Goal: Task Accomplishment & Management: Manage account settings

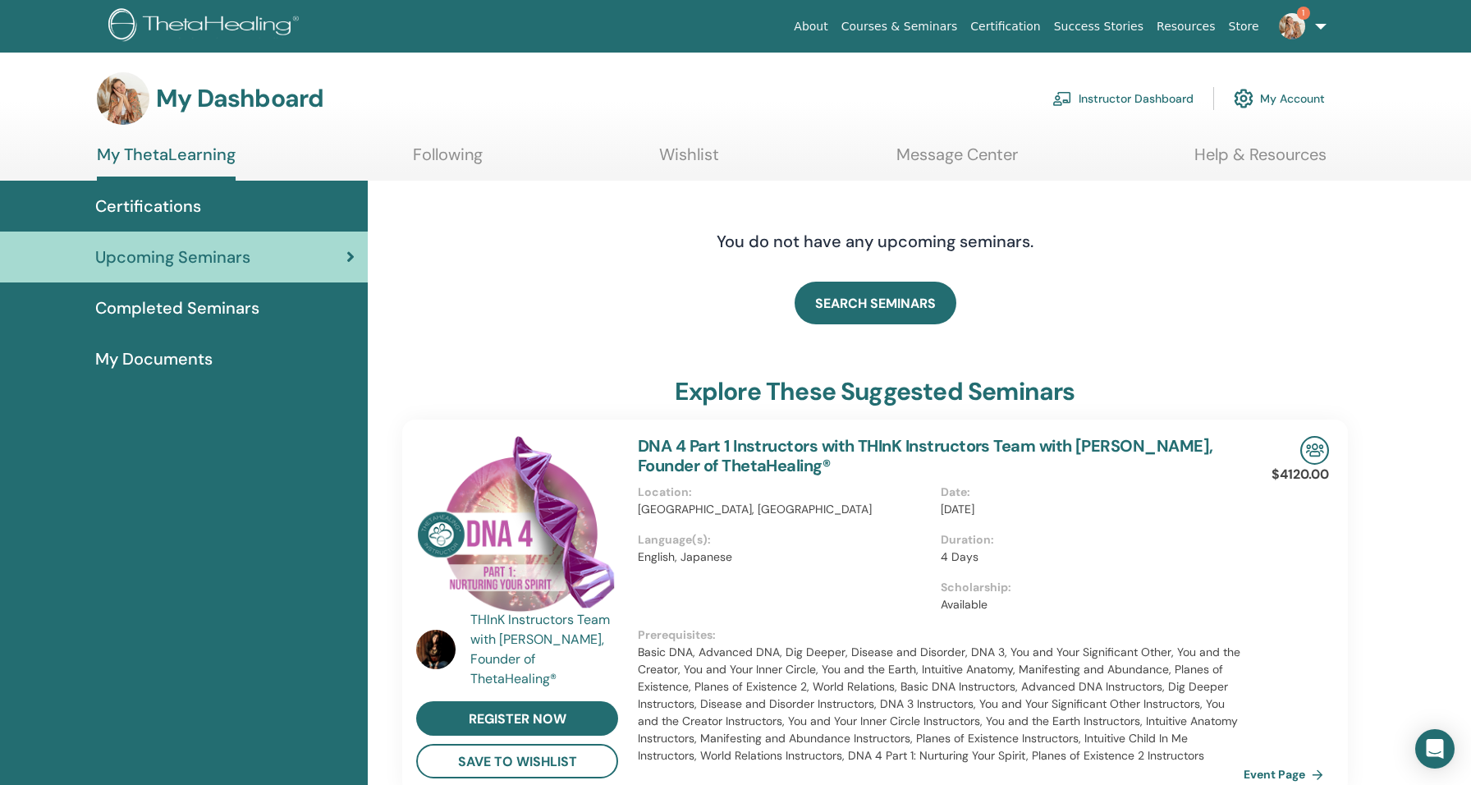
click at [1113, 105] on link "Instructor Dashboard" at bounding box center [1122, 98] width 141 height 36
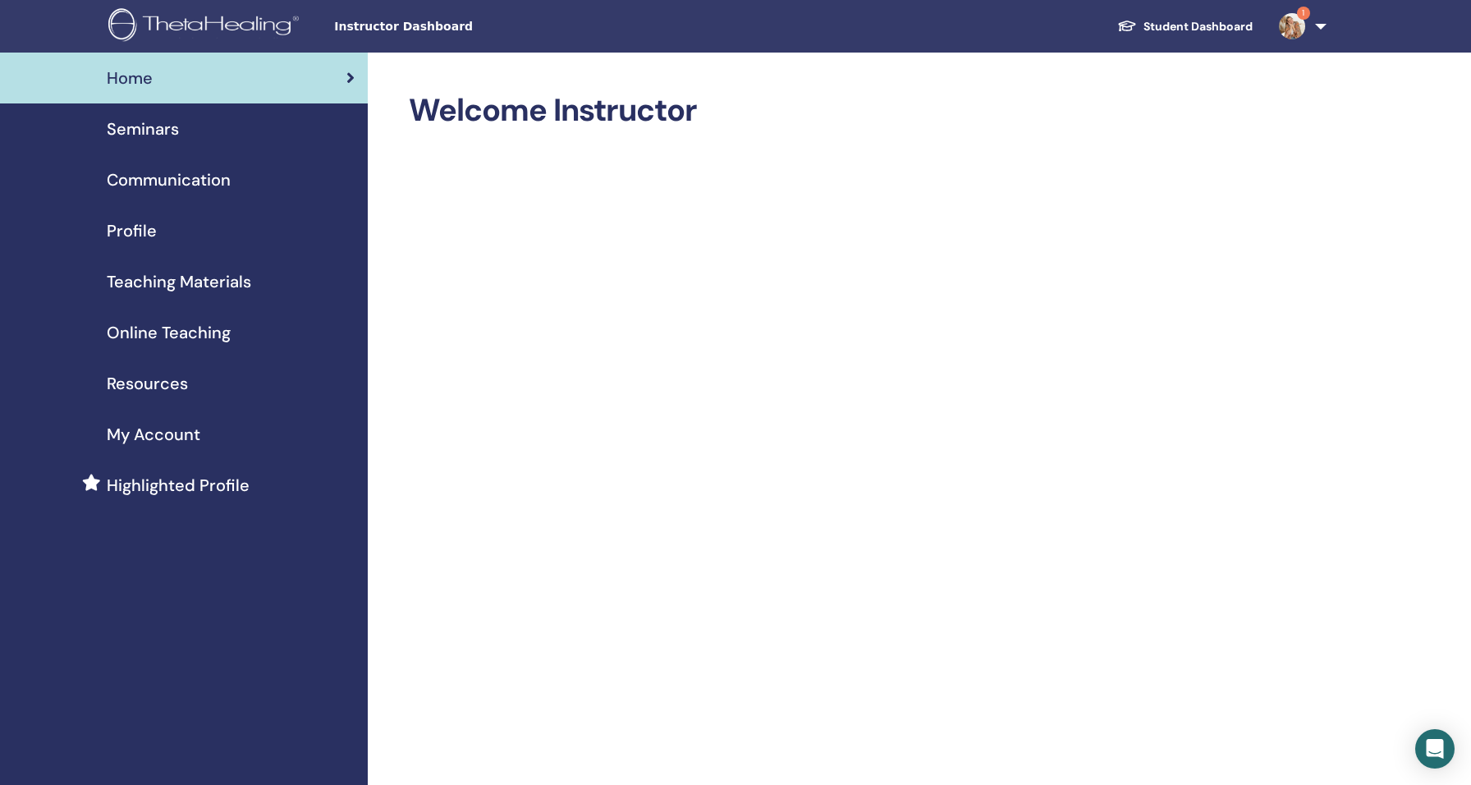
click at [167, 122] on span "Seminars" at bounding box center [143, 129] width 72 height 25
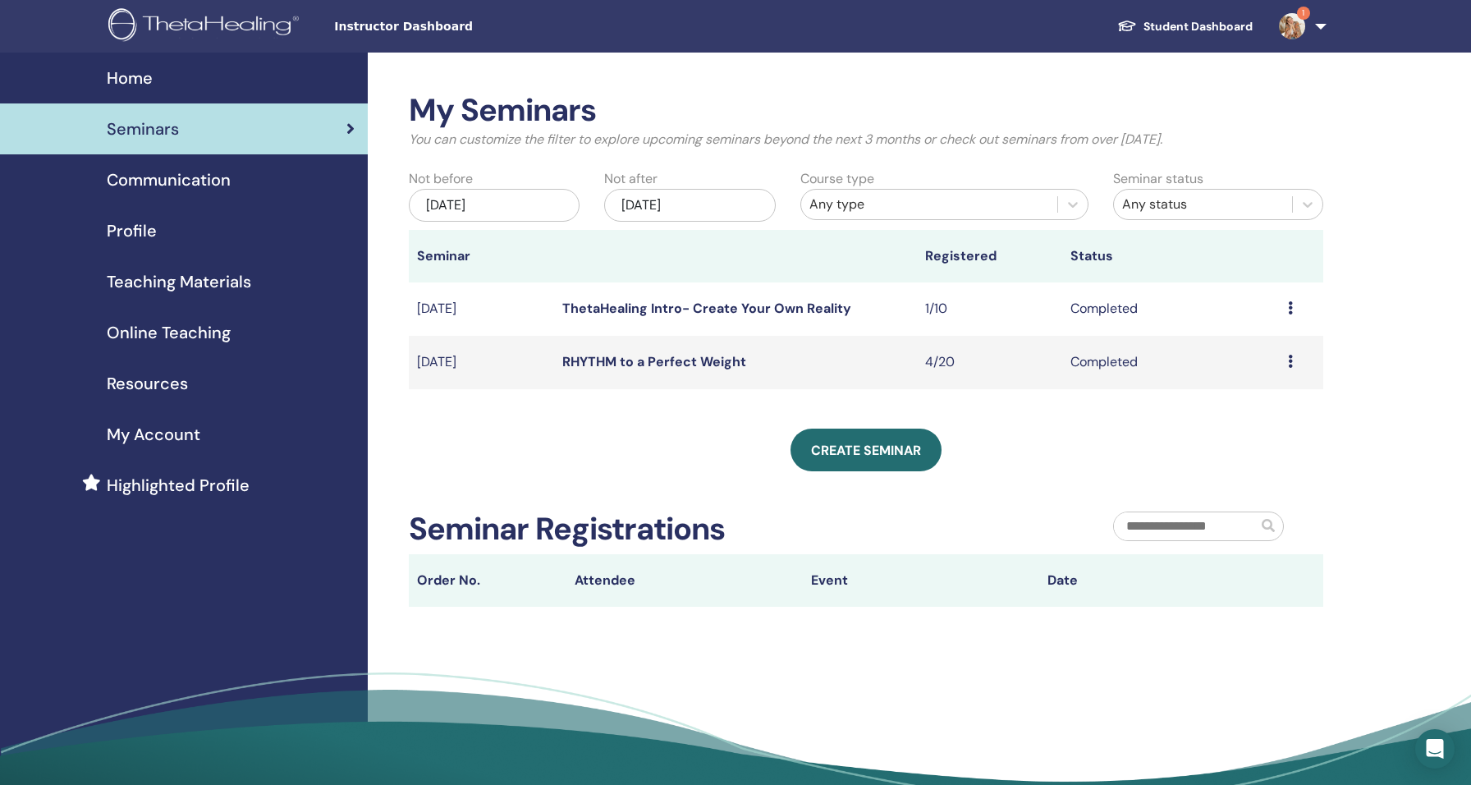
click at [680, 304] on link "ThetaHealing Intro- Create Your Own Reality" at bounding box center [706, 308] width 289 height 17
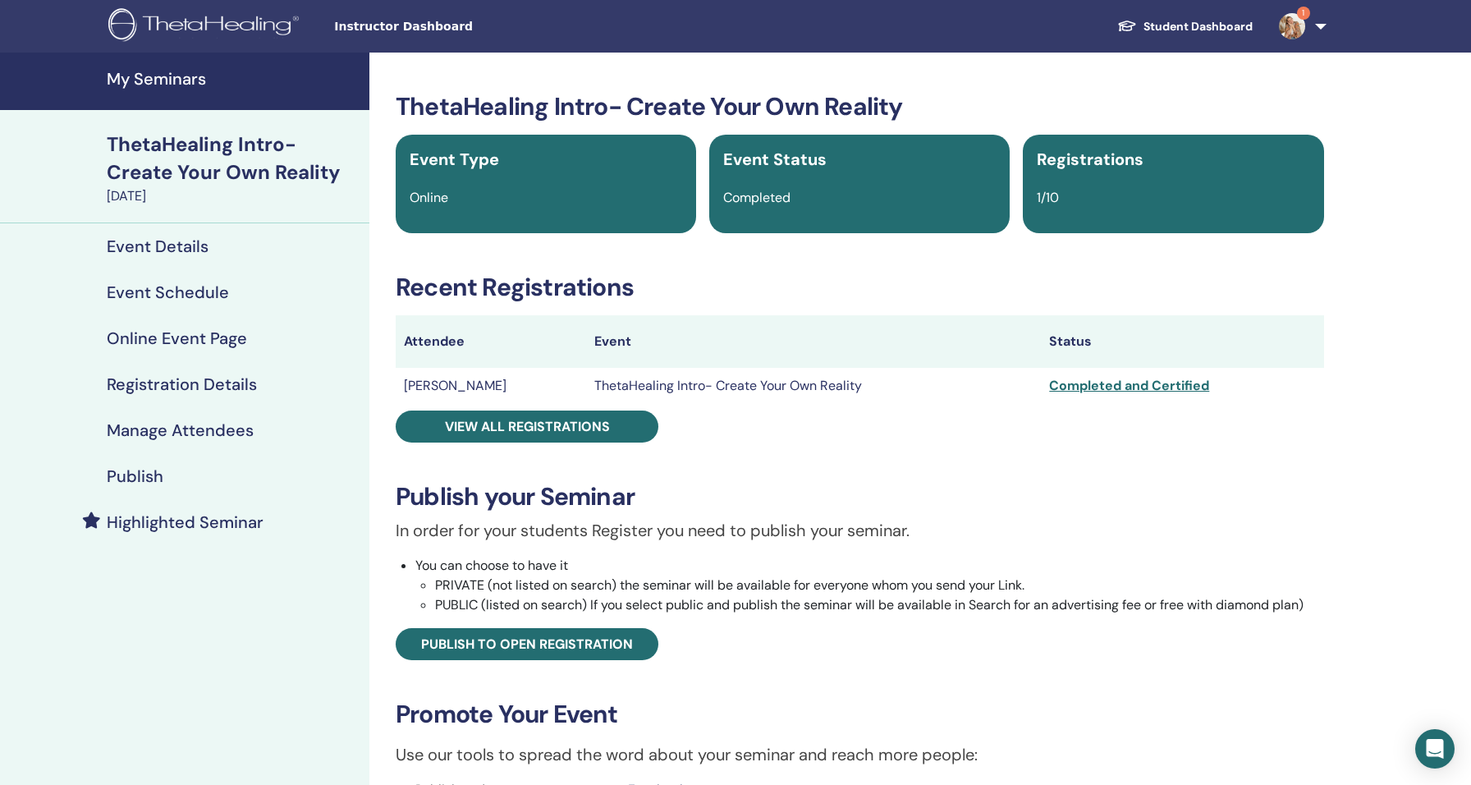
click at [183, 235] on link "Event Details" at bounding box center [184, 246] width 369 height 46
click at [172, 235] on link "Event Details" at bounding box center [184, 246] width 369 height 46
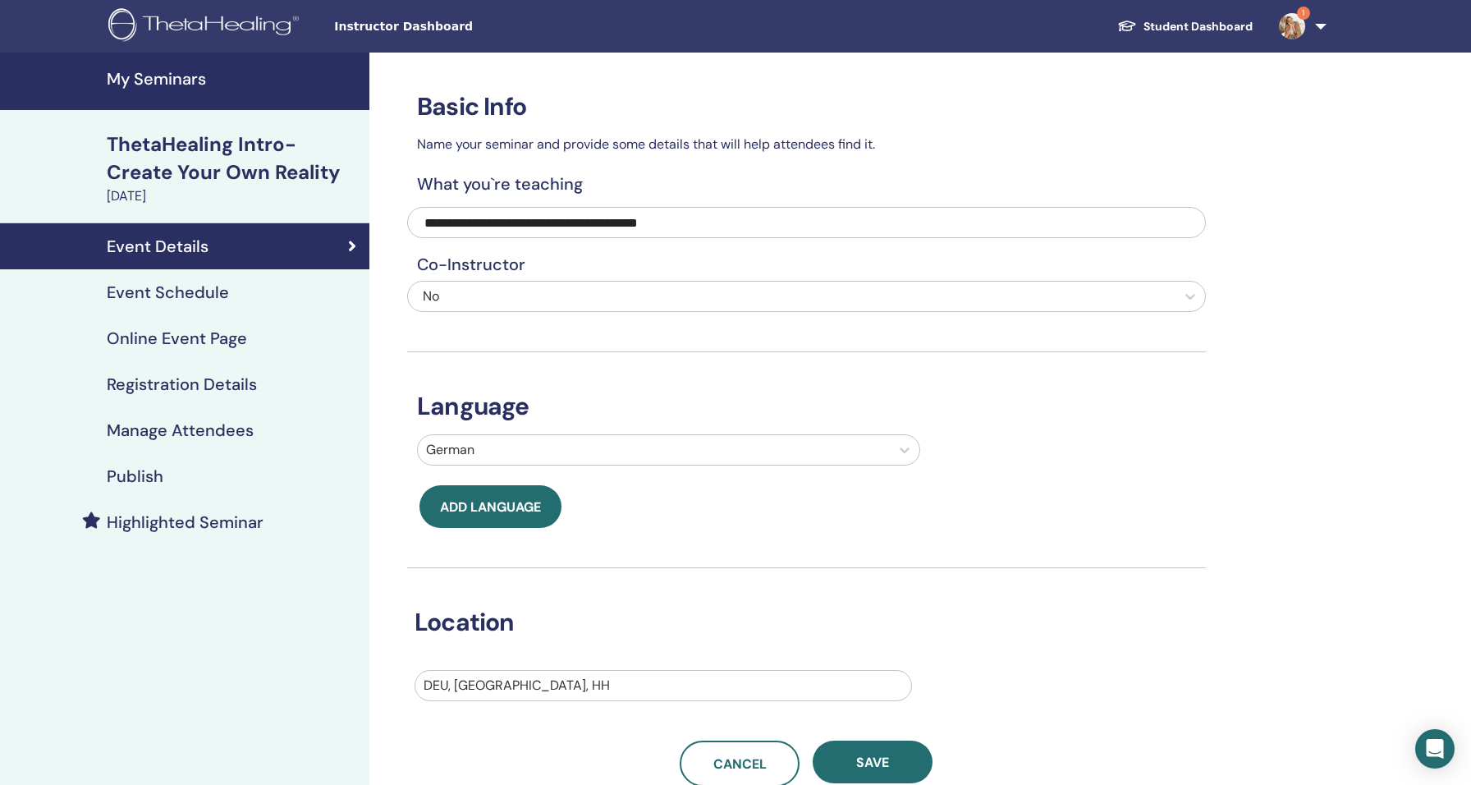
click at [163, 89] on link "My Seminars" at bounding box center [184, 81] width 369 height 57
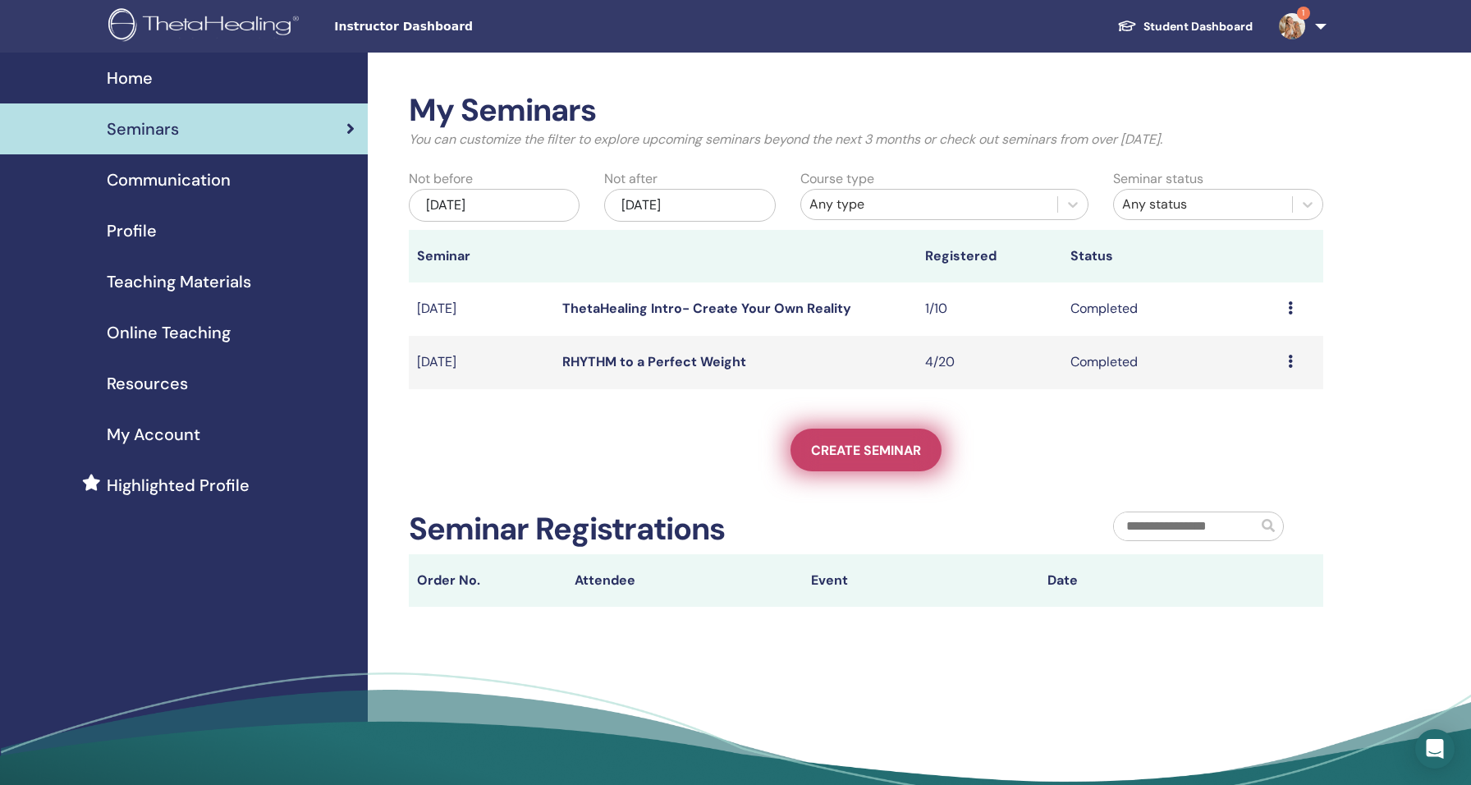
click at [887, 451] on span "Create seminar" at bounding box center [866, 450] width 110 height 17
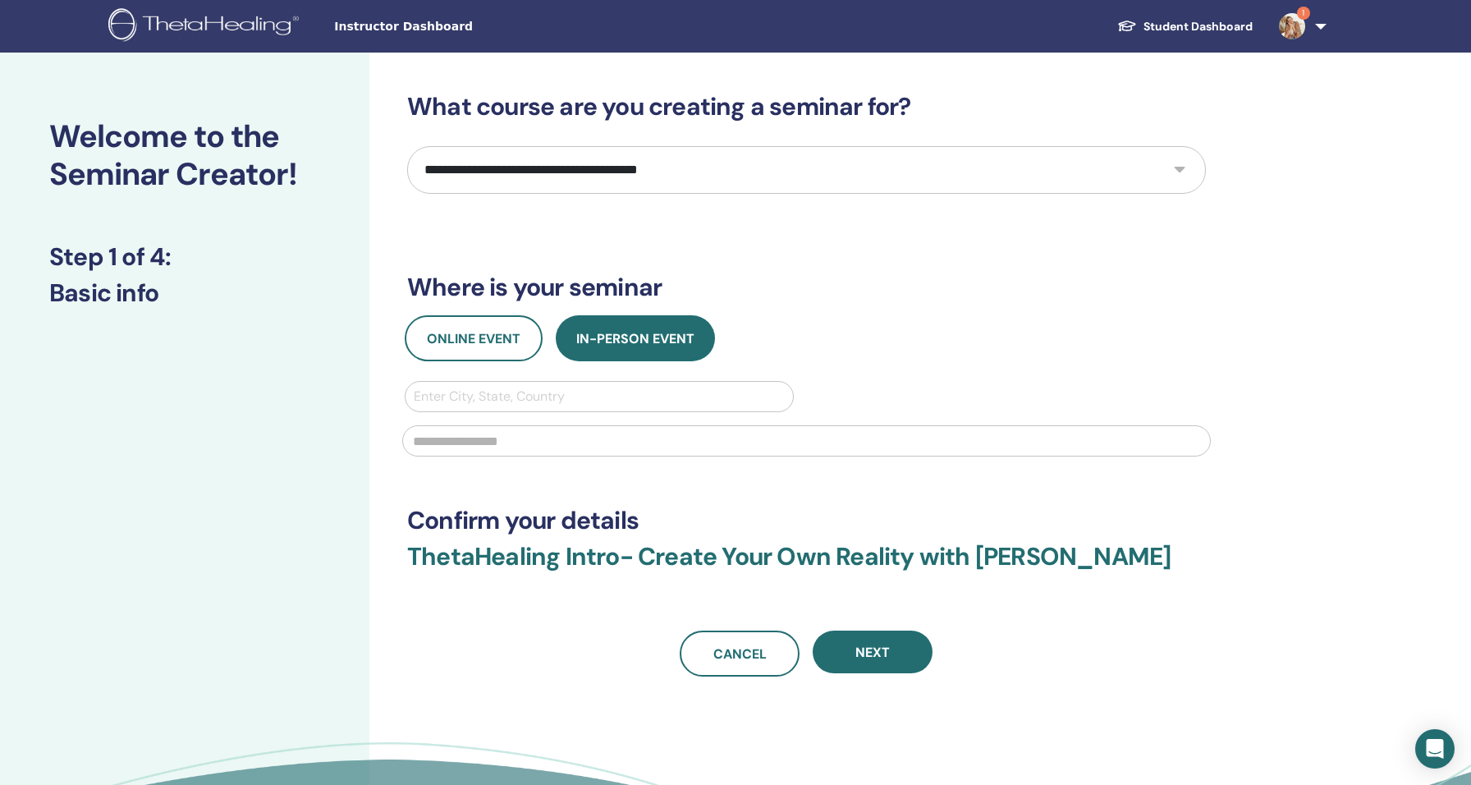
select select "*"
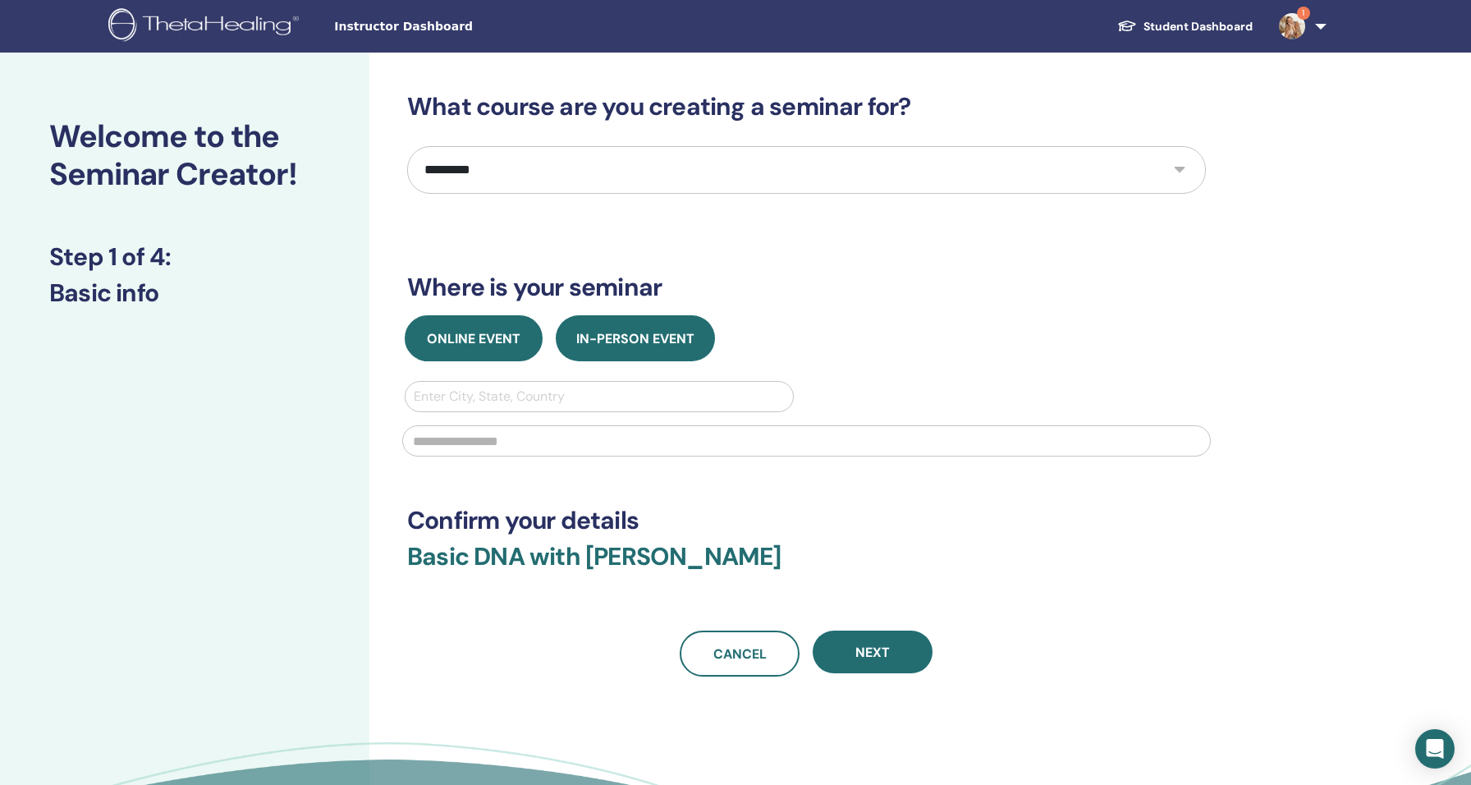
click at [487, 357] on button "Online Event" at bounding box center [474, 338] width 138 height 46
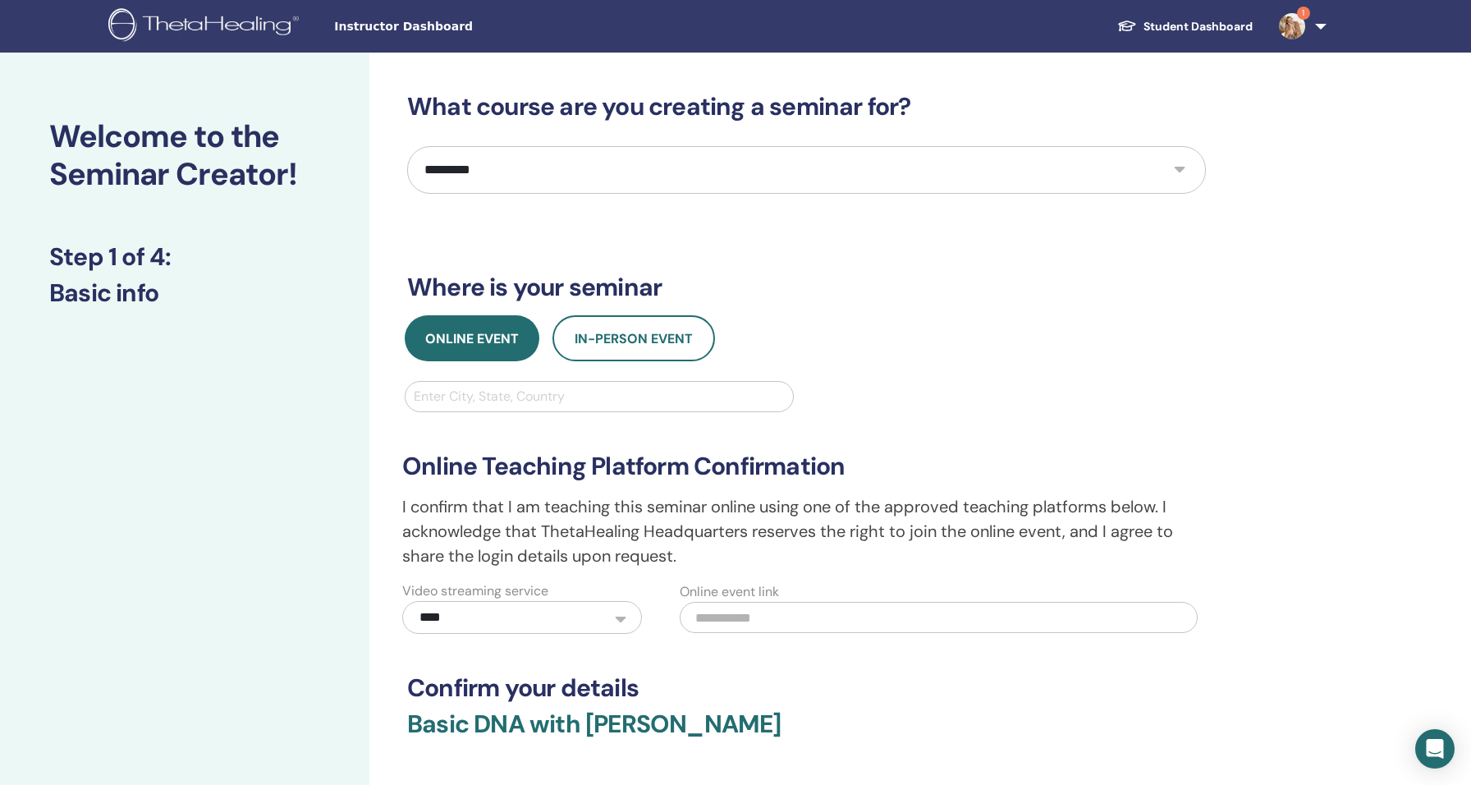
click at [720, 620] on input "text" at bounding box center [938, 617] width 517 height 31
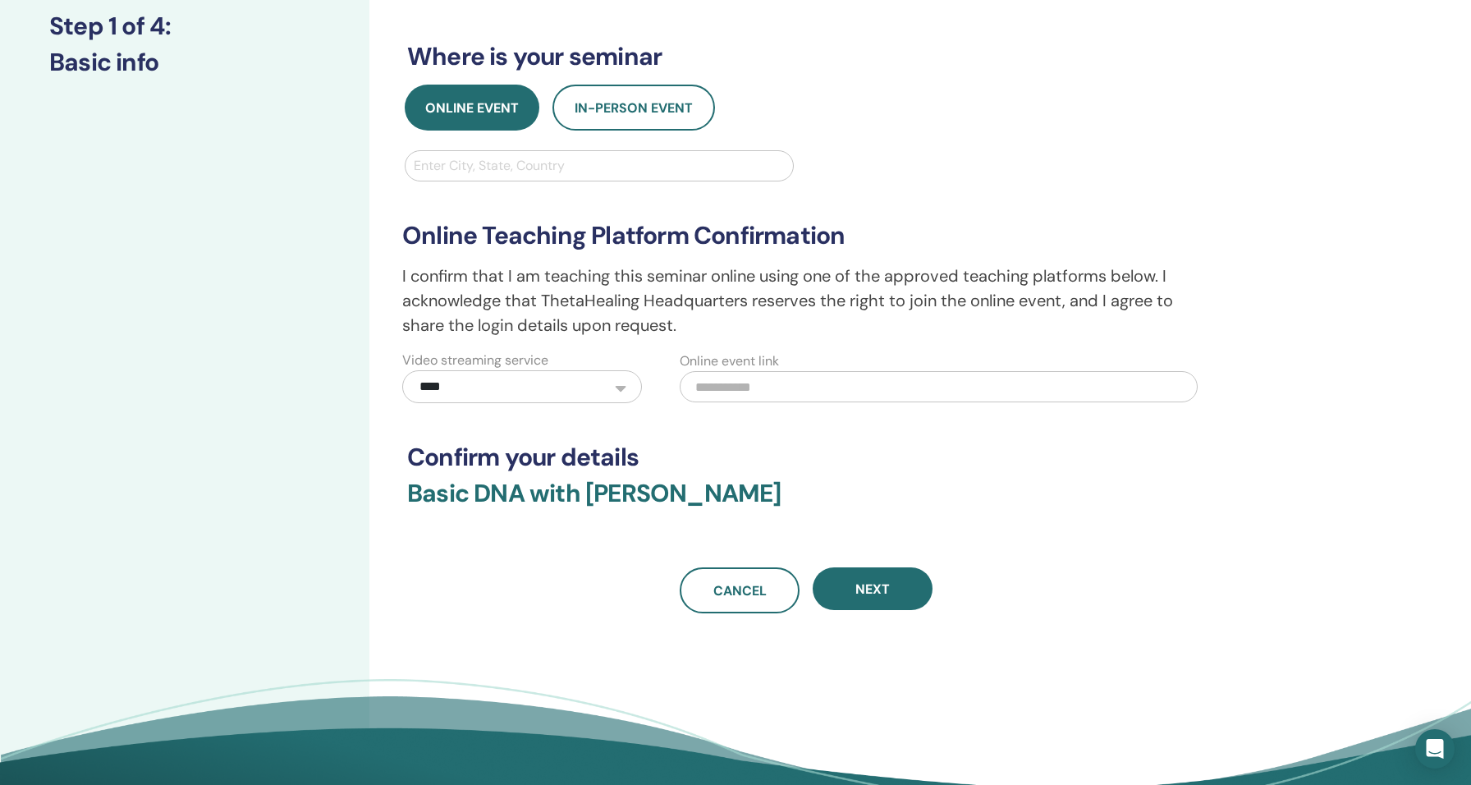
scroll to position [204, 0]
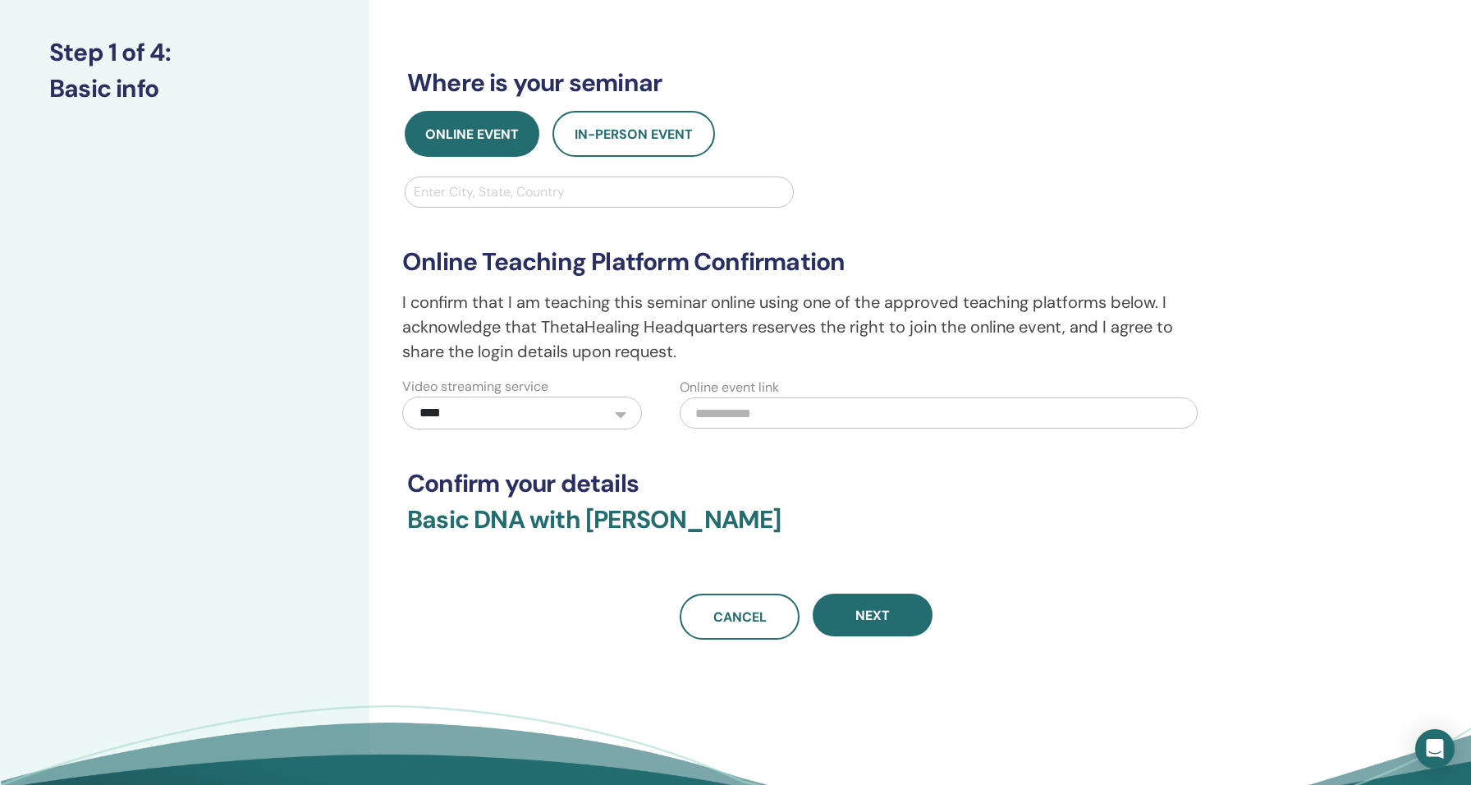
click at [723, 418] on input "text" at bounding box center [938, 412] width 517 height 31
paste input "**********"
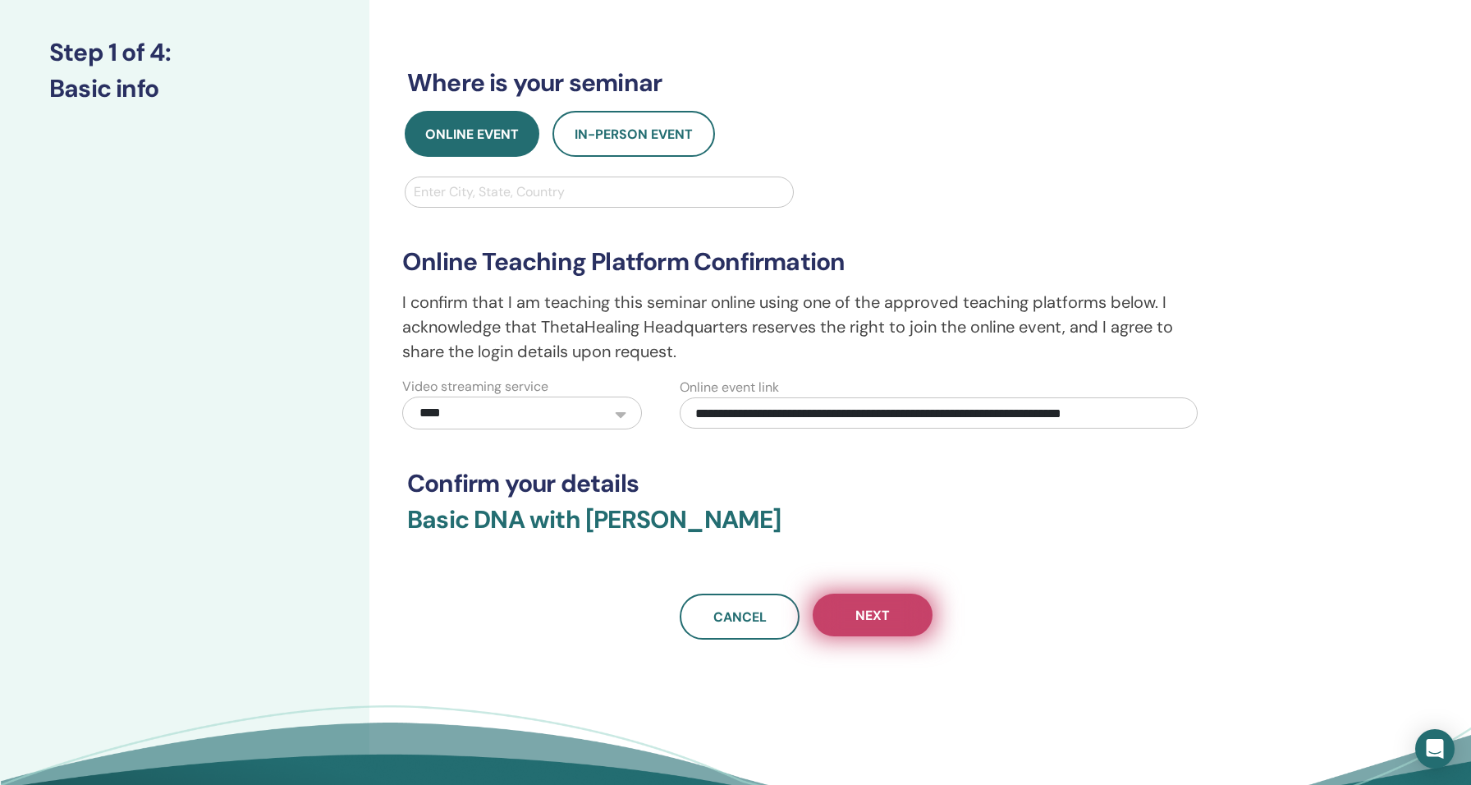
type input "**********"
click at [918, 620] on button "Next" at bounding box center [873, 614] width 120 height 43
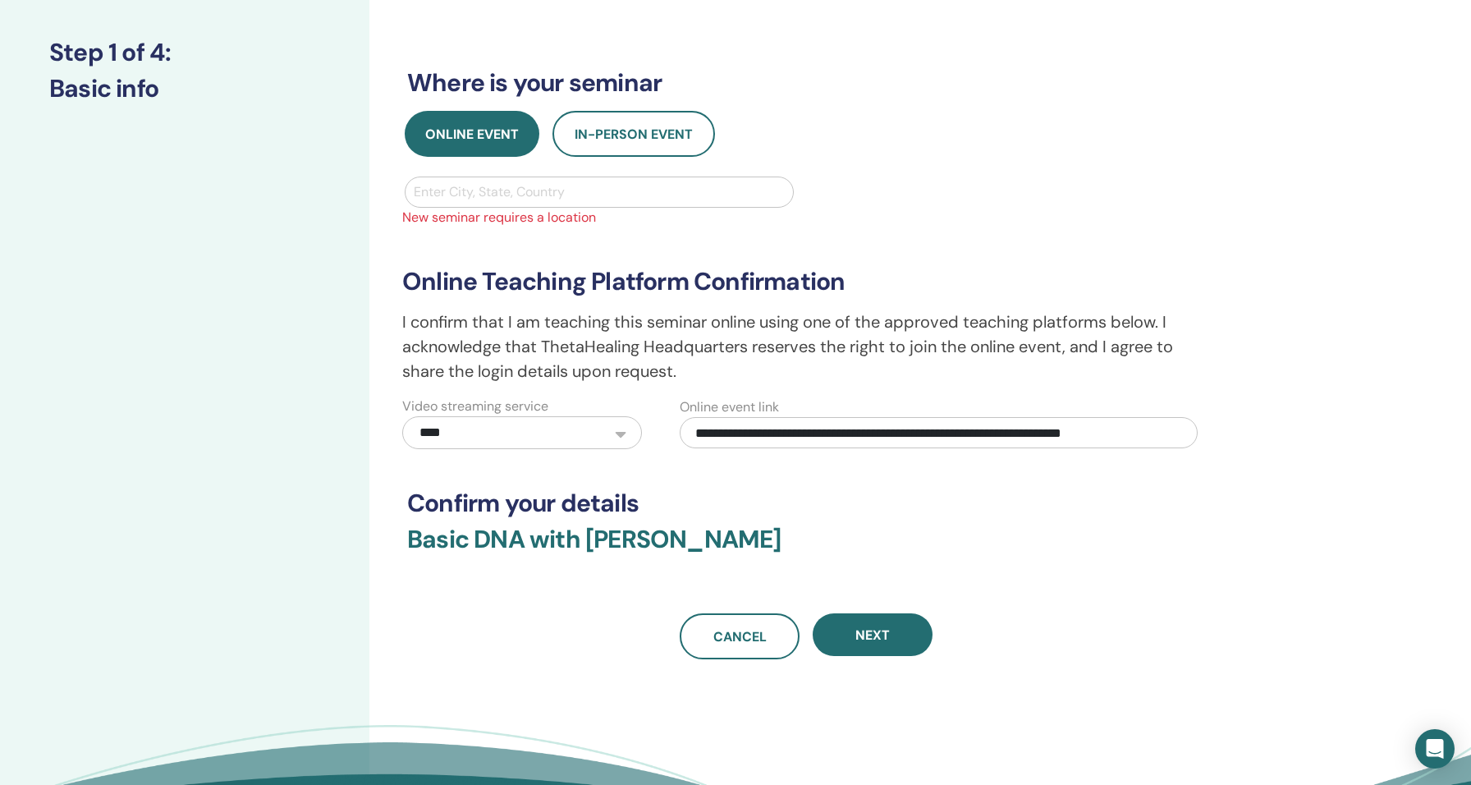
click at [554, 191] on div "Enter City, State, Country" at bounding box center [599, 192] width 371 height 20
type input "*******"
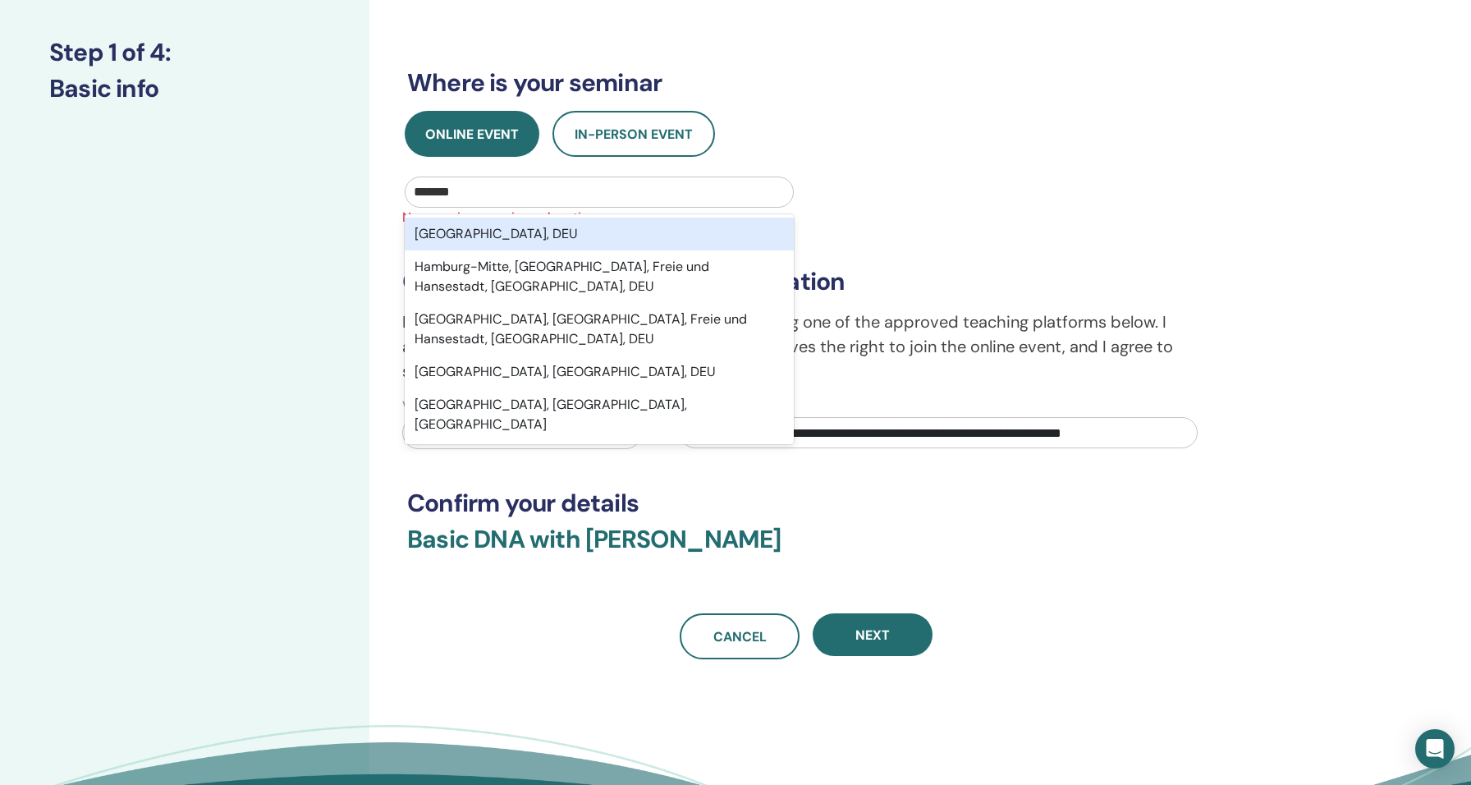
click at [544, 230] on div "Hamburg, DEU" at bounding box center [599, 233] width 389 height 33
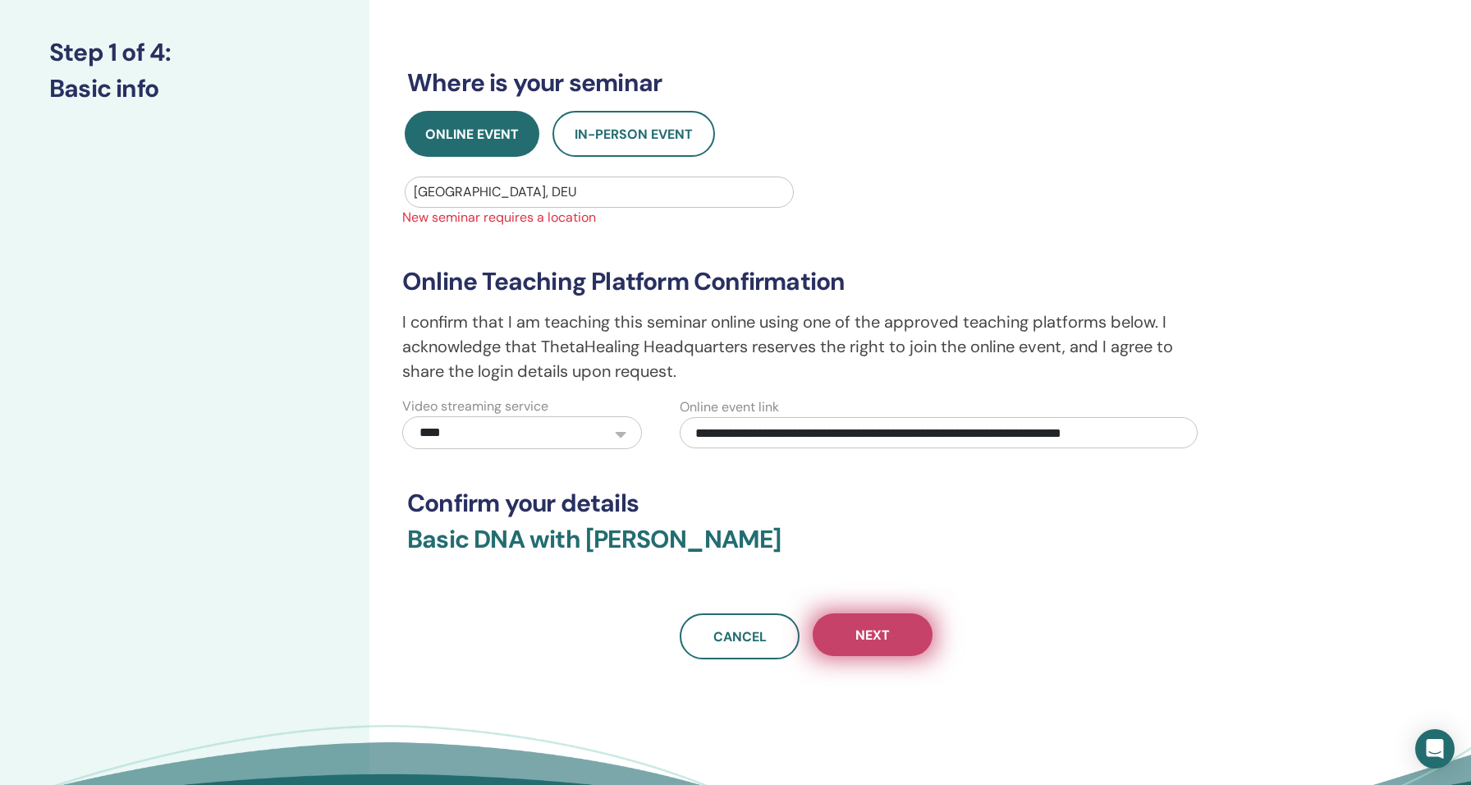
click at [856, 619] on button "Next" at bounding box center [873, 634] width 120 height 43
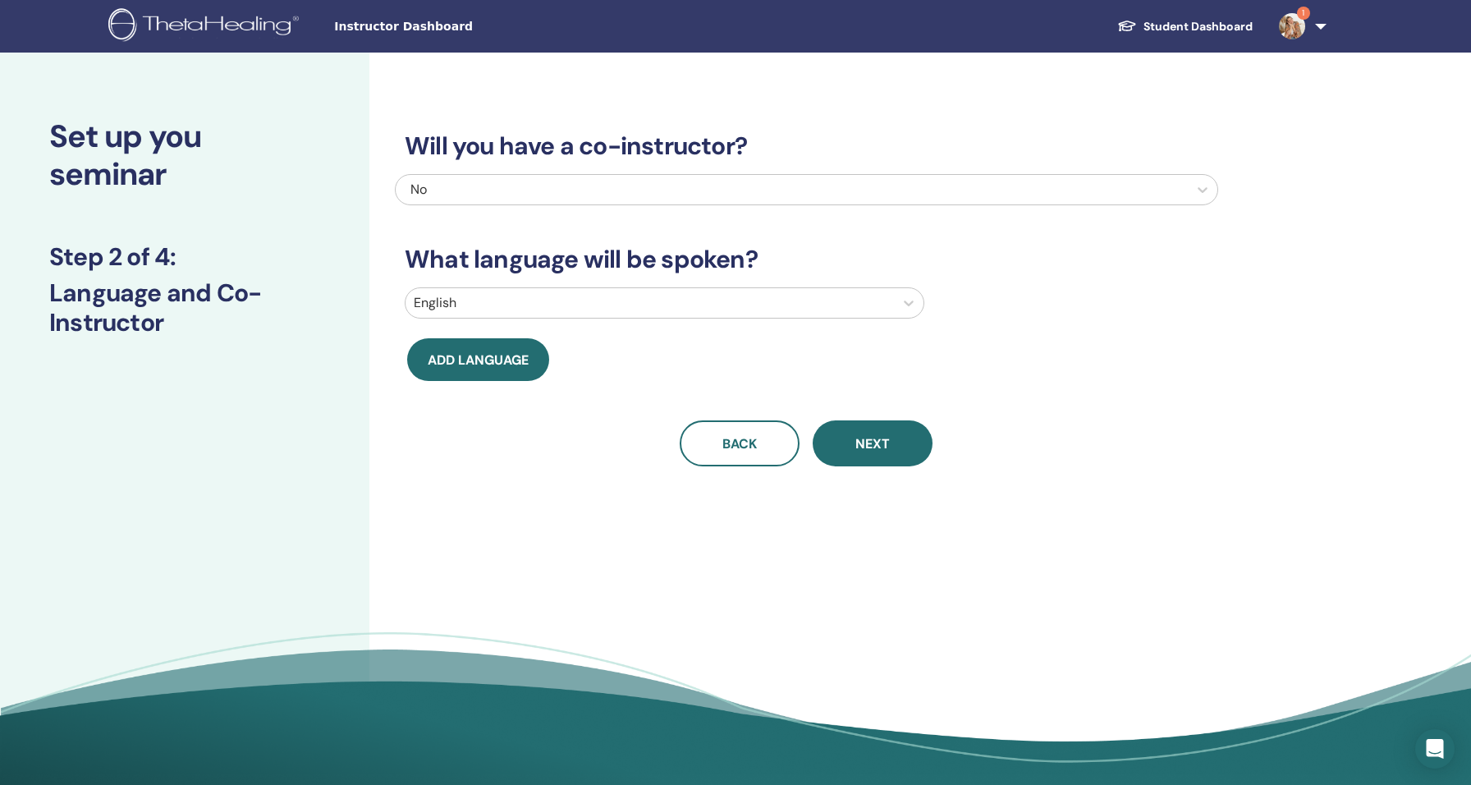
scroll to position [0, 0]
click at [790, 308] on div at bounding box center [650, 302] width 472 height 23
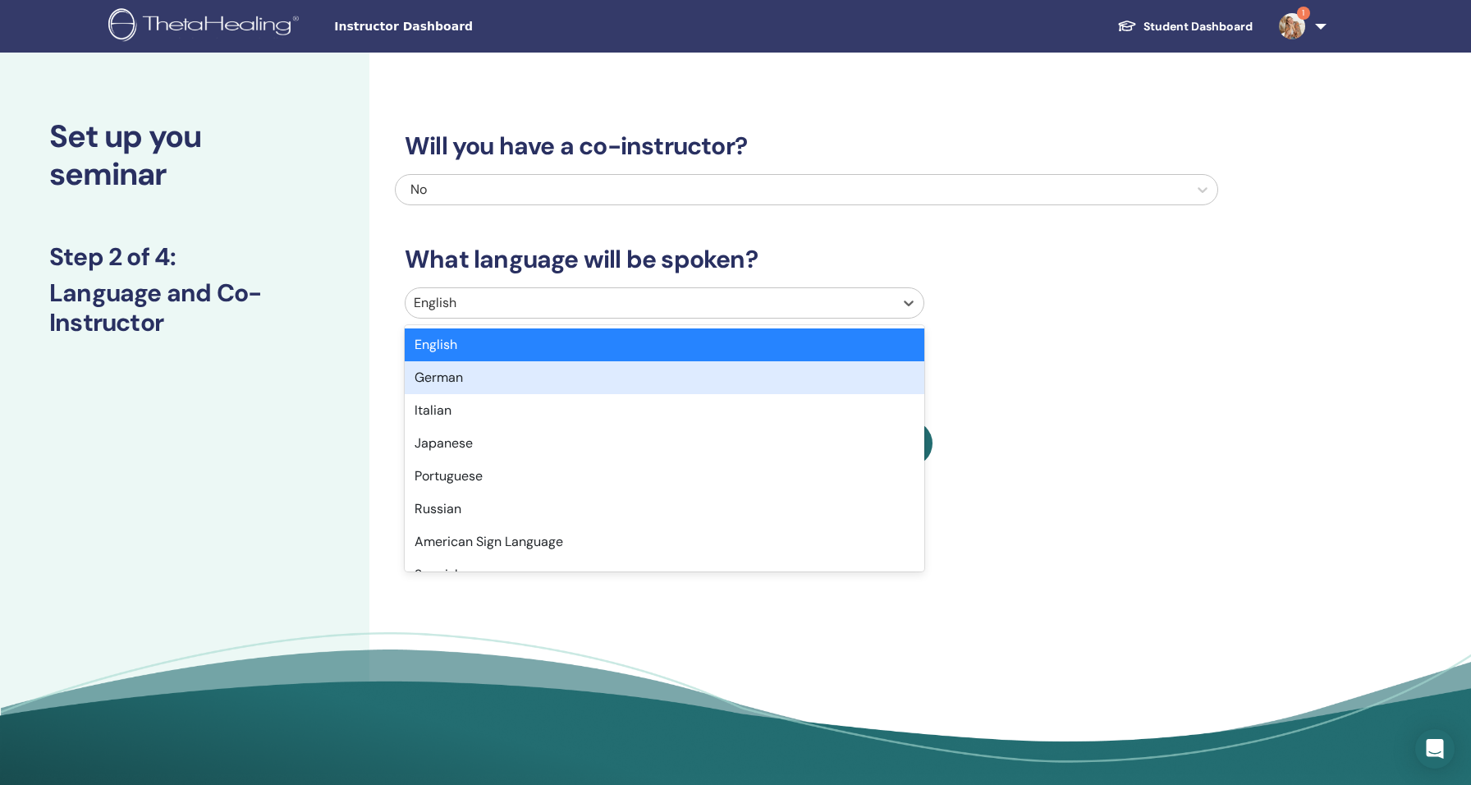
click at [493, 379] on div "German" at bounding box center [665, 377] width 520 height 33
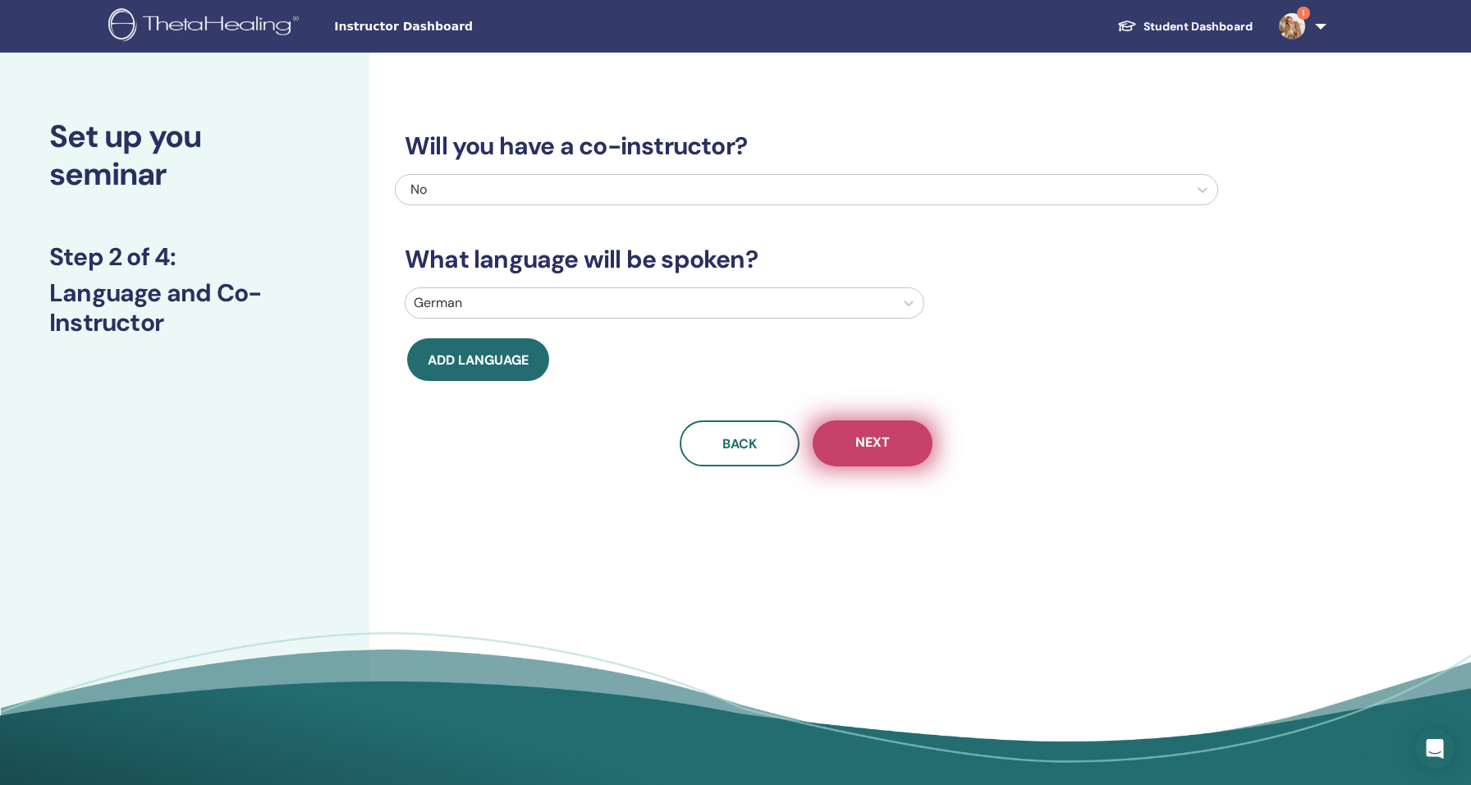
click at [867, 443] on span "Next" at bounding box center [872, 443] width 34 height 21
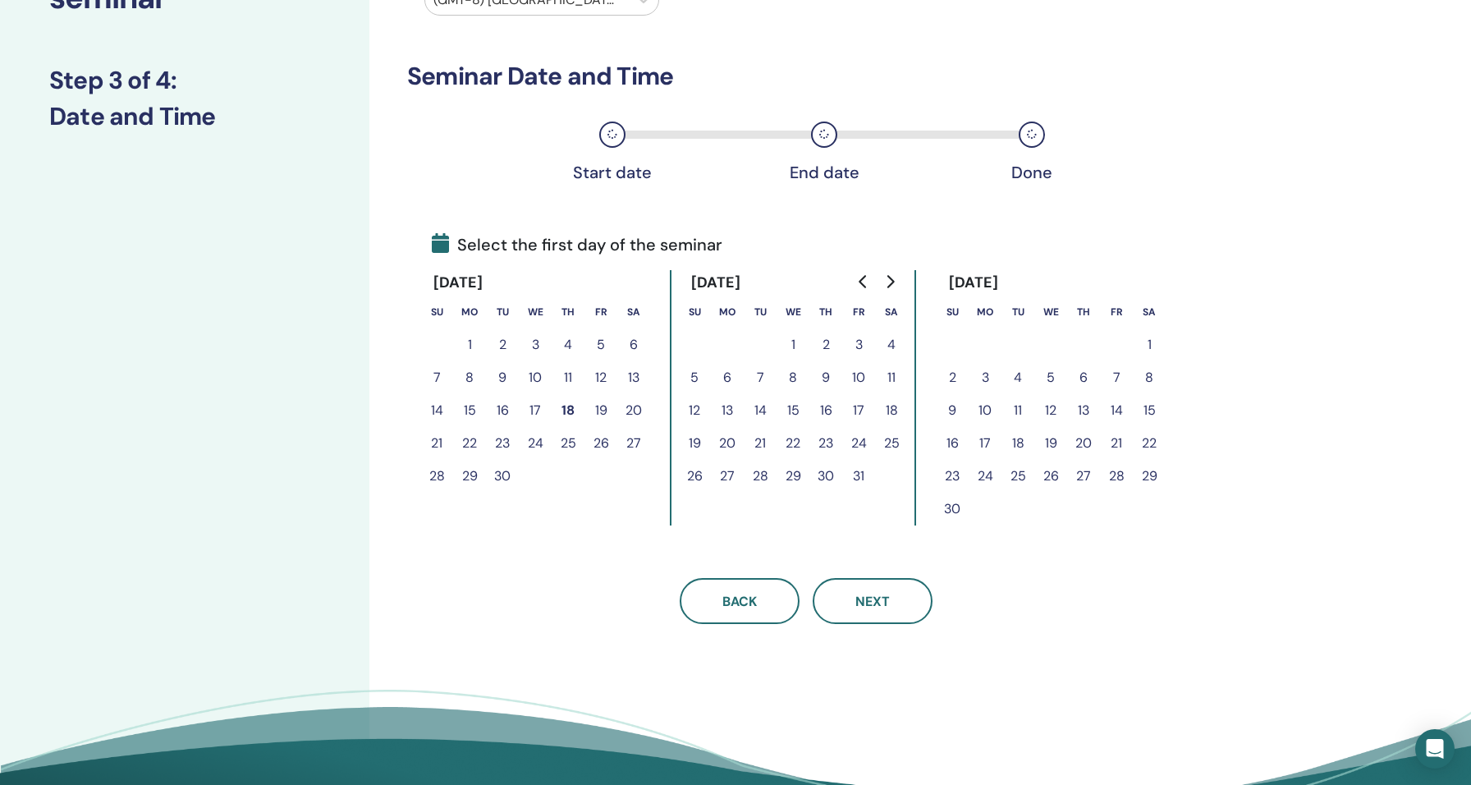
scroll to position [181, 0]
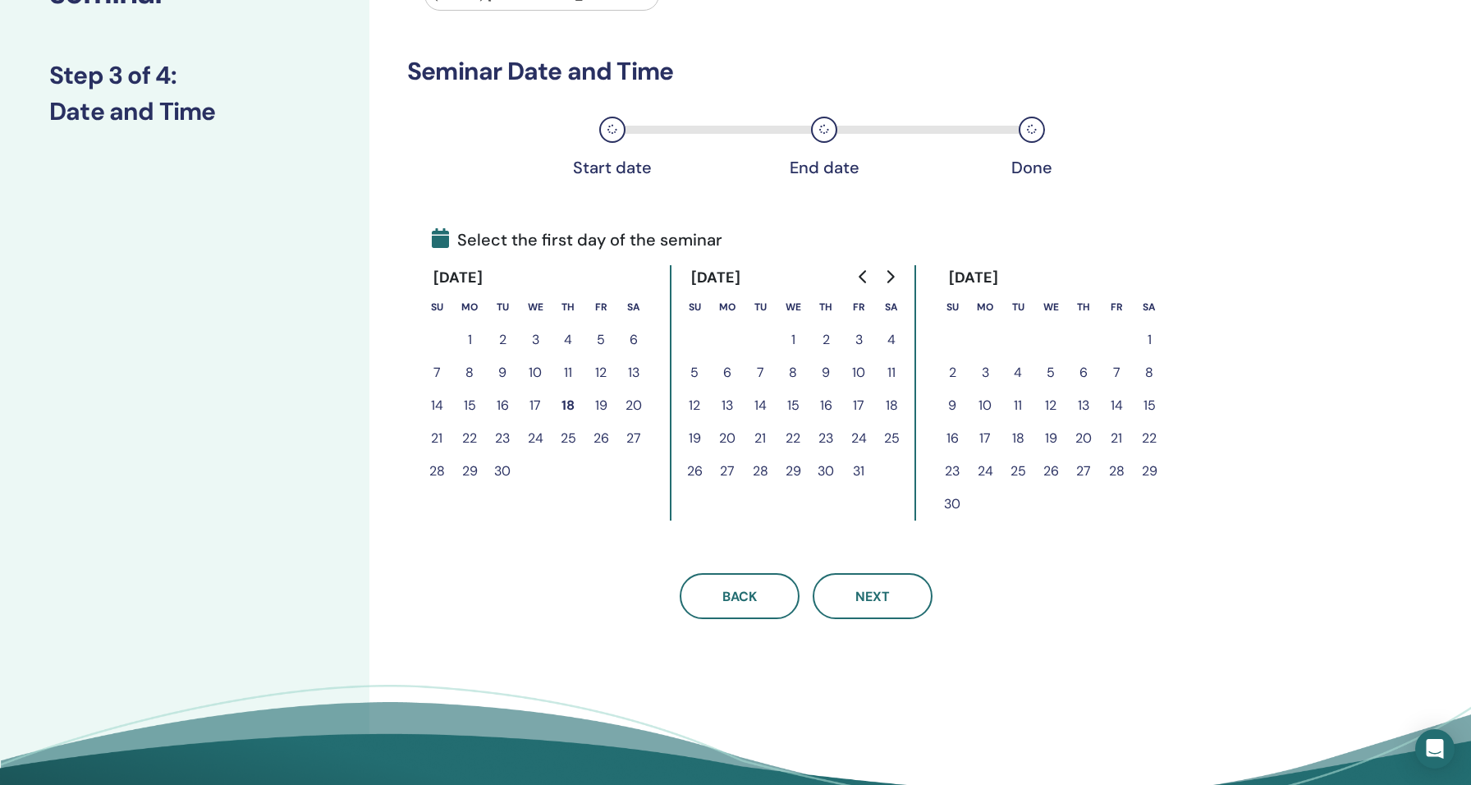
click at [602, 401] on button "19" at bounding box center [600, 405] width 33 height 33
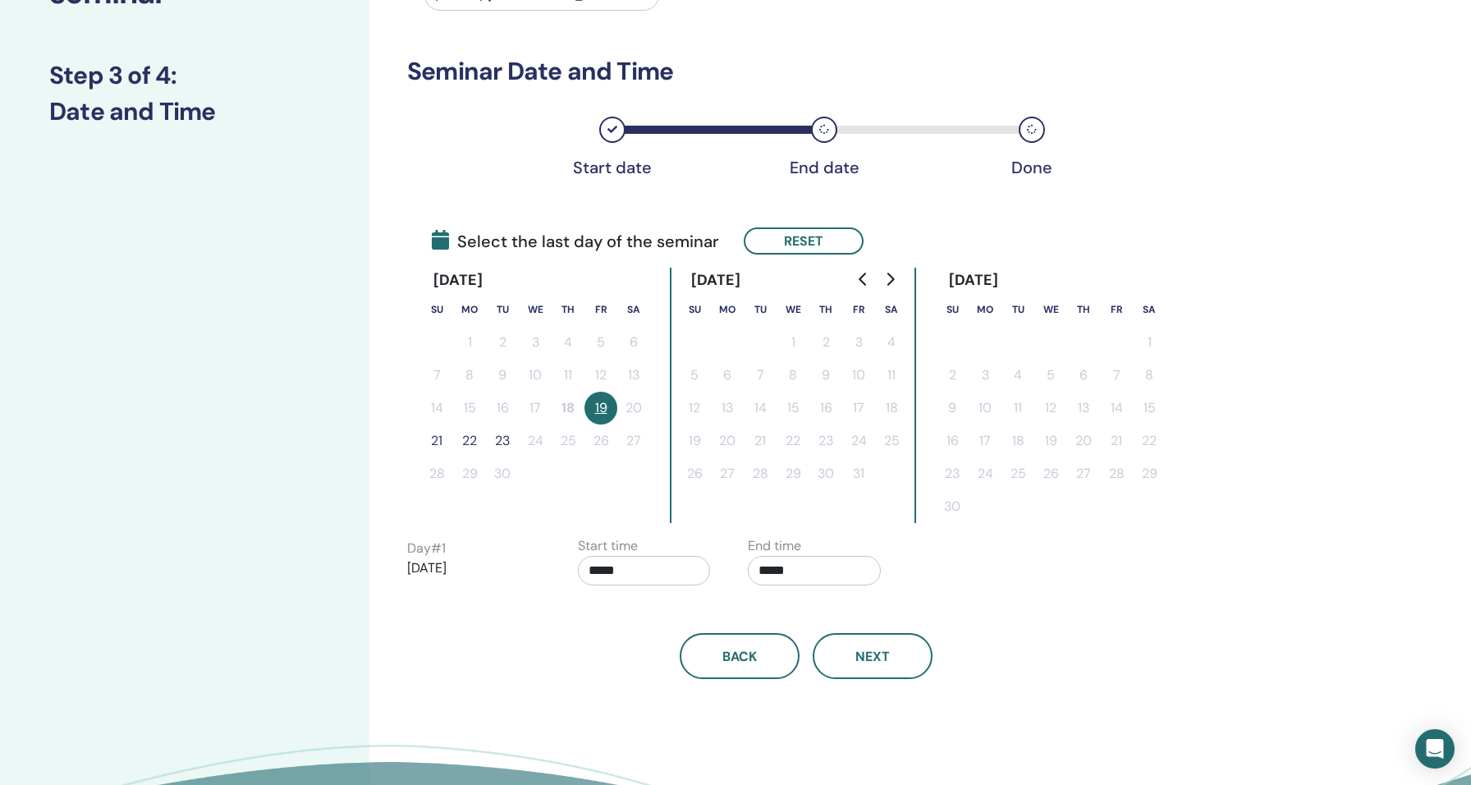
click at [441, 439] on button "21" at bounding box center [436, 440] width 33 height 33
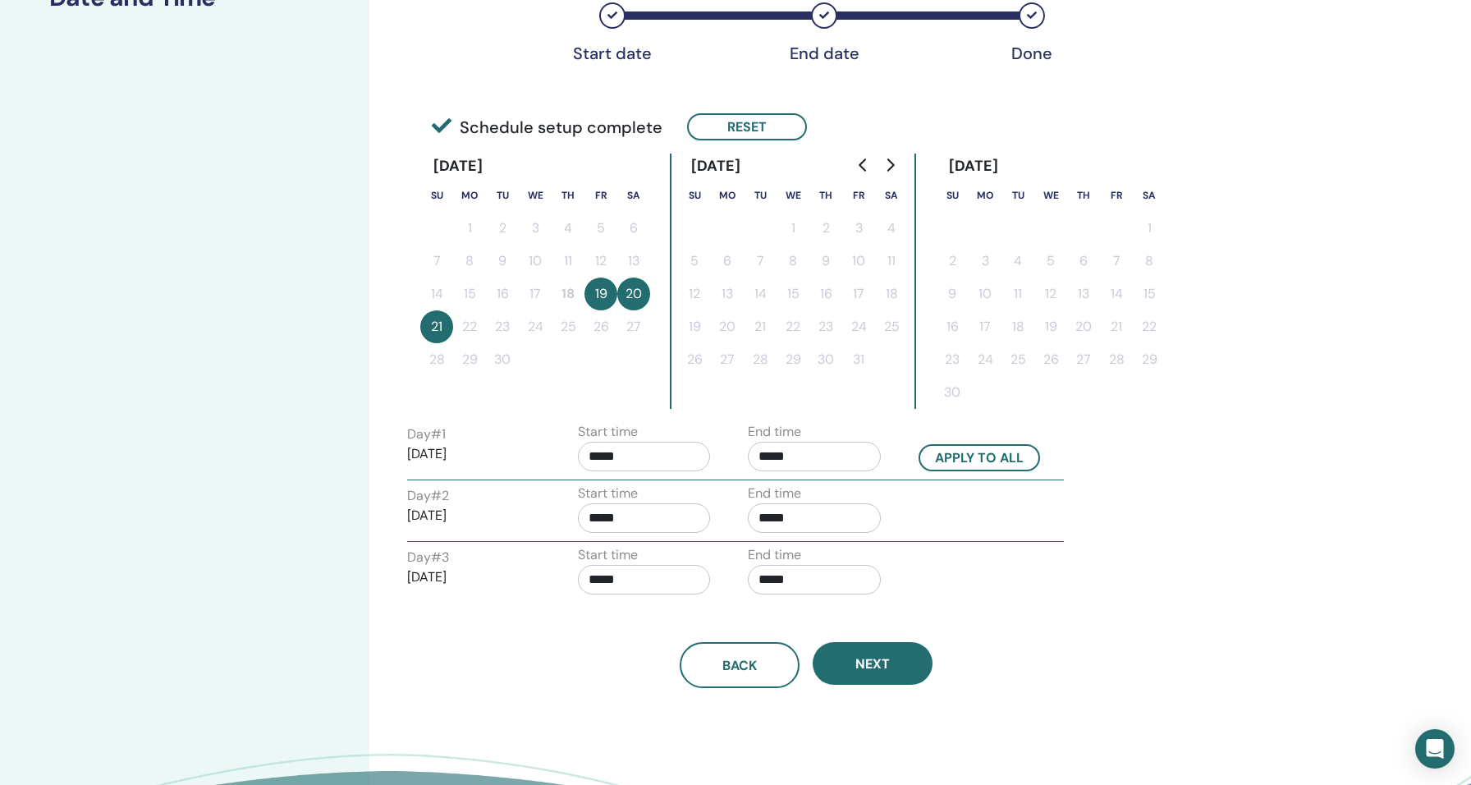
scroll to position [314, 0]
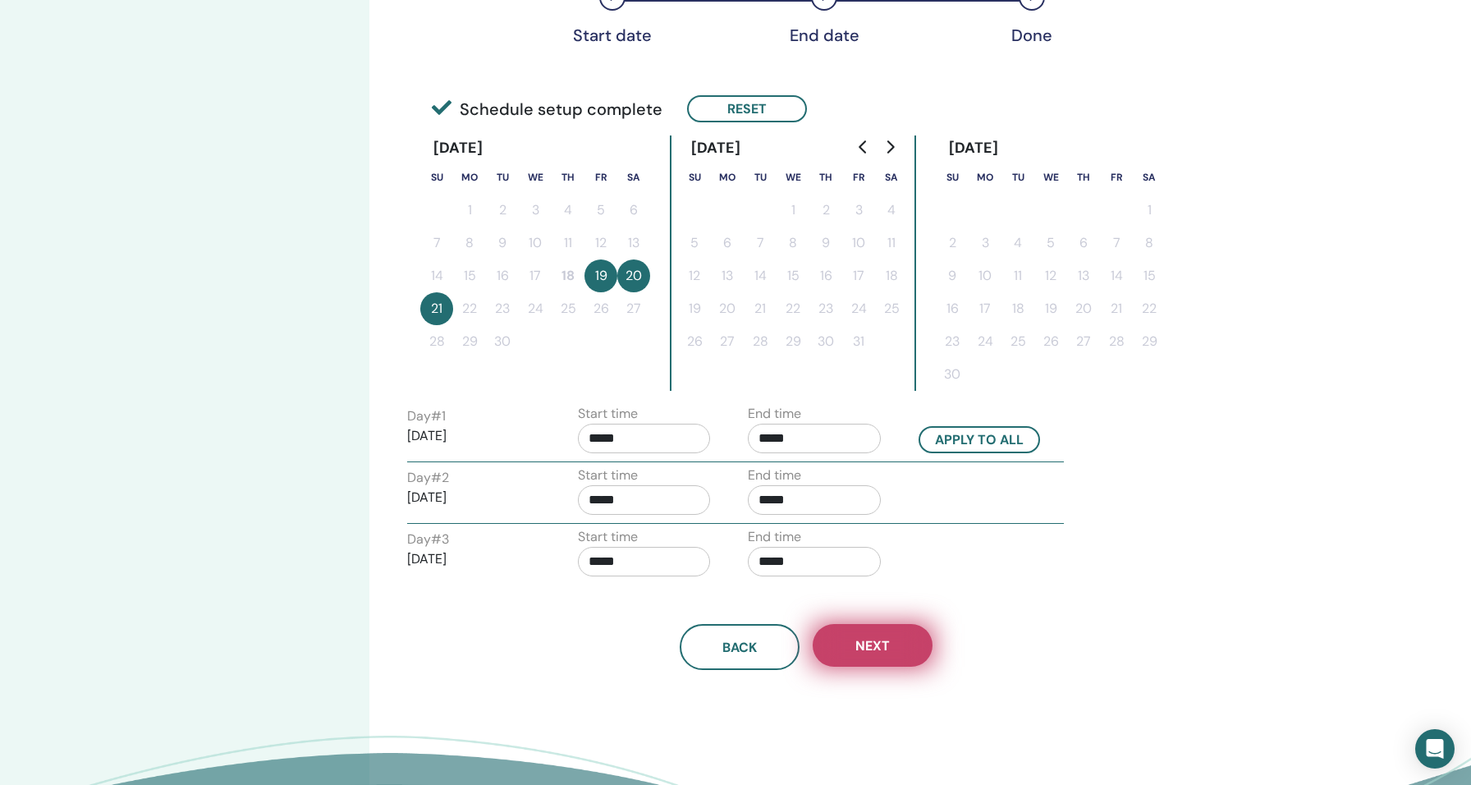
click at [902, 647] on button "Next" at bounding box center [873, 645] width 120 height 43
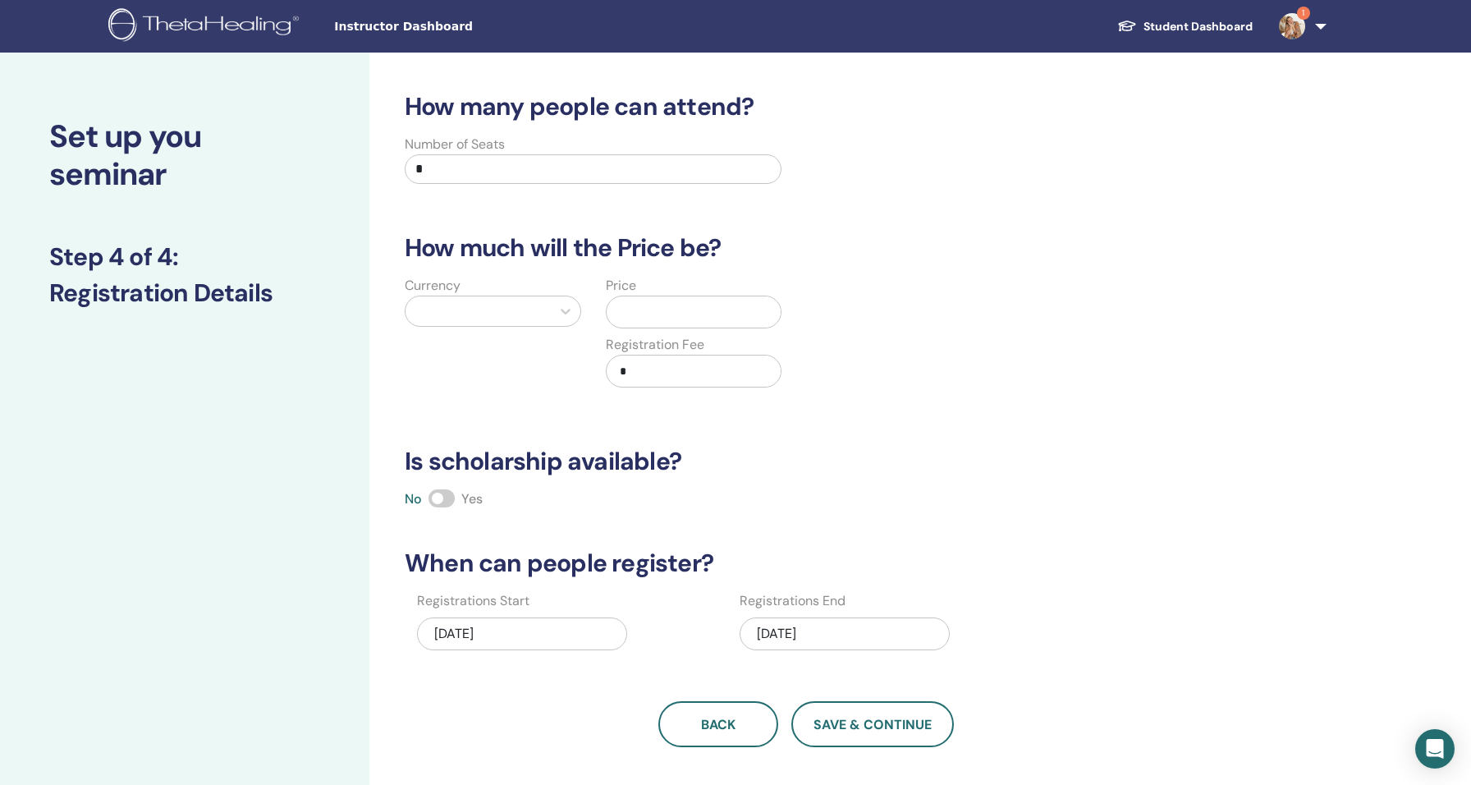
scroll to position [0, 0]
click at [500, 313] on div at bounding box center [478, 311] width 129 height 23
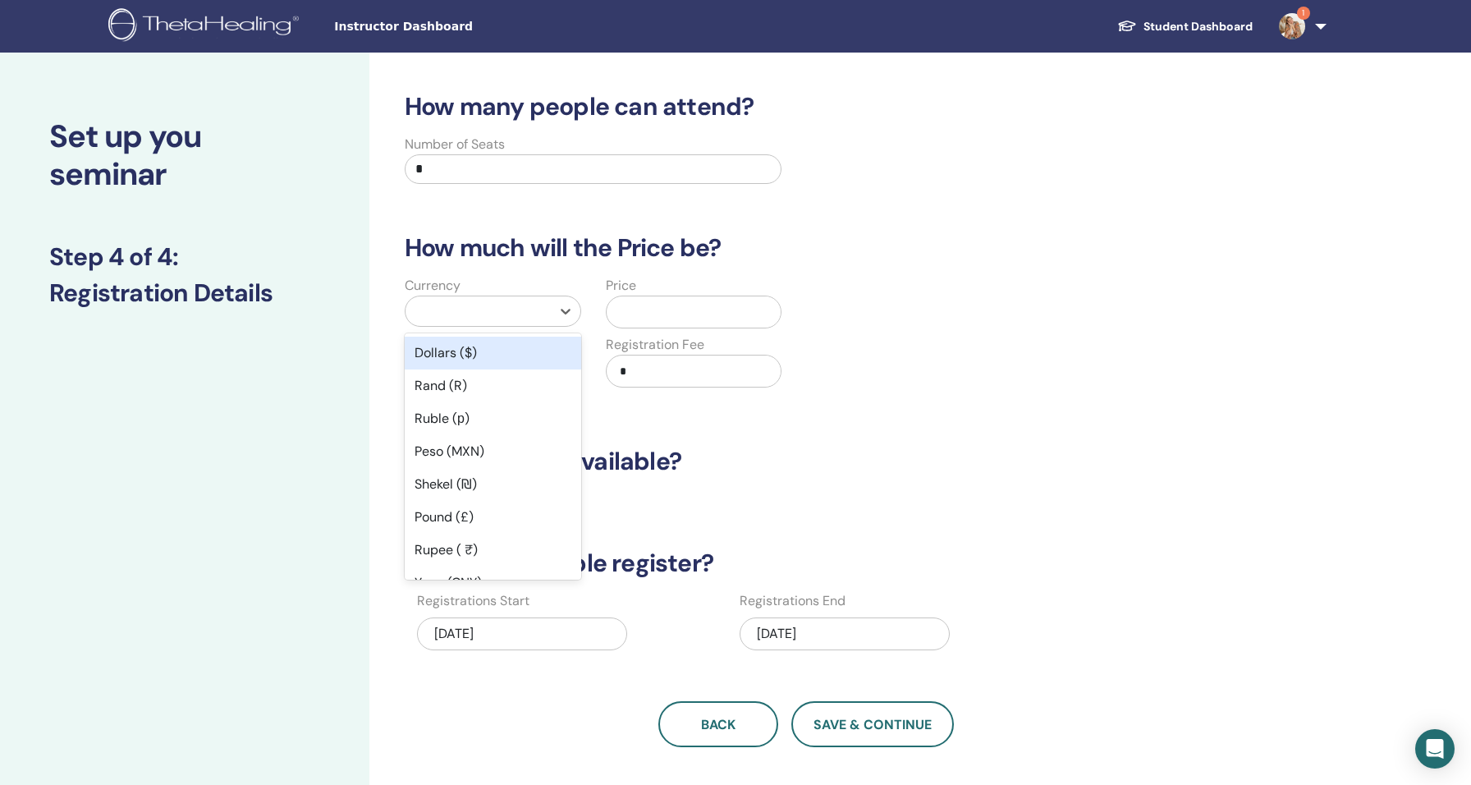
click at [459, 352] on div "Dollars ($)" at bounding box center [493, 352] width 176 height 33
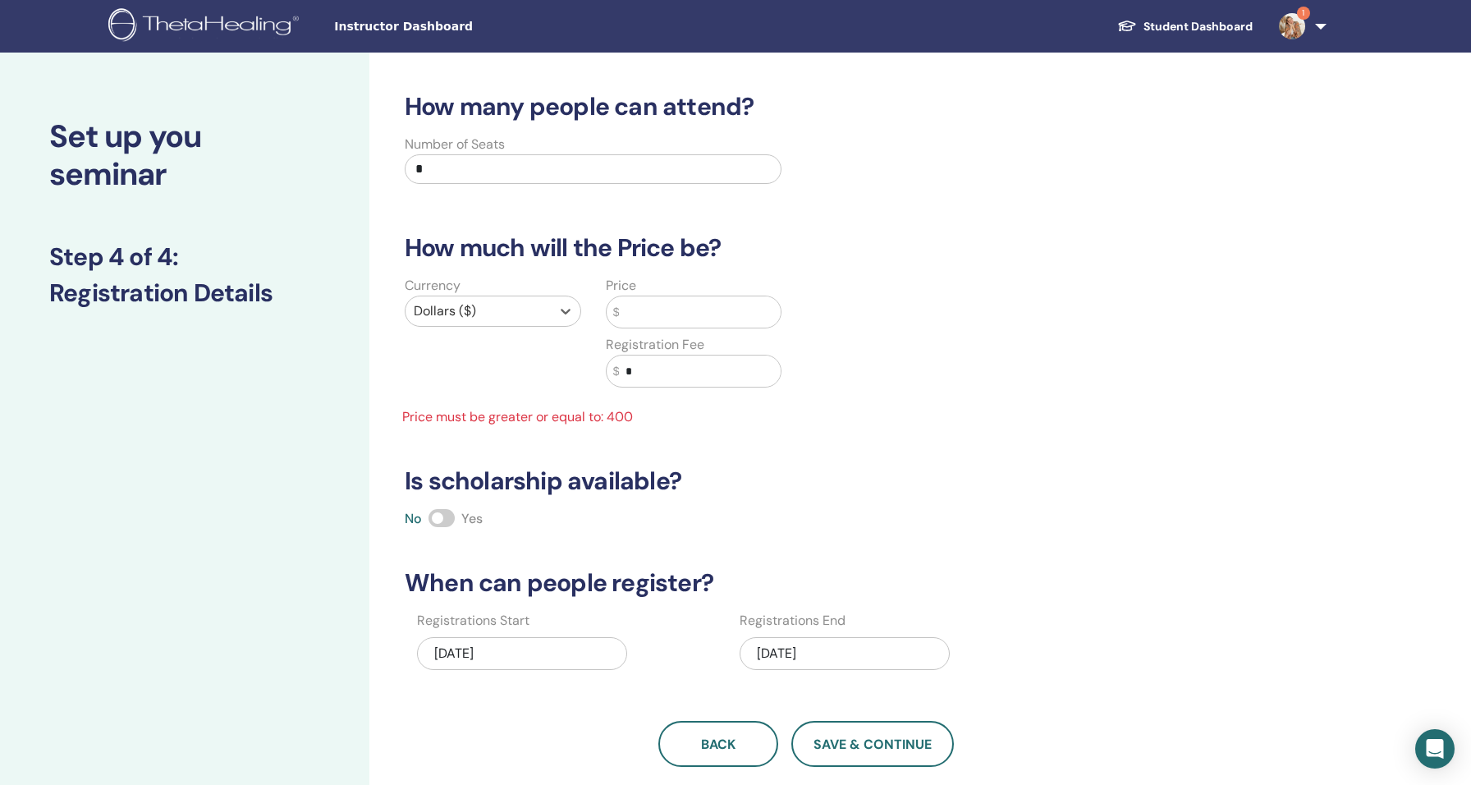
click at [484, 323] on div "Dollars ($)" at bounding box center [477, 311] width 145 height 30
drag, startPoint x: 489, startPoint y: 314, endPoint x: 393, endPoint y: 310, distance: 96.1
click at [393, 310] on div "Currency option Dollars ($), selected. Select is focused ,type to refine list, …" at bounding box center [492, 341] width 201 height 131
click at [478, 307] on div at bounding box center [478, 311] width 129 height 23
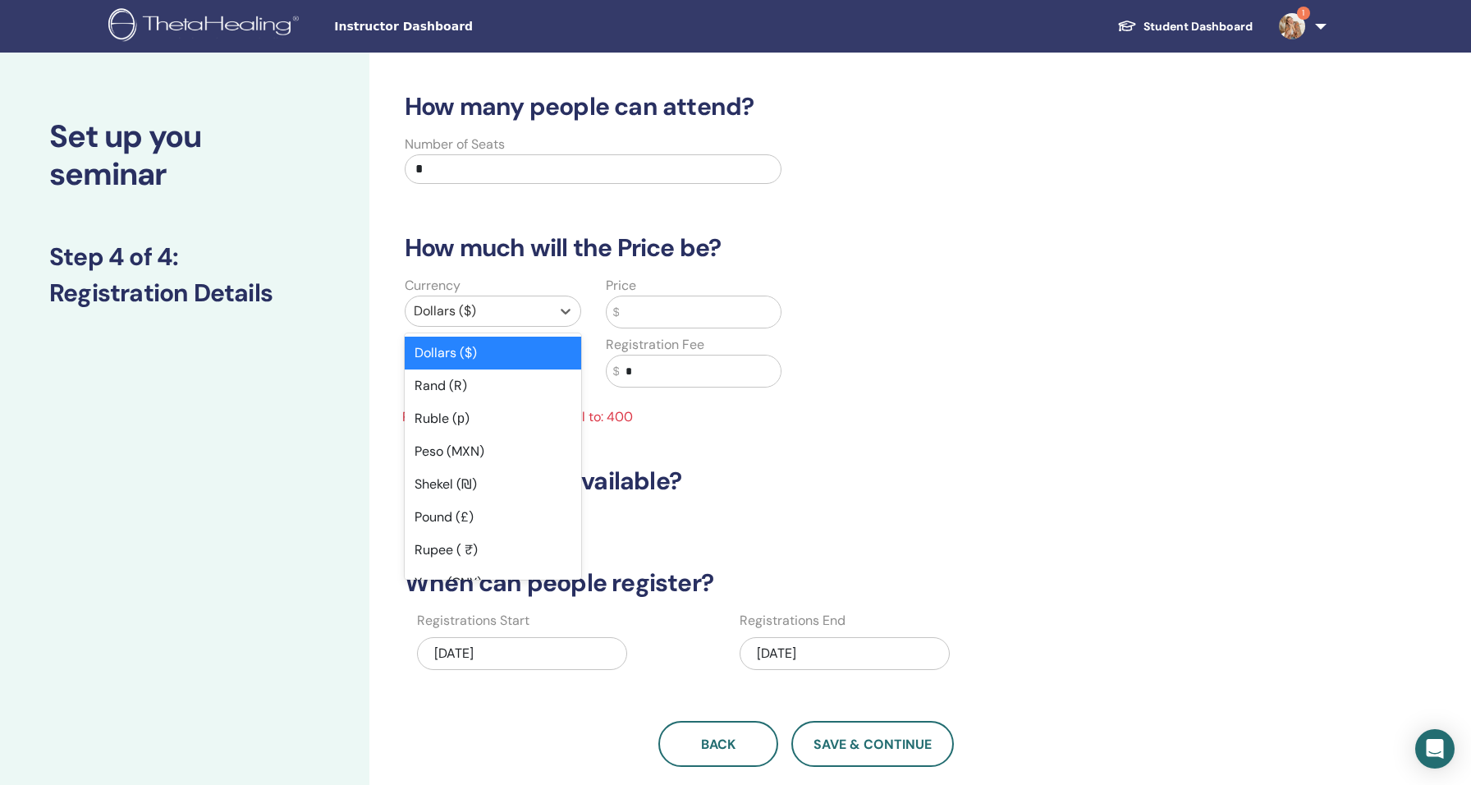
click at [478, 307] on div at bounding box center [478, 311] width 129 height 23
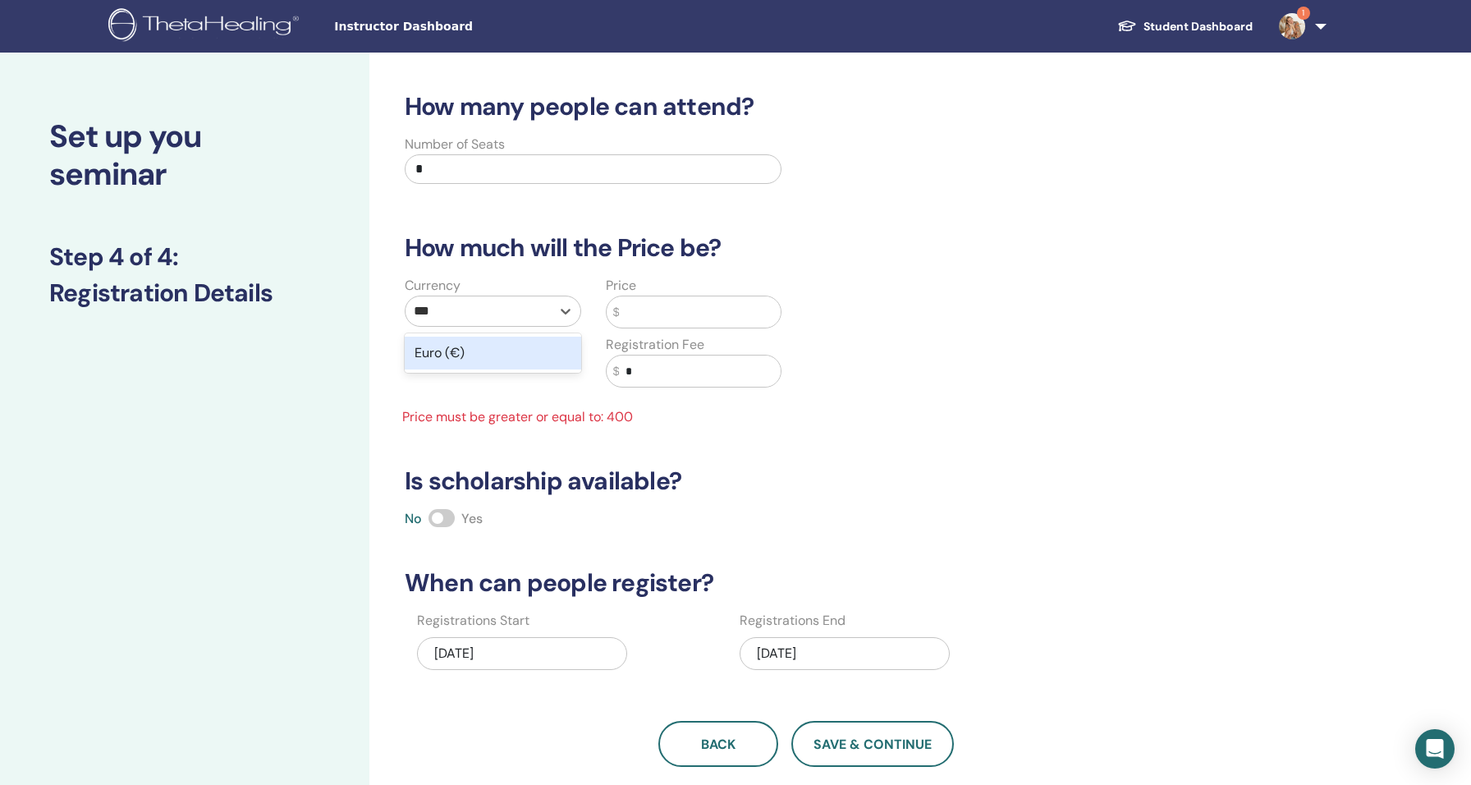
type input "****"
click at [463, 355] on div "Euro (€)" at bounding box center [493, 352] width 176 height 33
click at [672, 326] on input "text" at bounding box center [700, 311] width 162 height 31
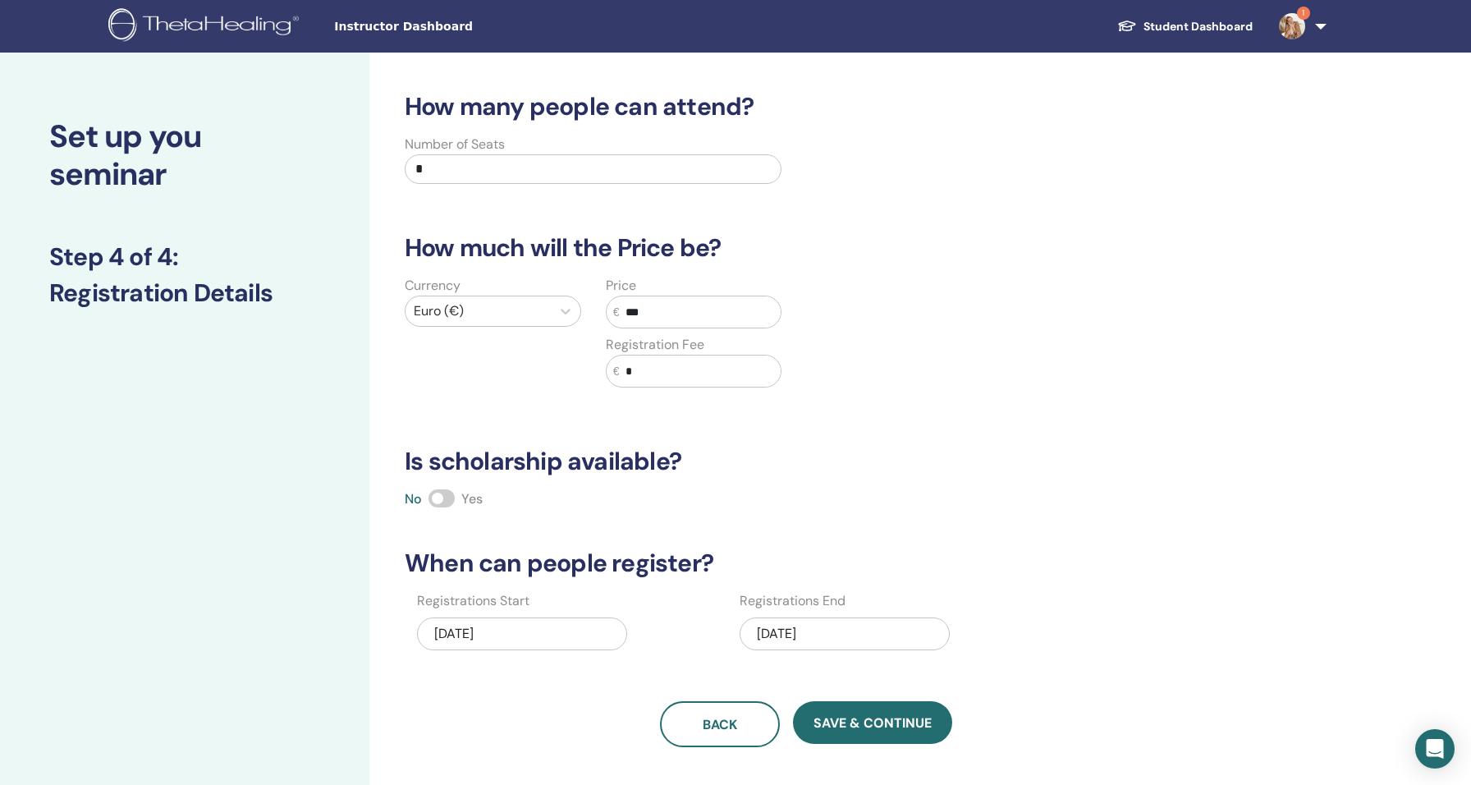
type input "***"
click at [434, 500] on span at bounding box center [441, 498] width 26 height 18
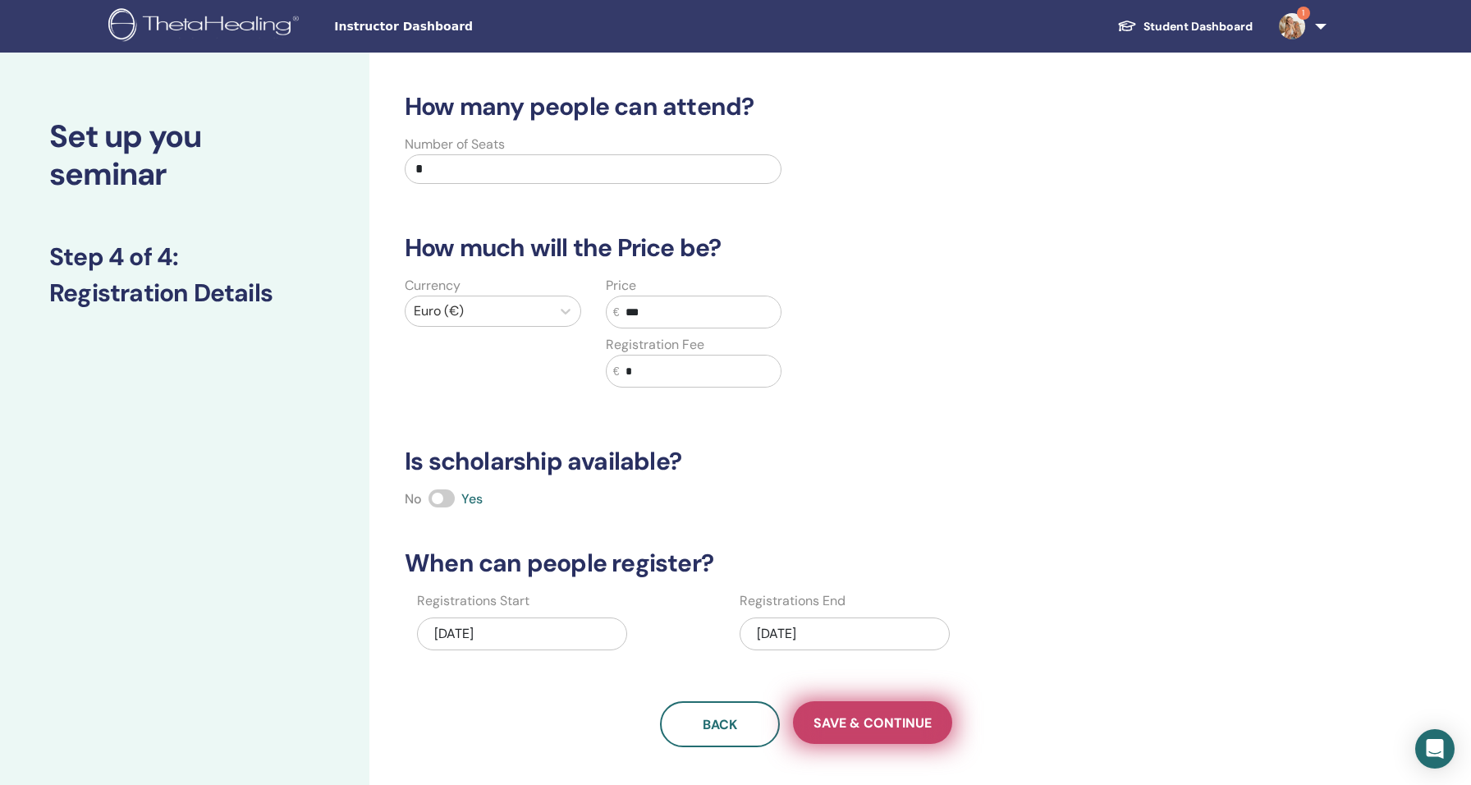
click at [839, 723] on span "Save & Continue" at bounding box center [872, 722] width 118 height 17
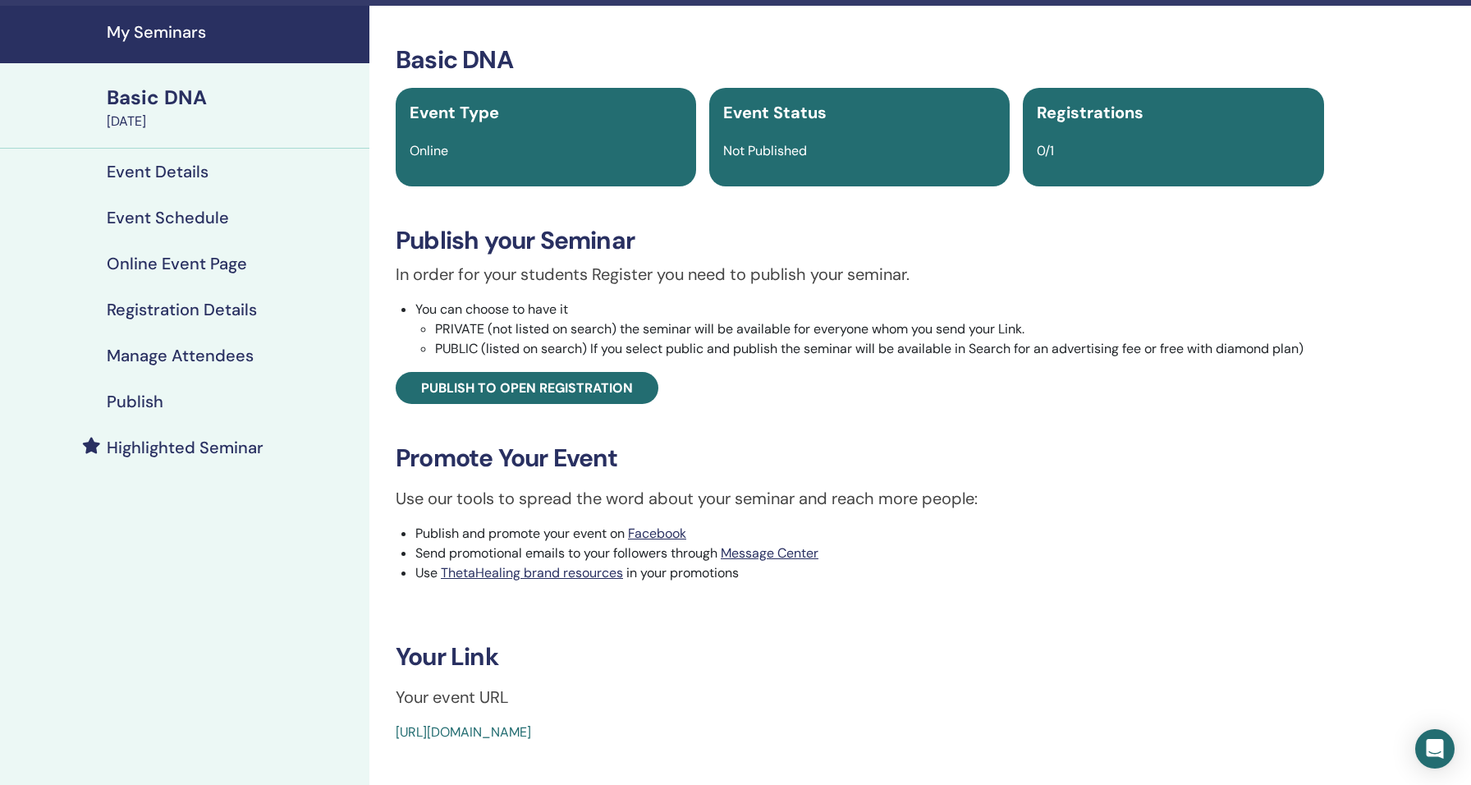
scroll to position [49, 0]
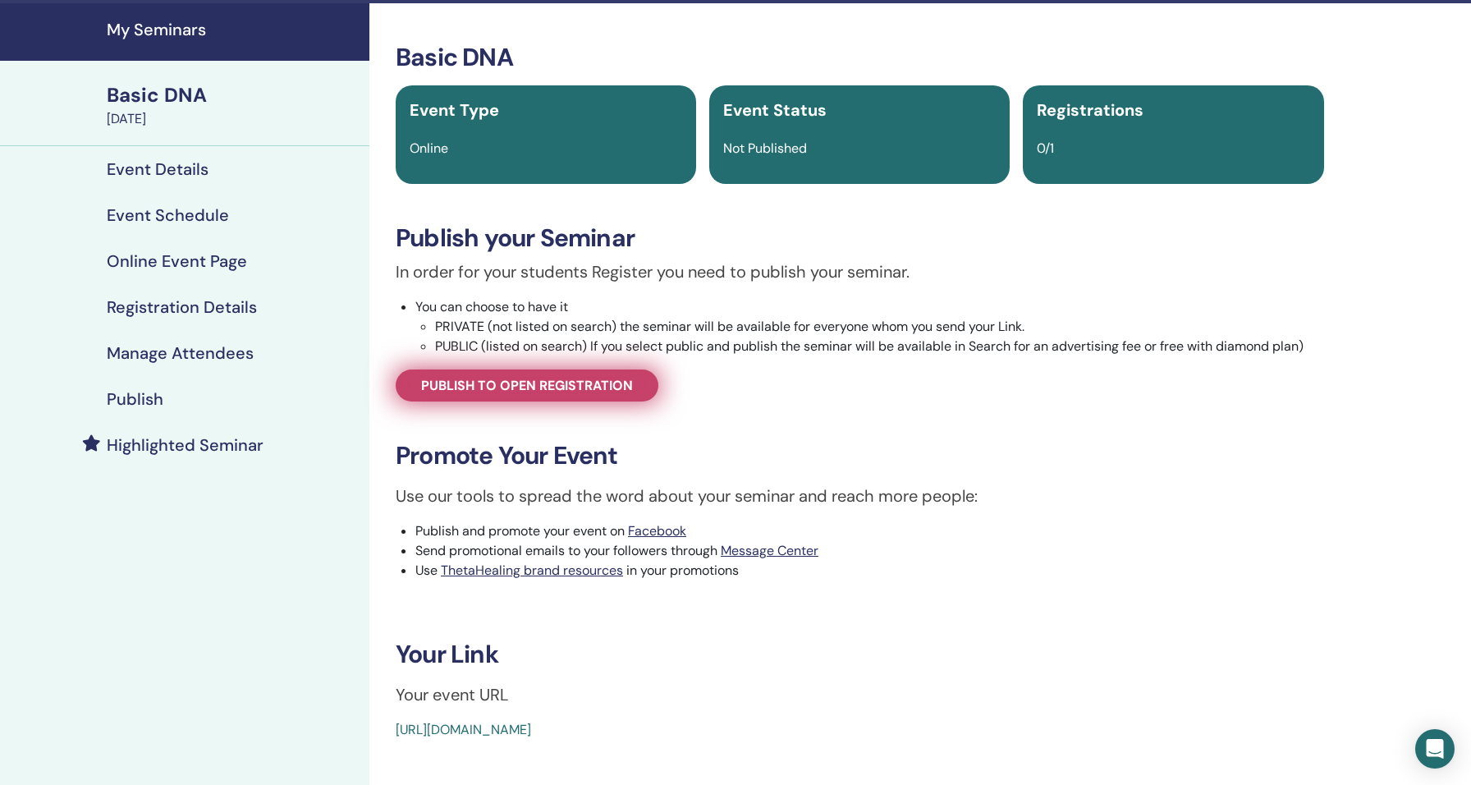
click at [578, 377] on span "Publish to open registration" at bounding box center [527, 385] width 212 height 17
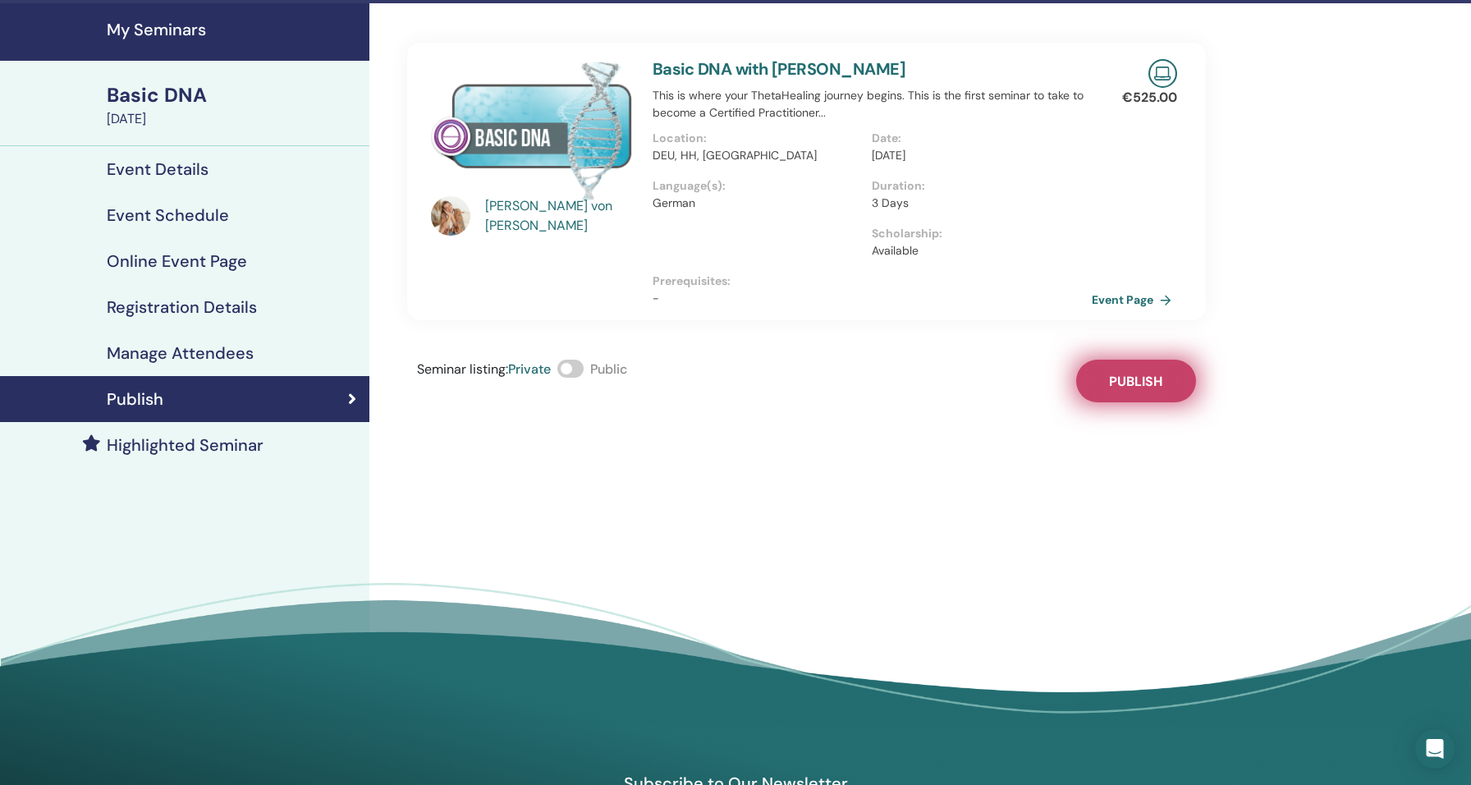
click at [1144, 389] on span "Publish" at bounding box center [1135, 381] width 53 height 17
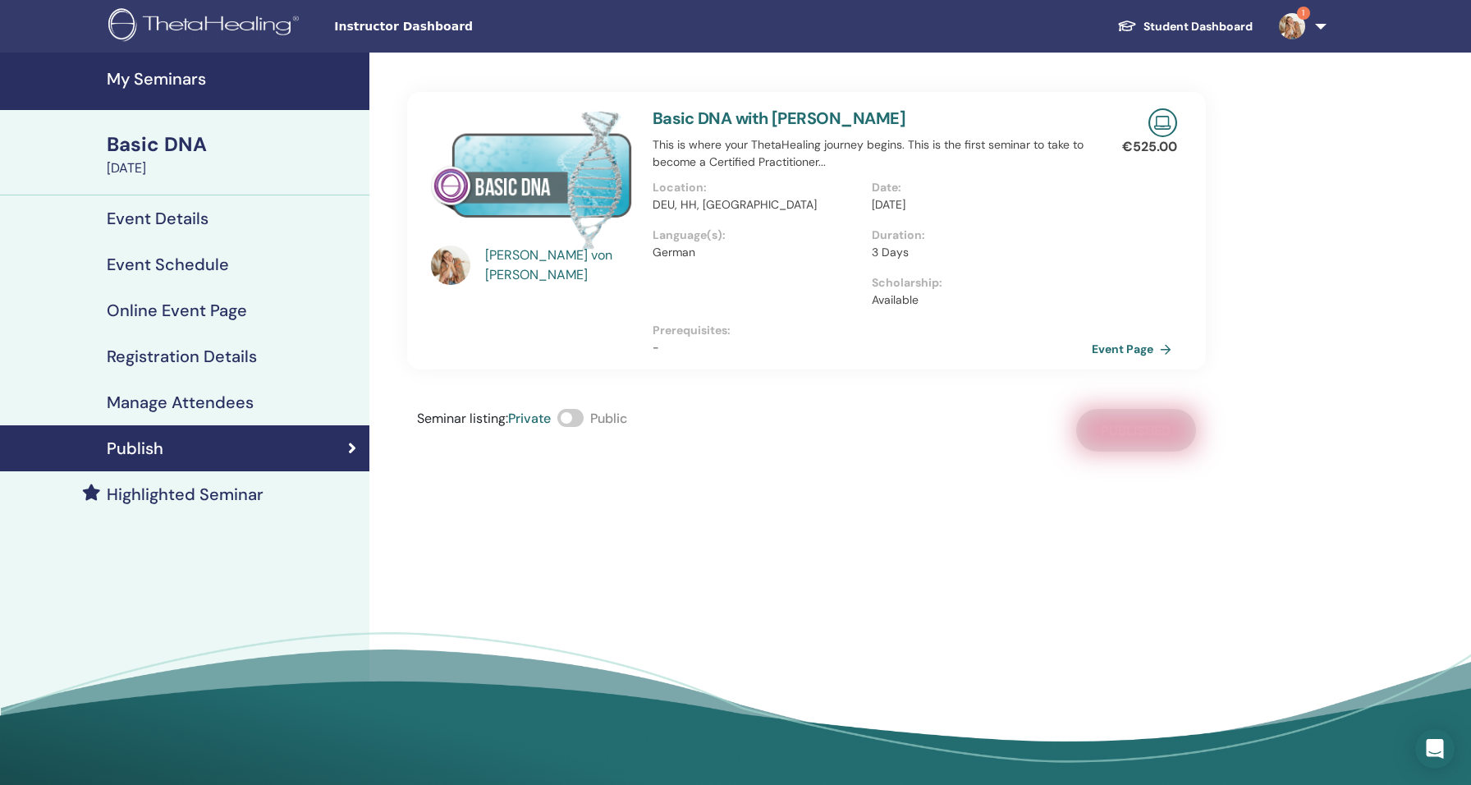
click at [176, 88] on h4 "My Seminars" at bounding box center [233, 79] width 253 height 20
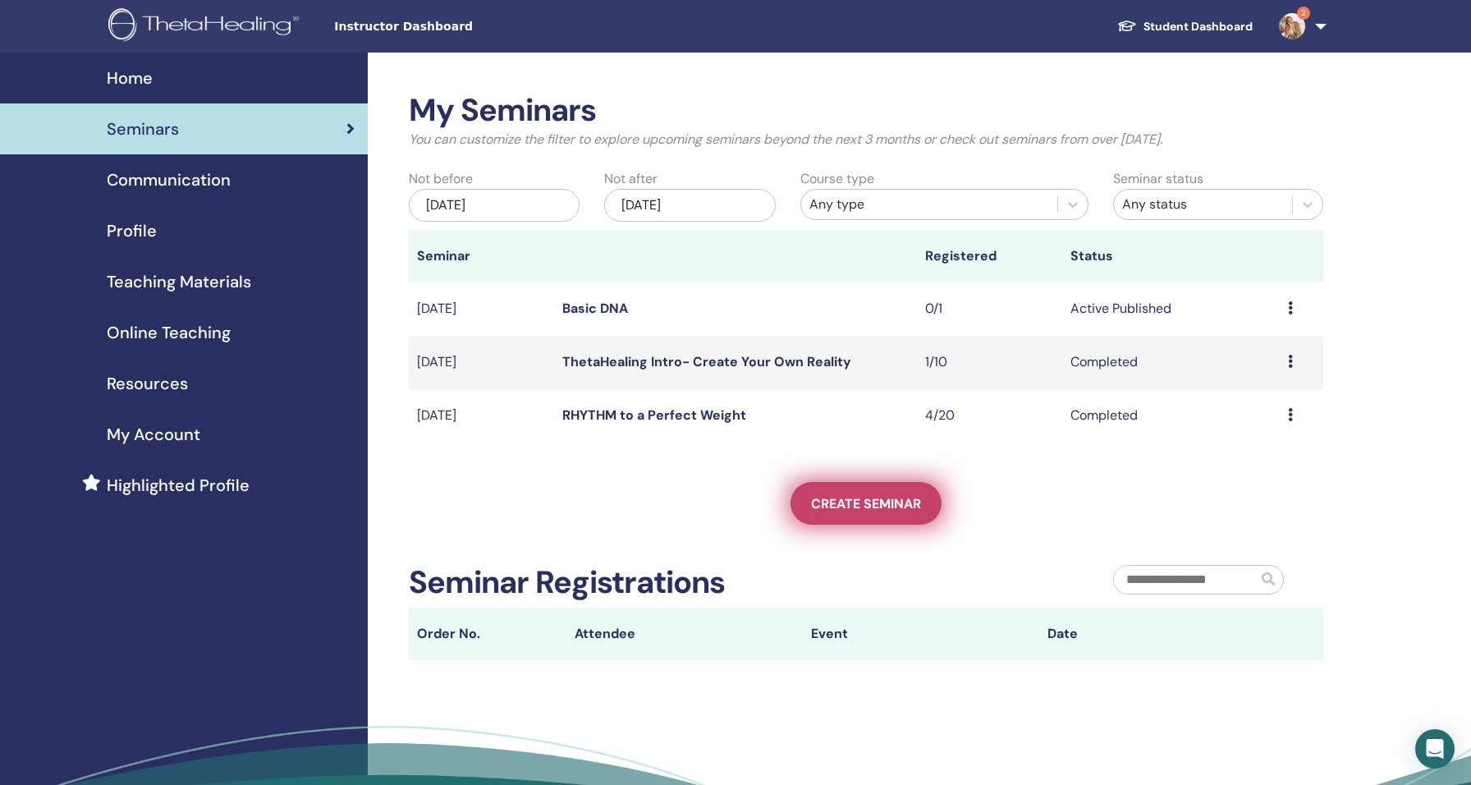
click at [871, 515] on link "Create seminar" at bounding box center [865, 503] width 151 height 43
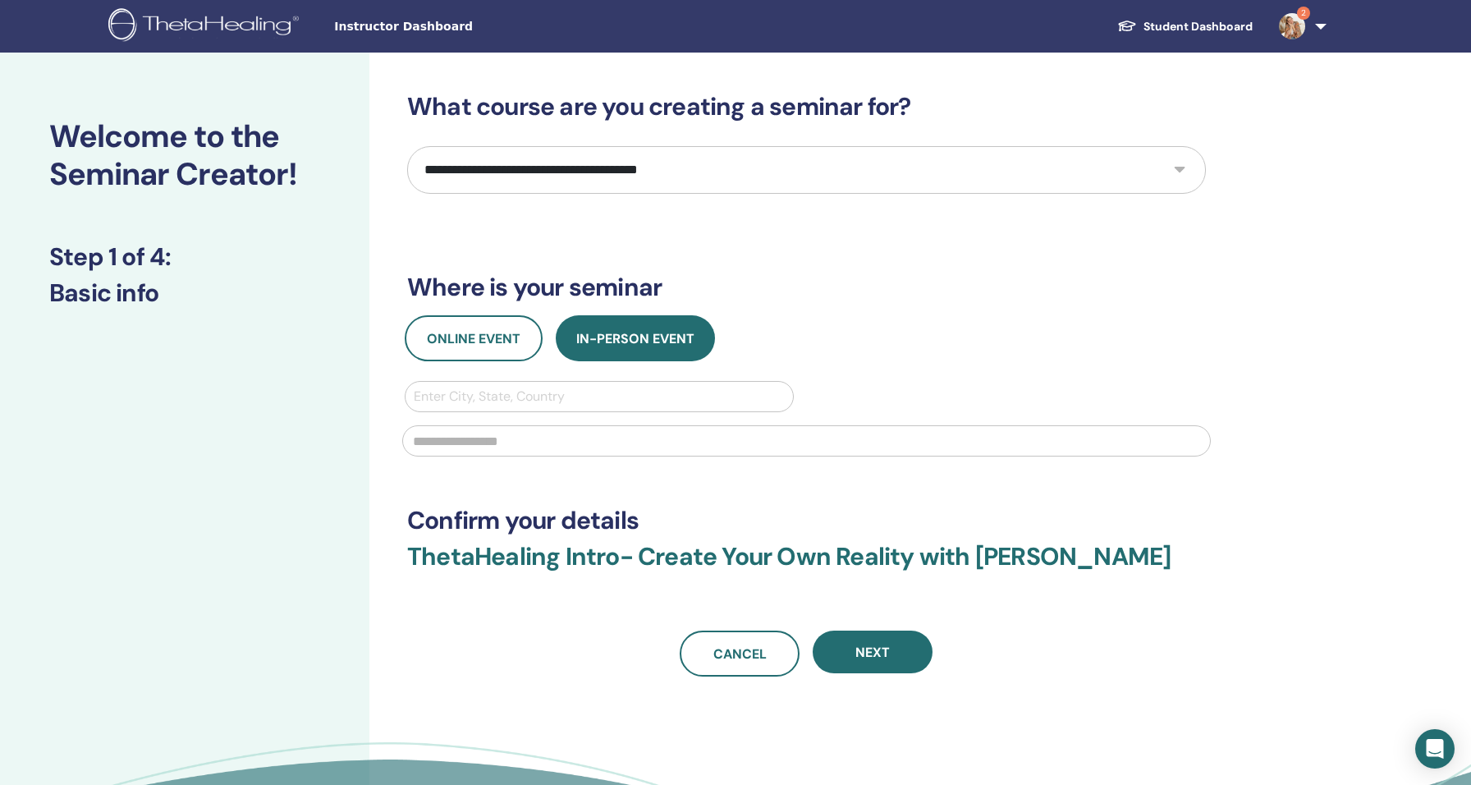
select select "*"
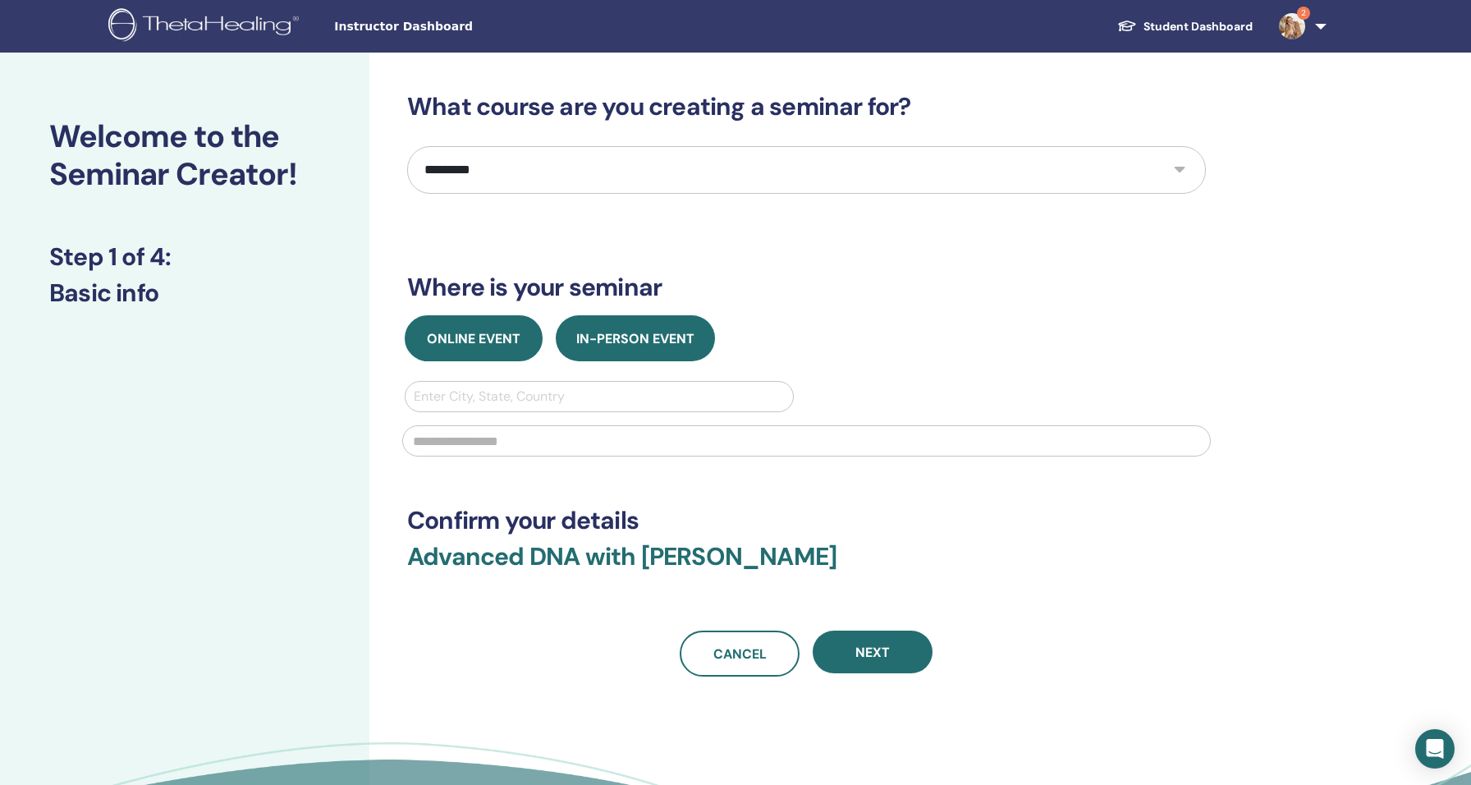
click at [482, 347] on button "Online Event" at bounding box center [474, 338] width 138 height 46
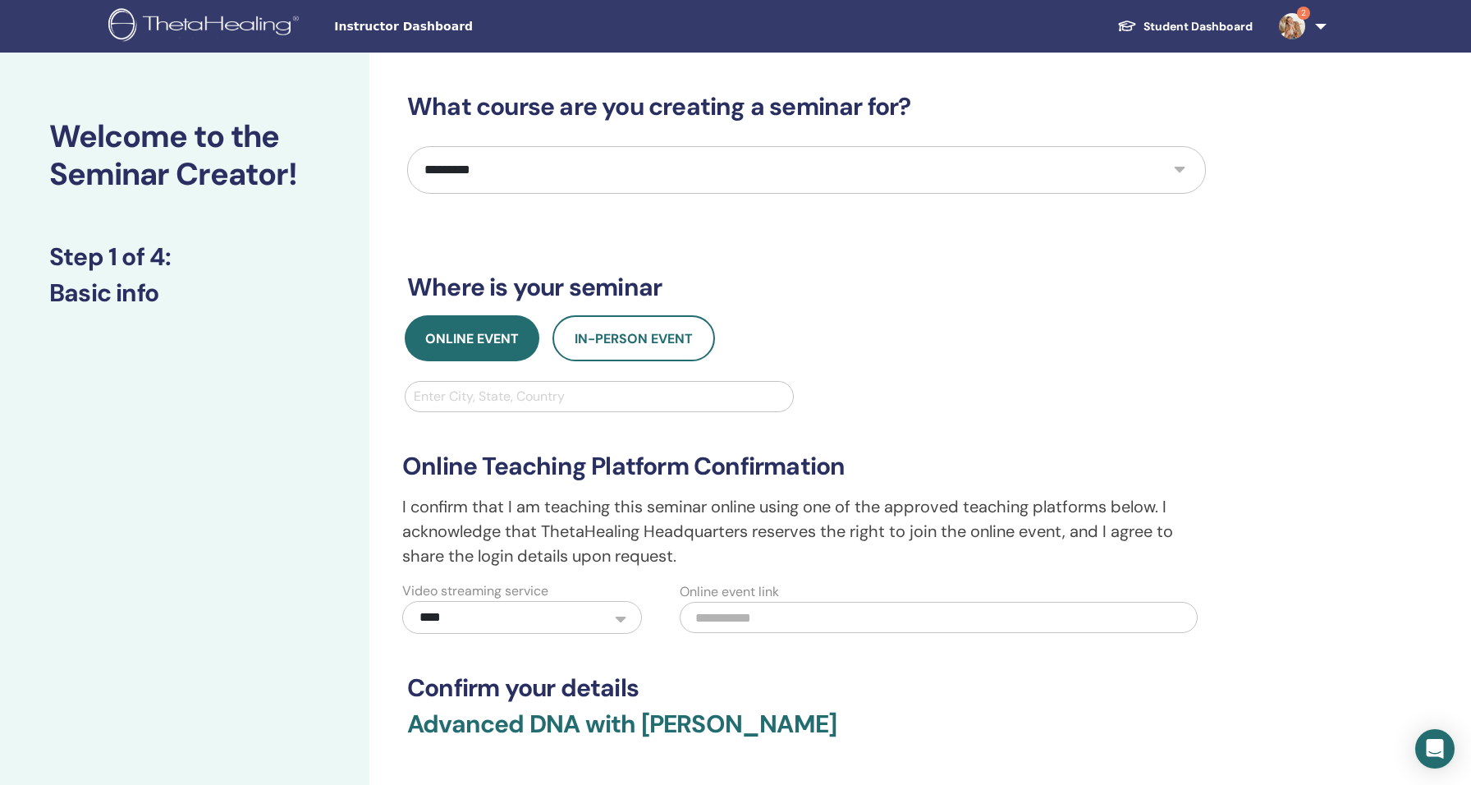
click at [480, 401] on div "Enter City, State, Country" at bounding box center [599, 397] width 371 height 20
type input "*******"
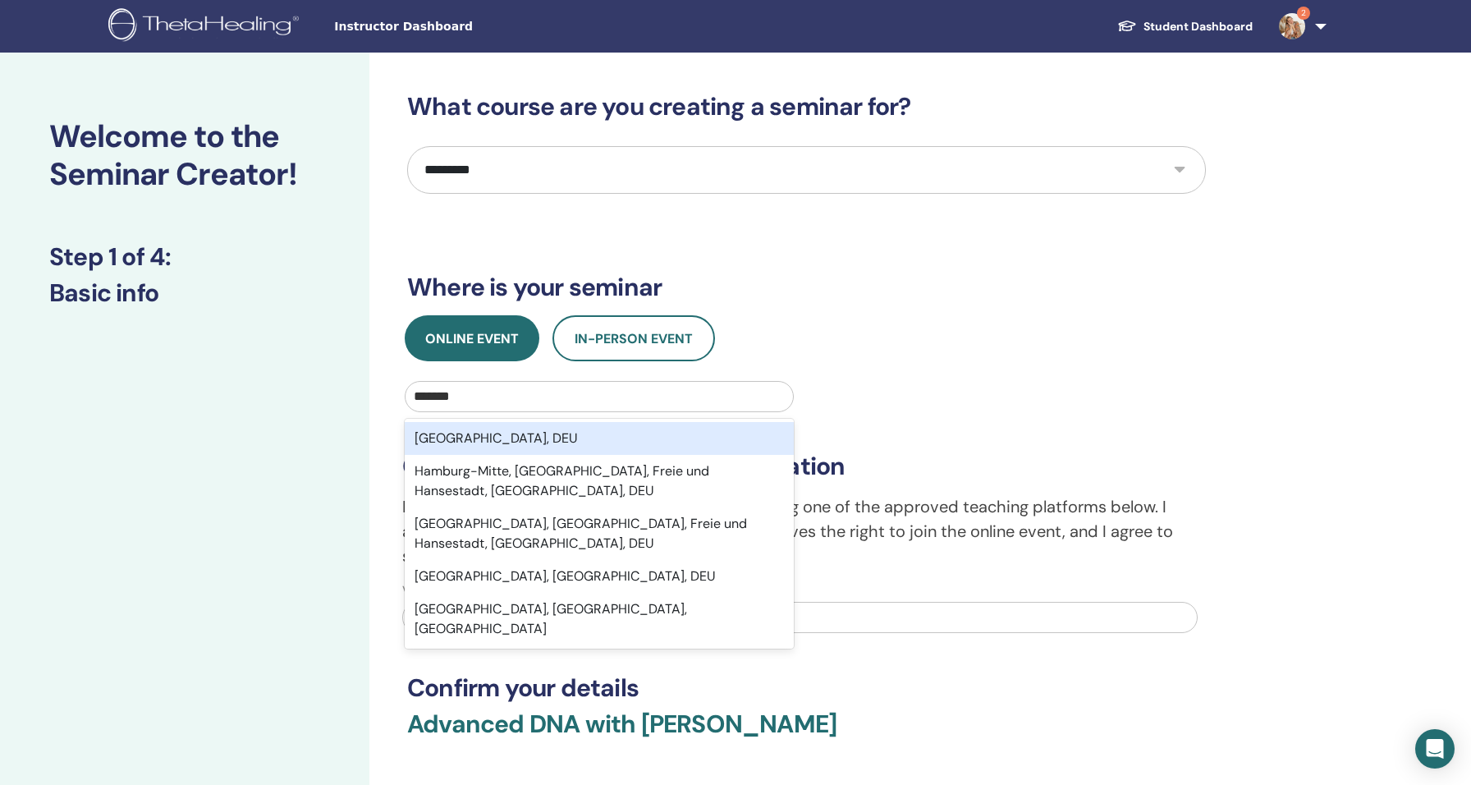
click at [531, 449] on div "Hamburg, DEU" at bounding box center [599, 438] width 389 height 33
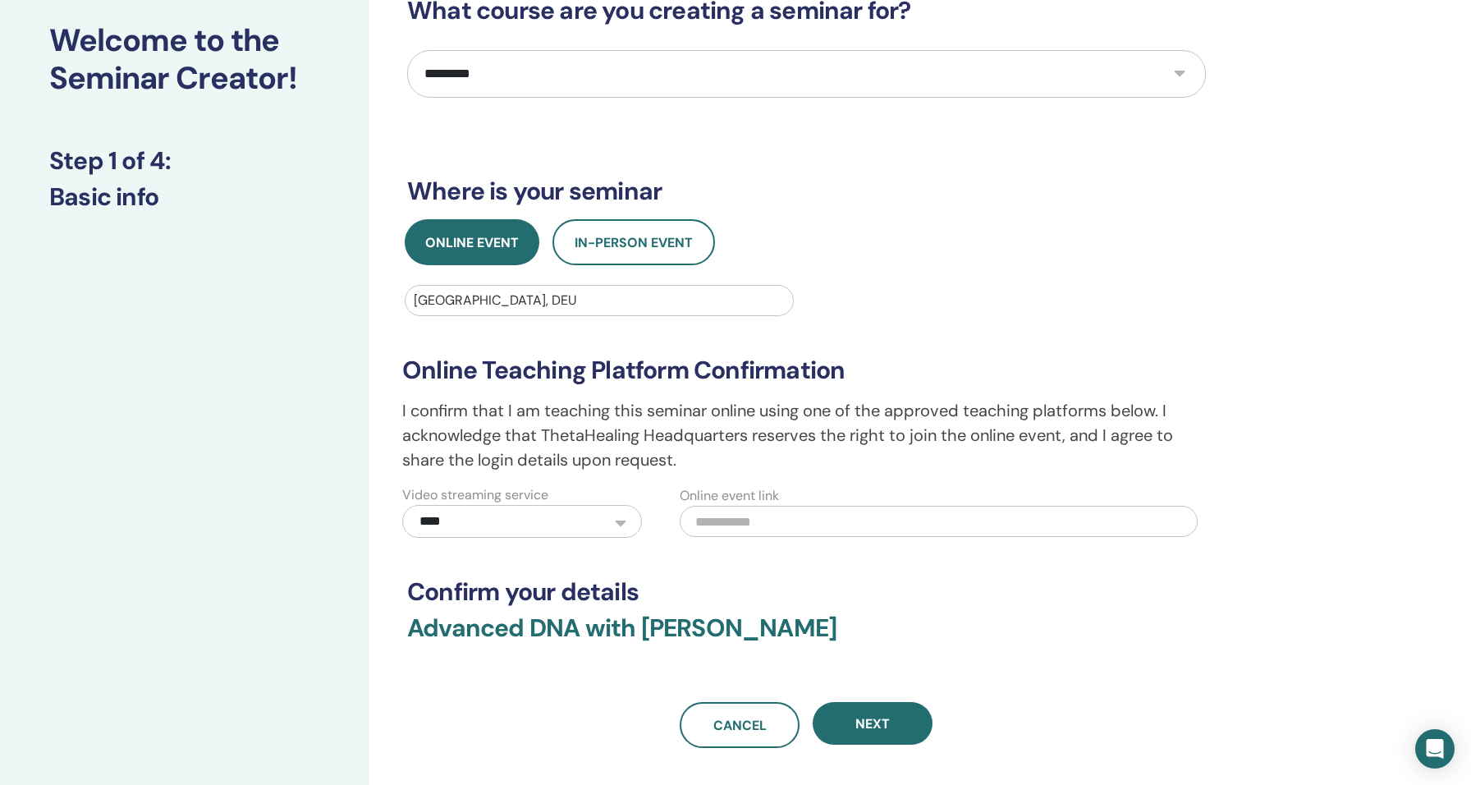
scroll to position [99, 0]
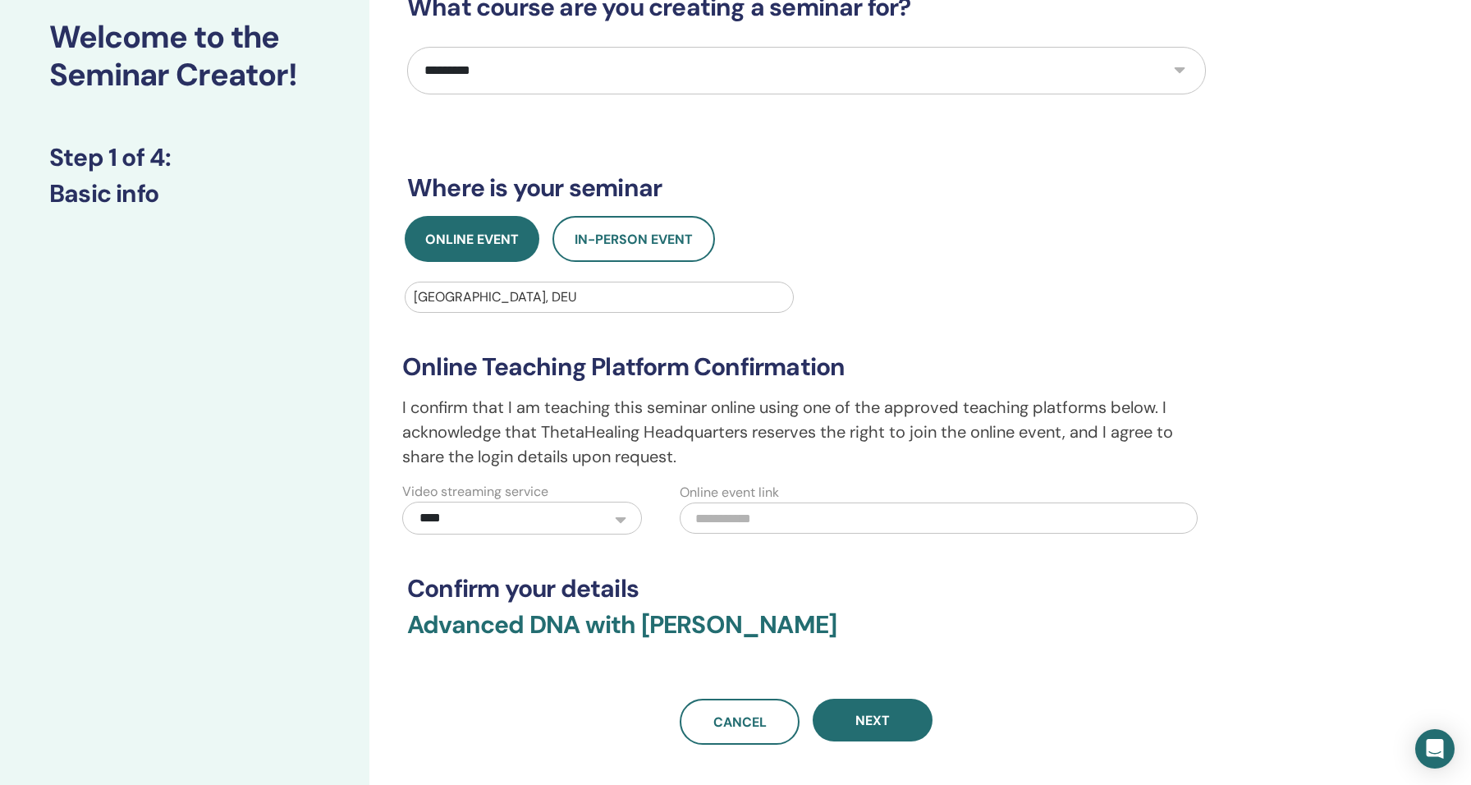
click at [750, 514] on input "text" at bounding box center [938, 517] width 517 height 31
paste input "**********"
type input "**********"
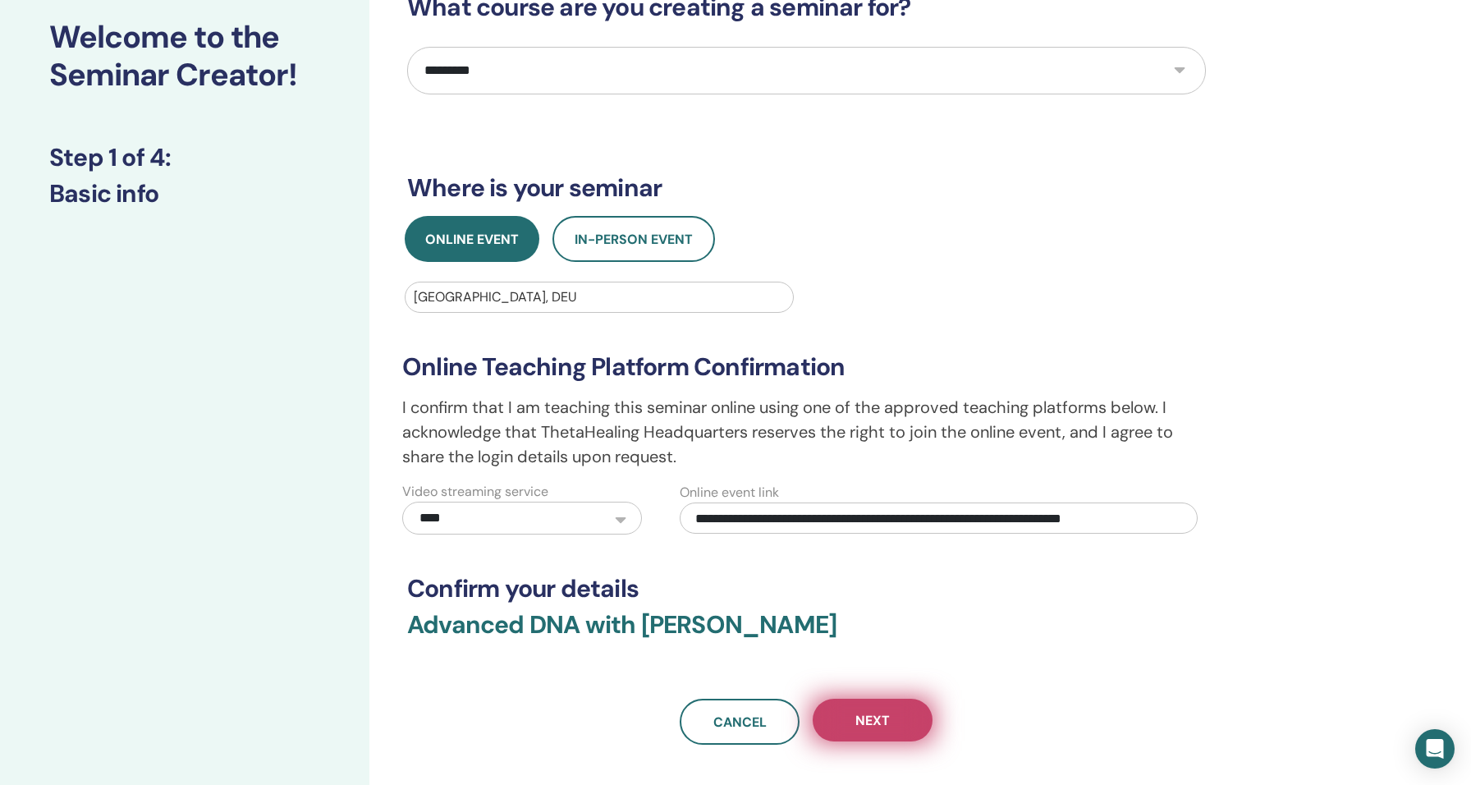
click at [867, 724] on span "Next" at bounding box center [872, 720] width 34 height 17
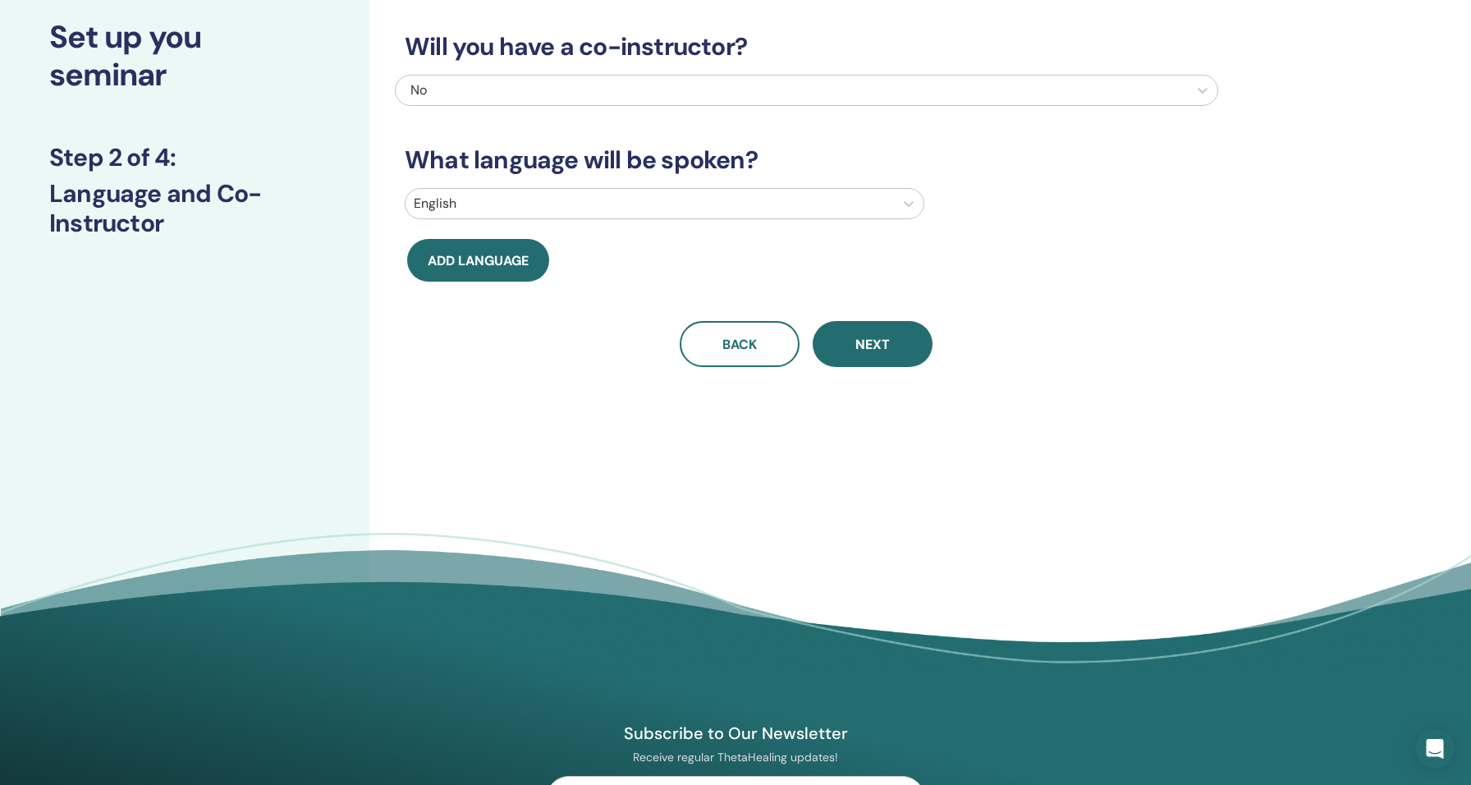
click at [696, 202] on div at bounding box center [650, 203] width 472 height 23
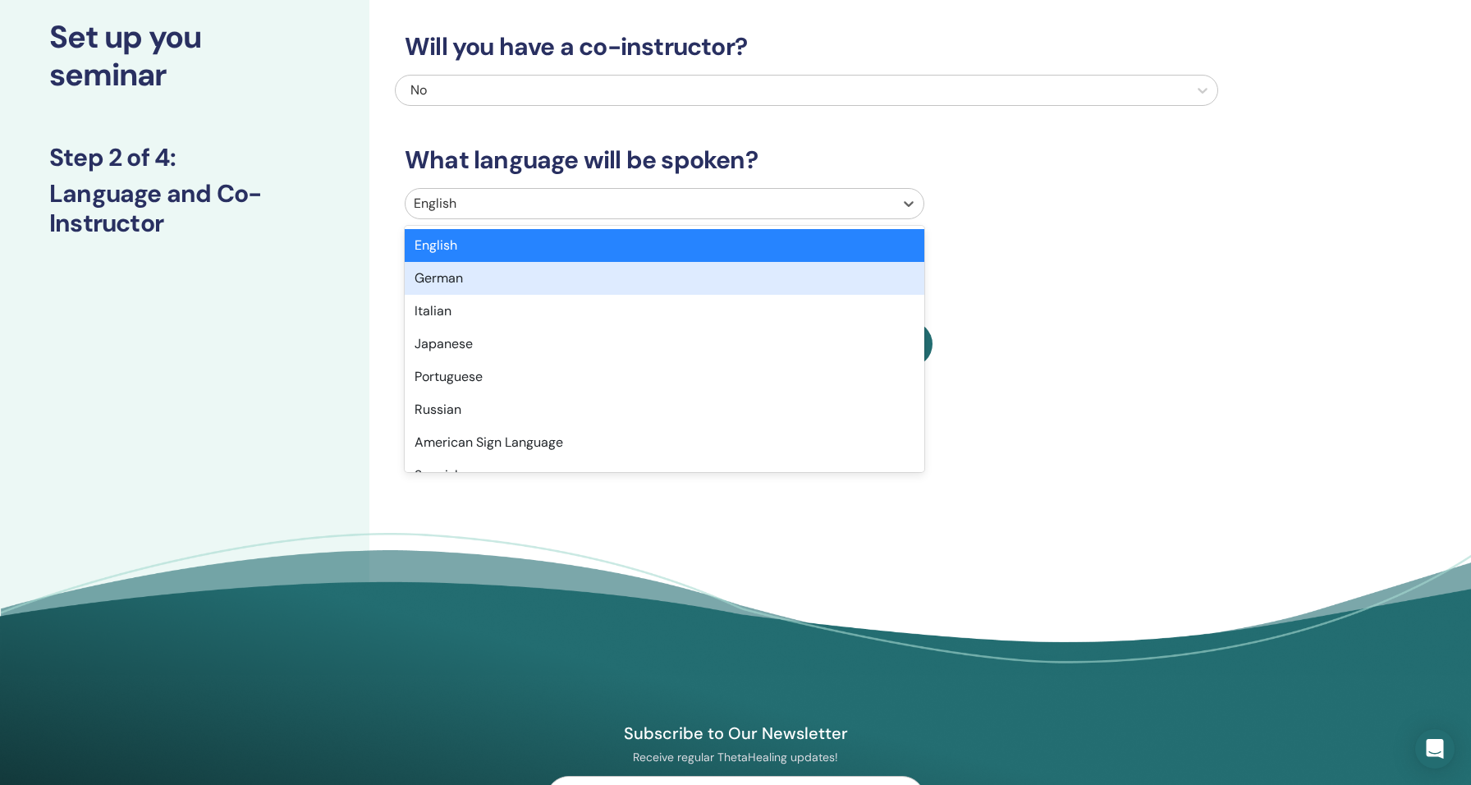
click at [568, 284] on div "German" at bounding box center [665, 278] width 520 height 33
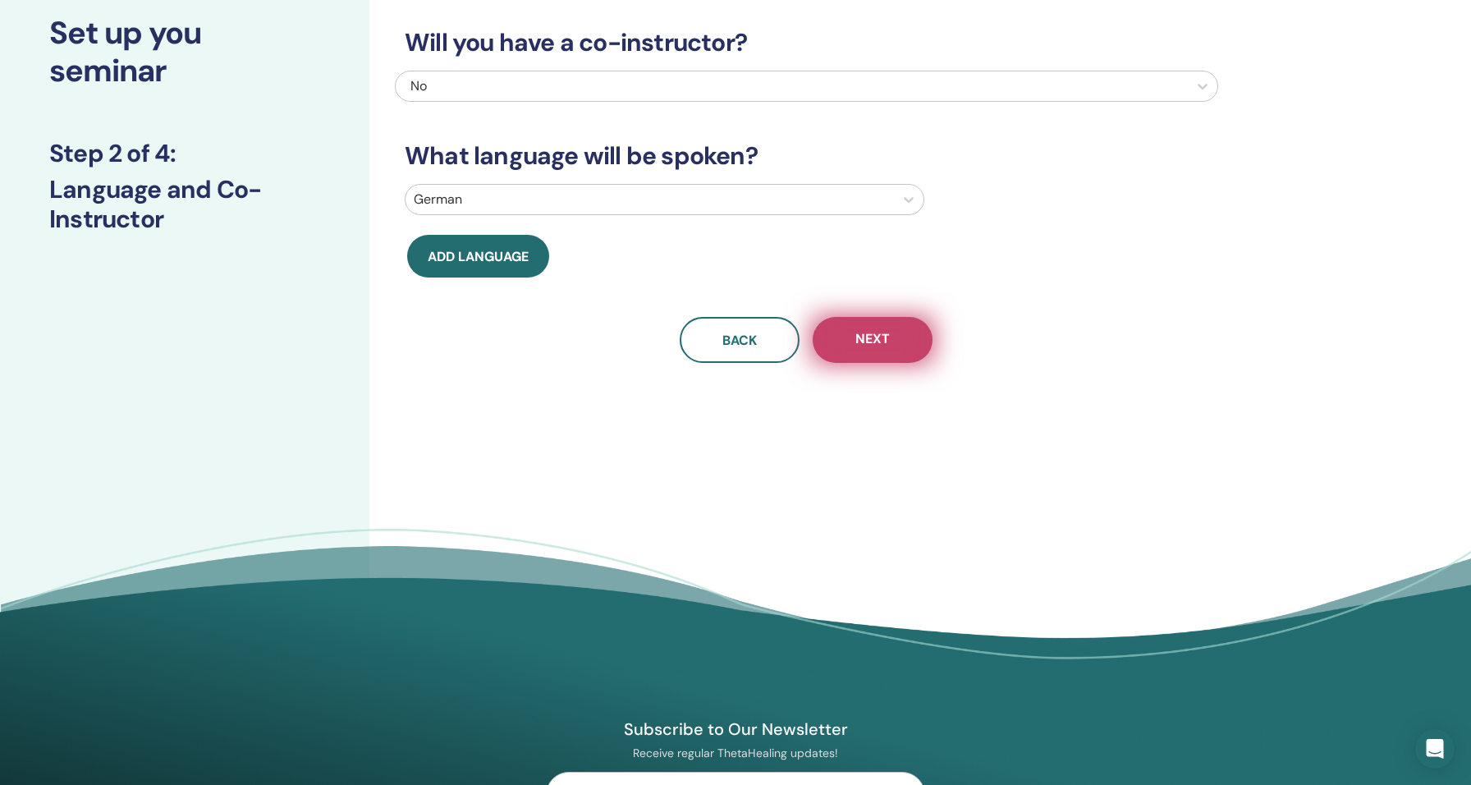
click at [895, 358] on button "Next" at bounding box center [873, 340] width 120 height 46
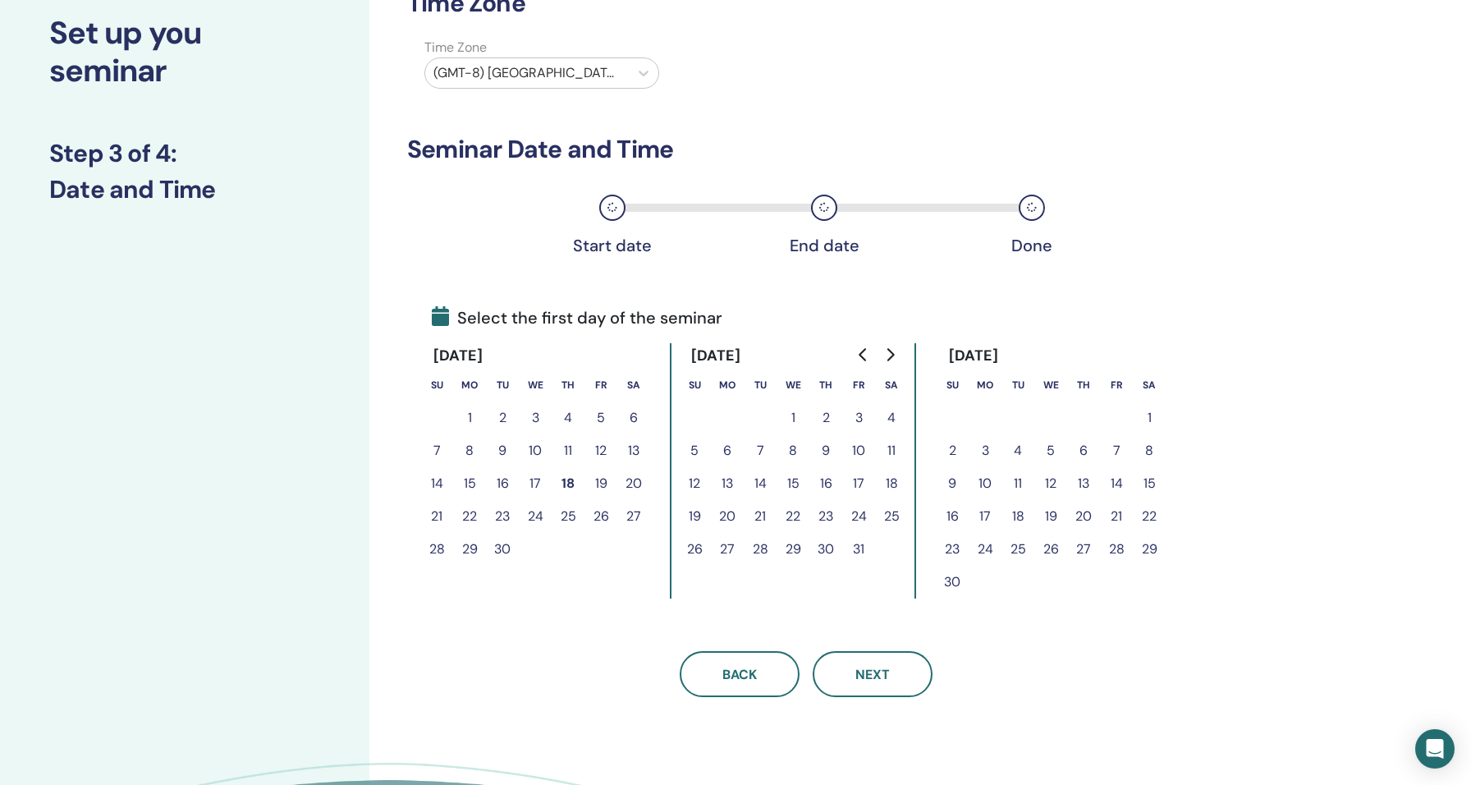
scroll to position [90, 0]
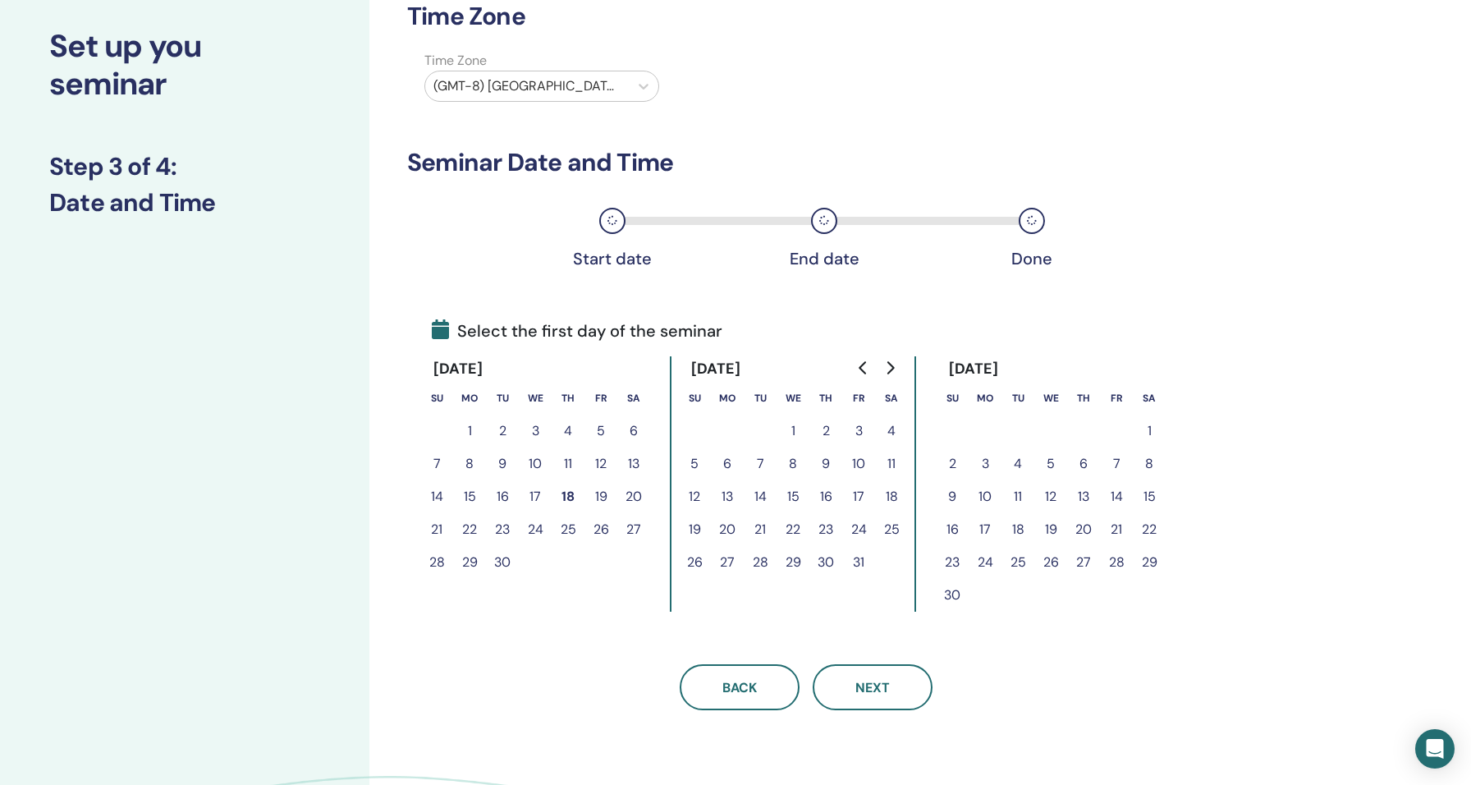
click at [468, 533] on button "22" at bounding box center [469, 529] width 33 height 33
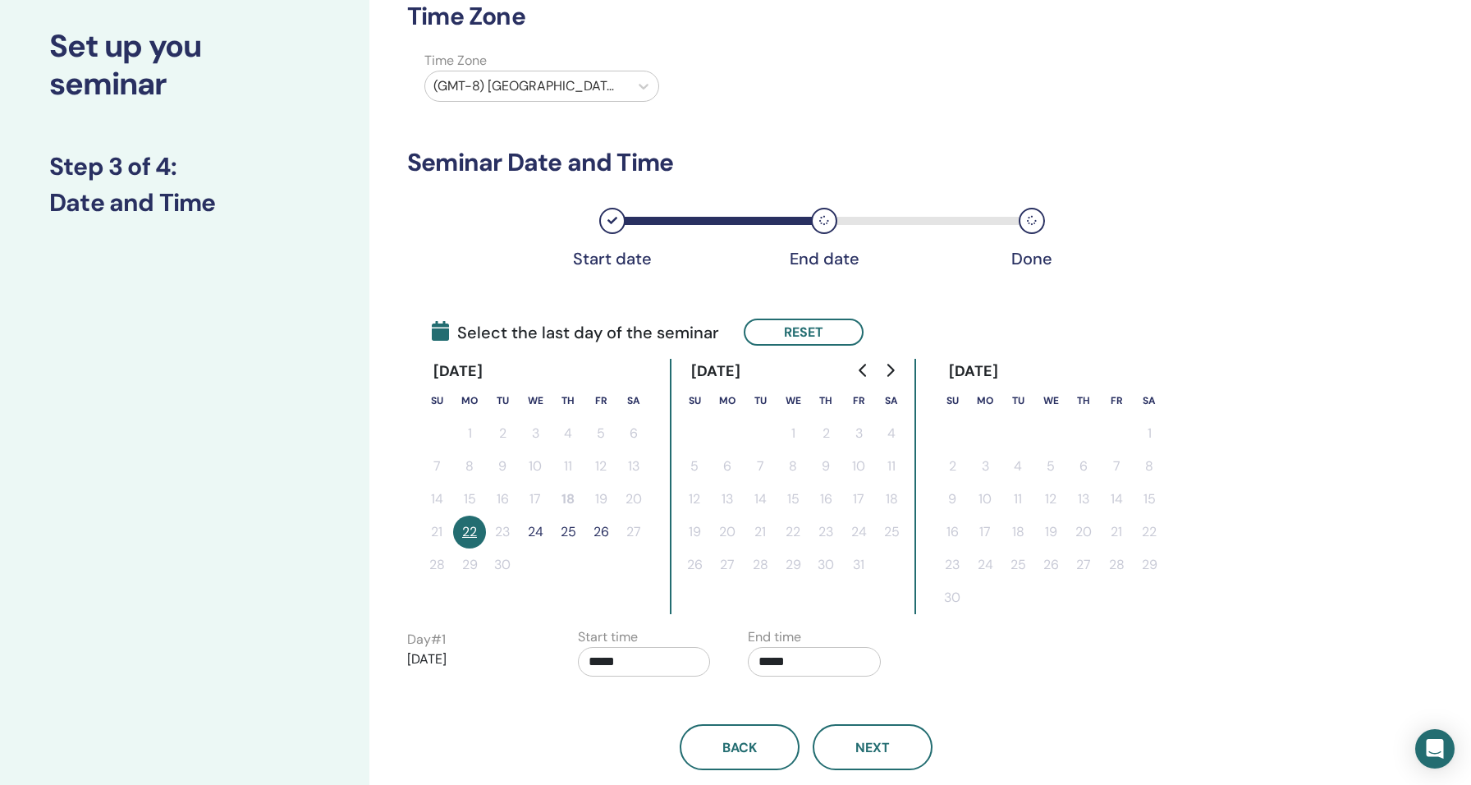
click at [595, 531] on button "26" at bounding box center [600, 531] width 33 height 33
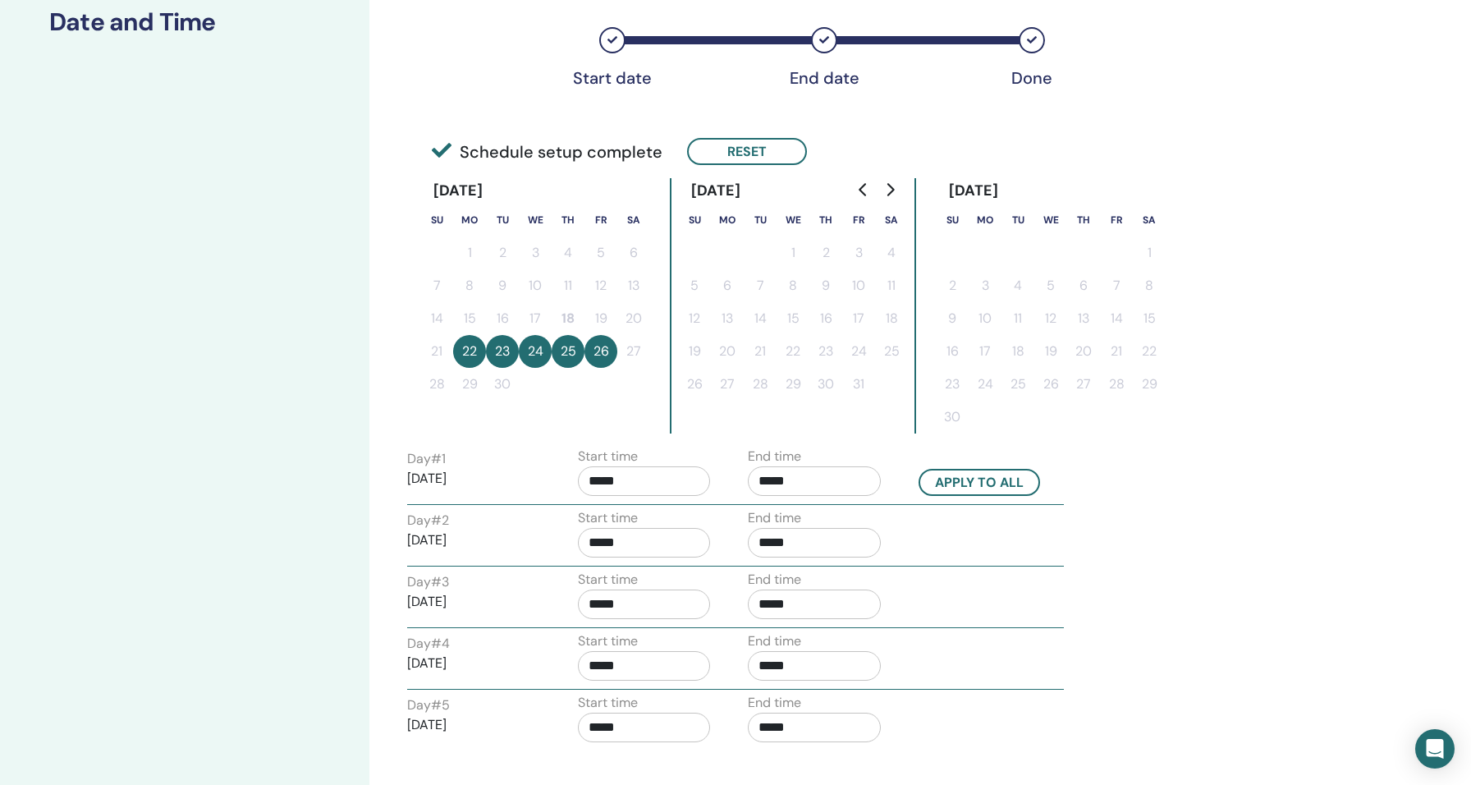
scroll to position [274, 0]
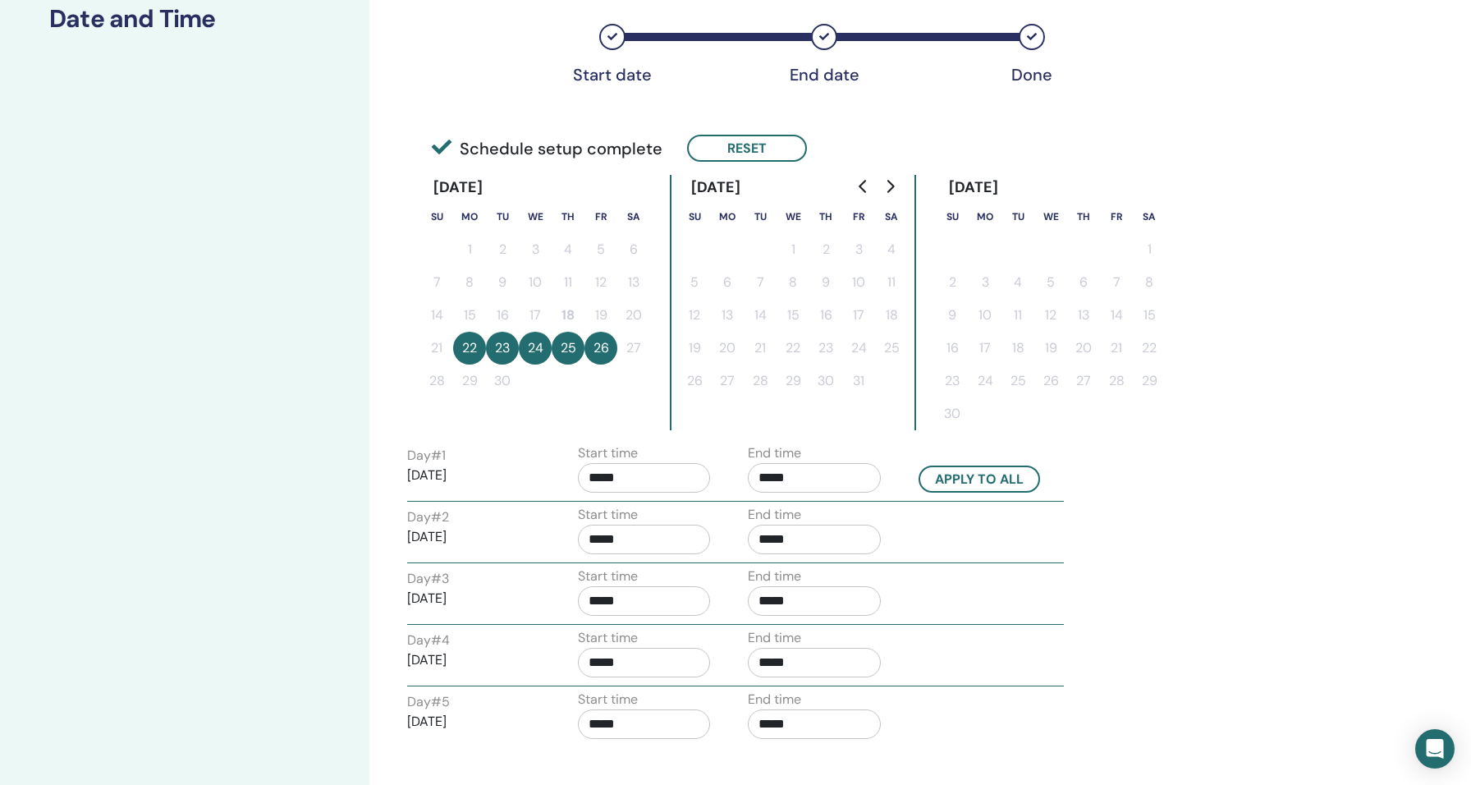
click at [567, 351] on button "25" at bounding box center [568, 348] width 33 height 33
click at [579, 347] on button "25" at bounding box center [568, 348] width 33 height 33
click at [567, 354] on button "25" at bounding box center [568, 348] width 33 height 33
click at [462, 346] on button "22" at bounding box center [469, 348] width 33 height 33
click at [710, 154] on button "Reset" at bounding box center [747, 148] width 120 height 27
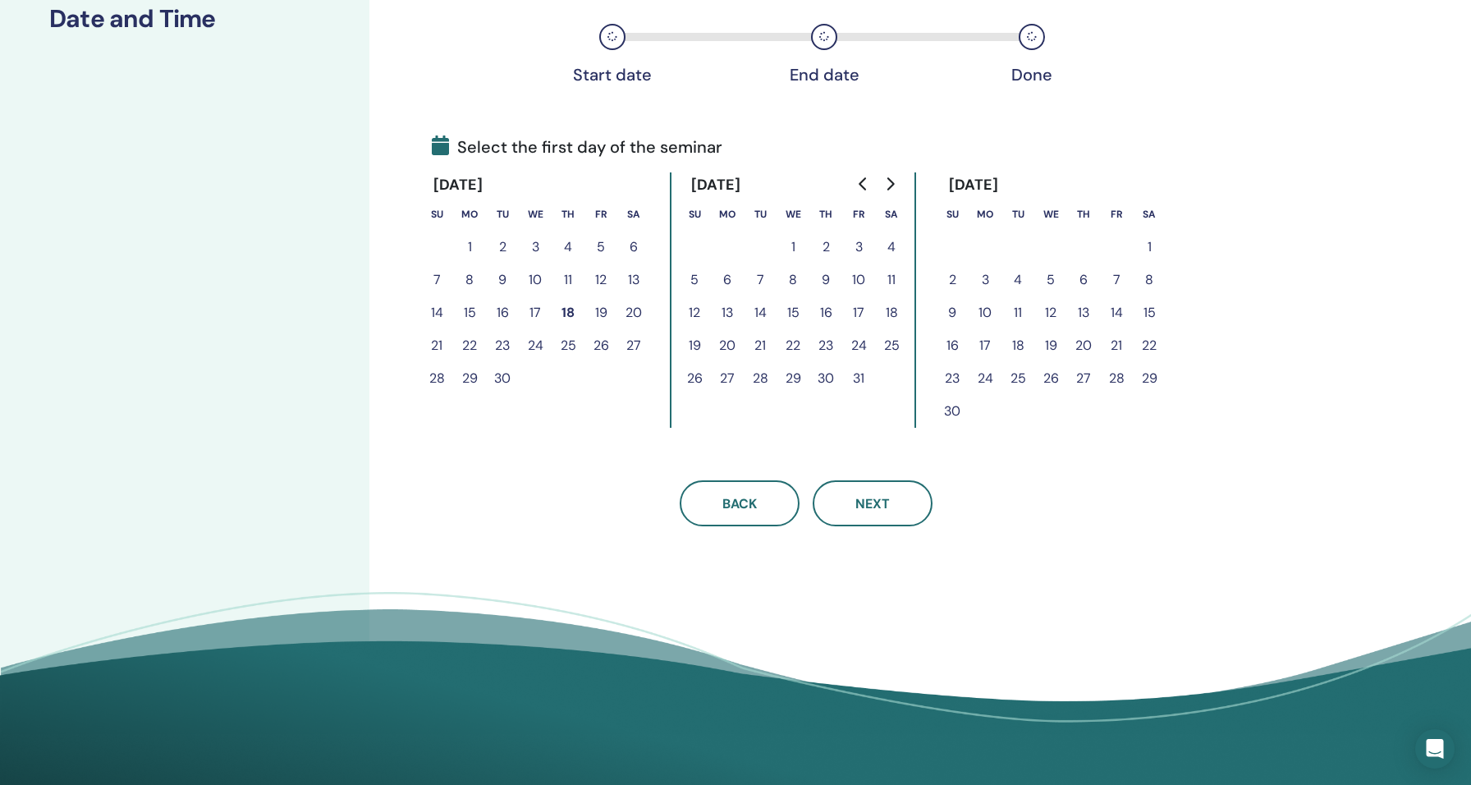
click at [468, 350] on button "22" at bounding box center [469, 345] width 33 height 33
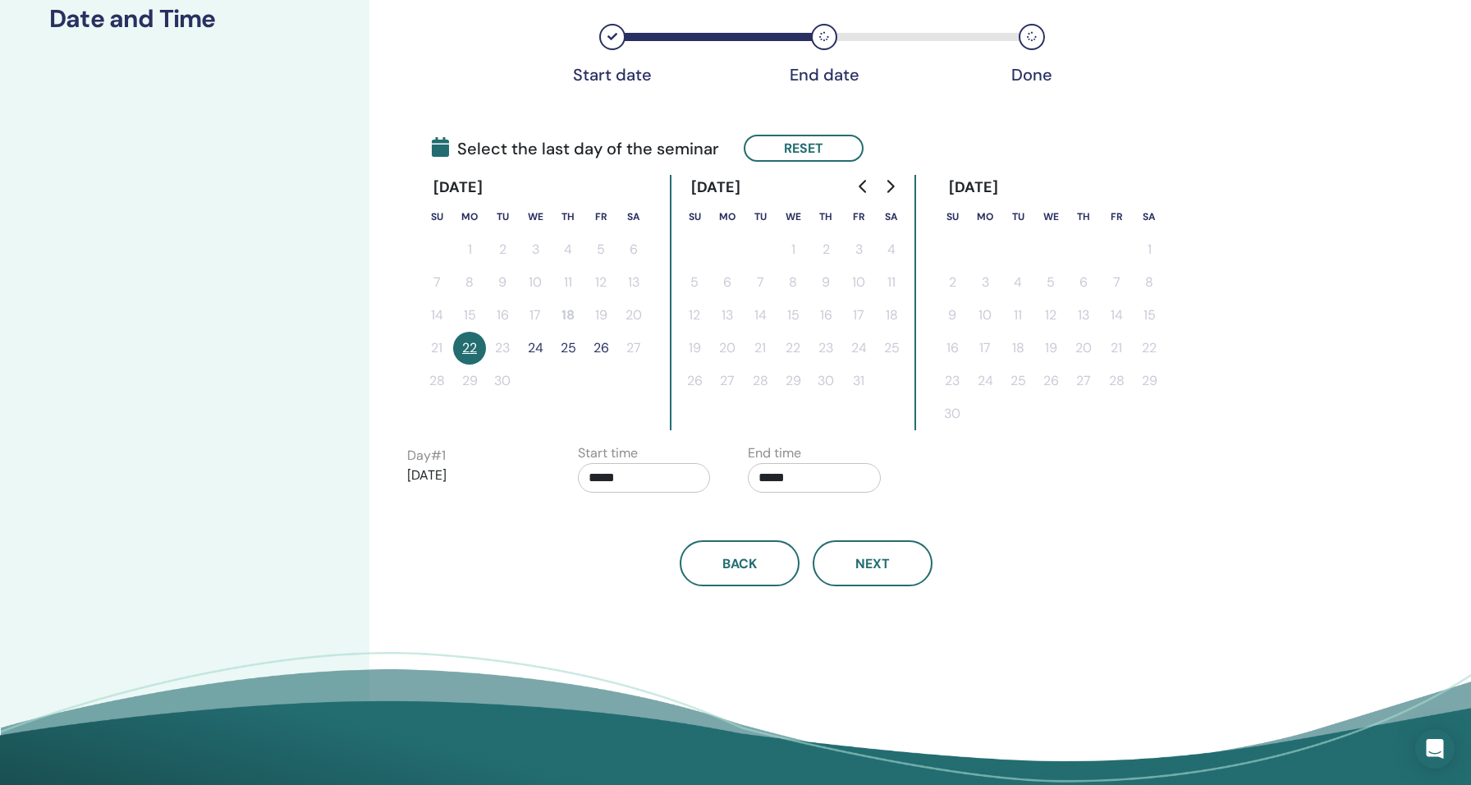
click at [570, 347] on button "25" at bounding box center [568, 348] width 33 height 33
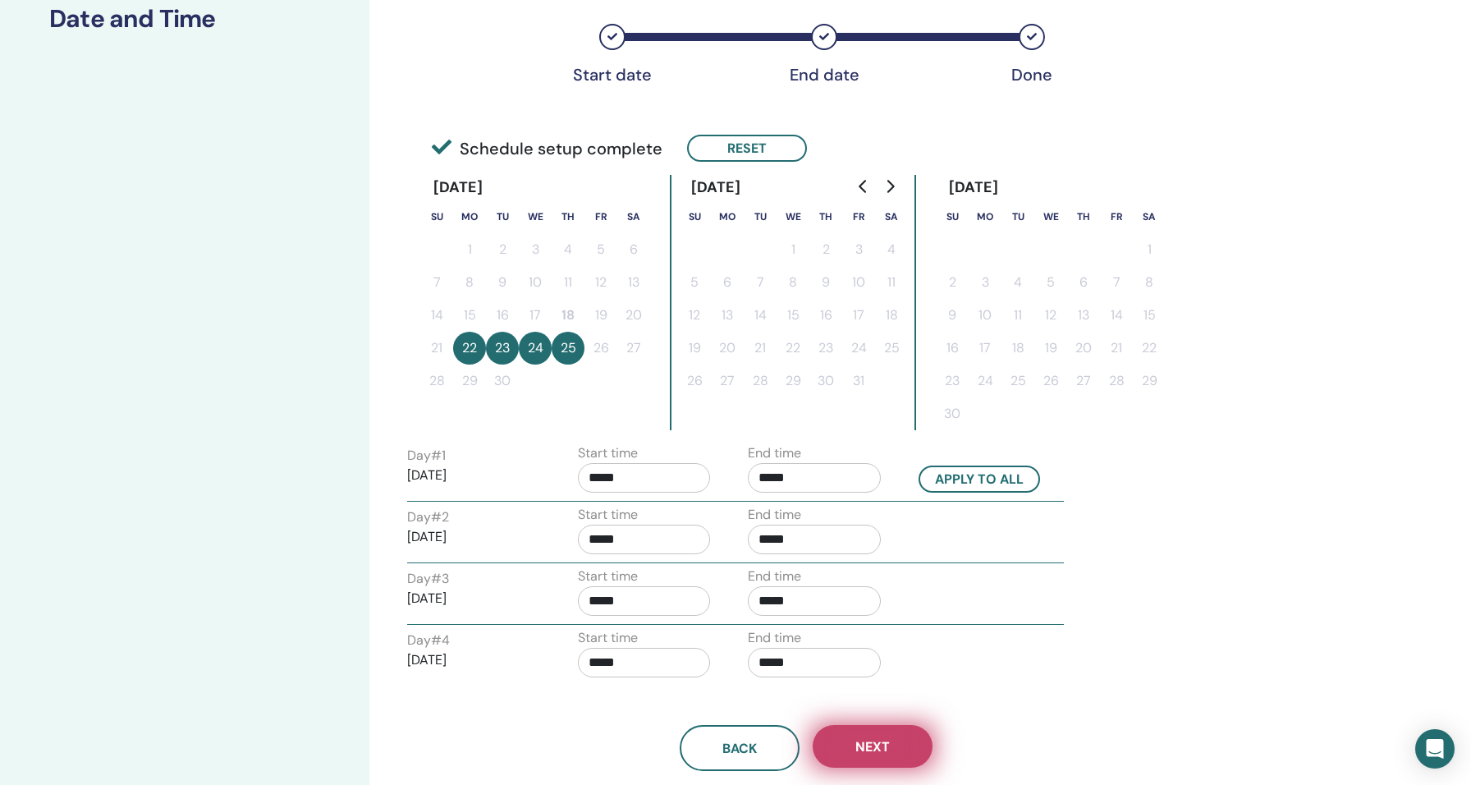
click at [896, 737] on button "Next" at bounding box center [873, 746] width 120 height 43
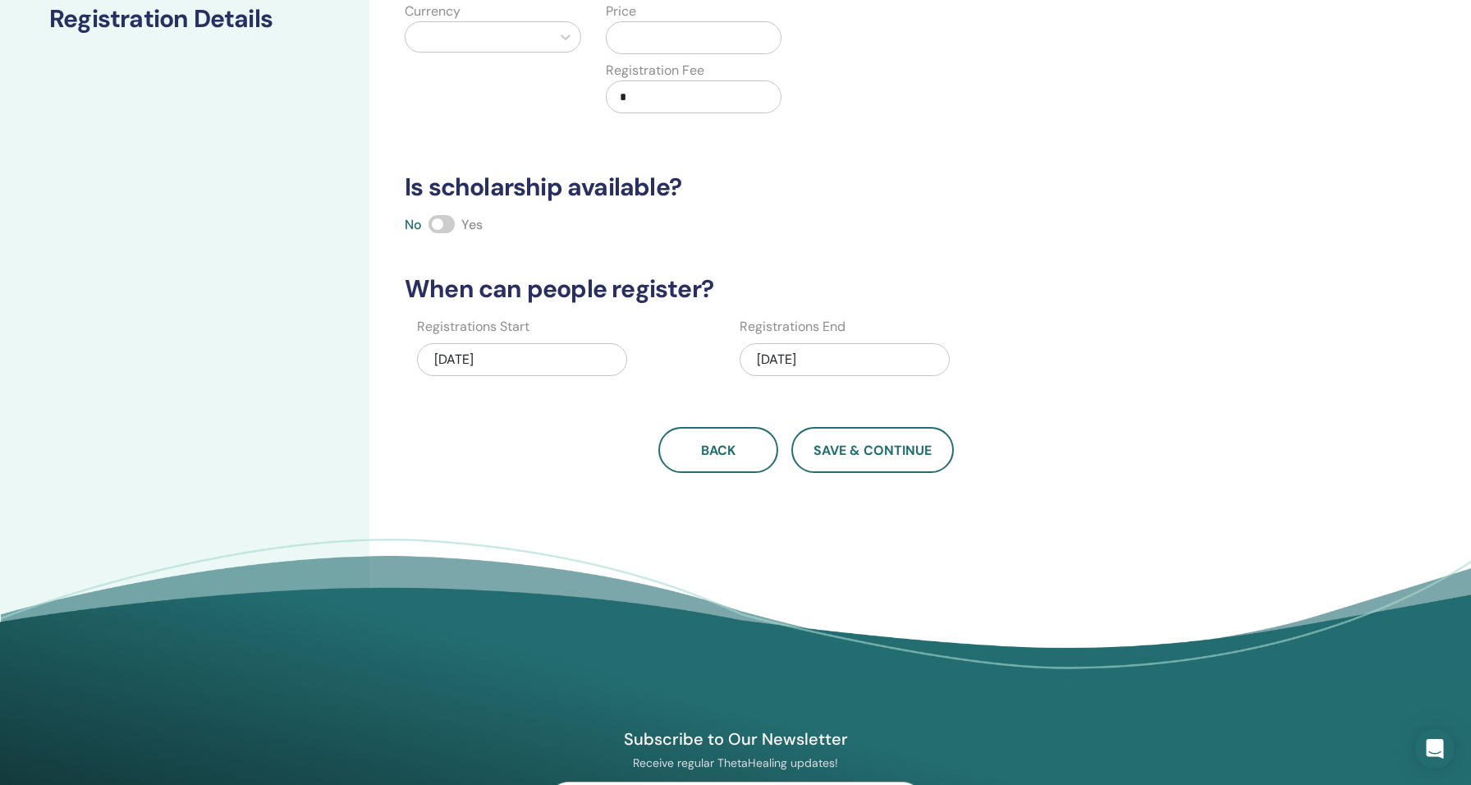
click at [444, 226] on span at bounding box center [441, 224] width 26 height 18
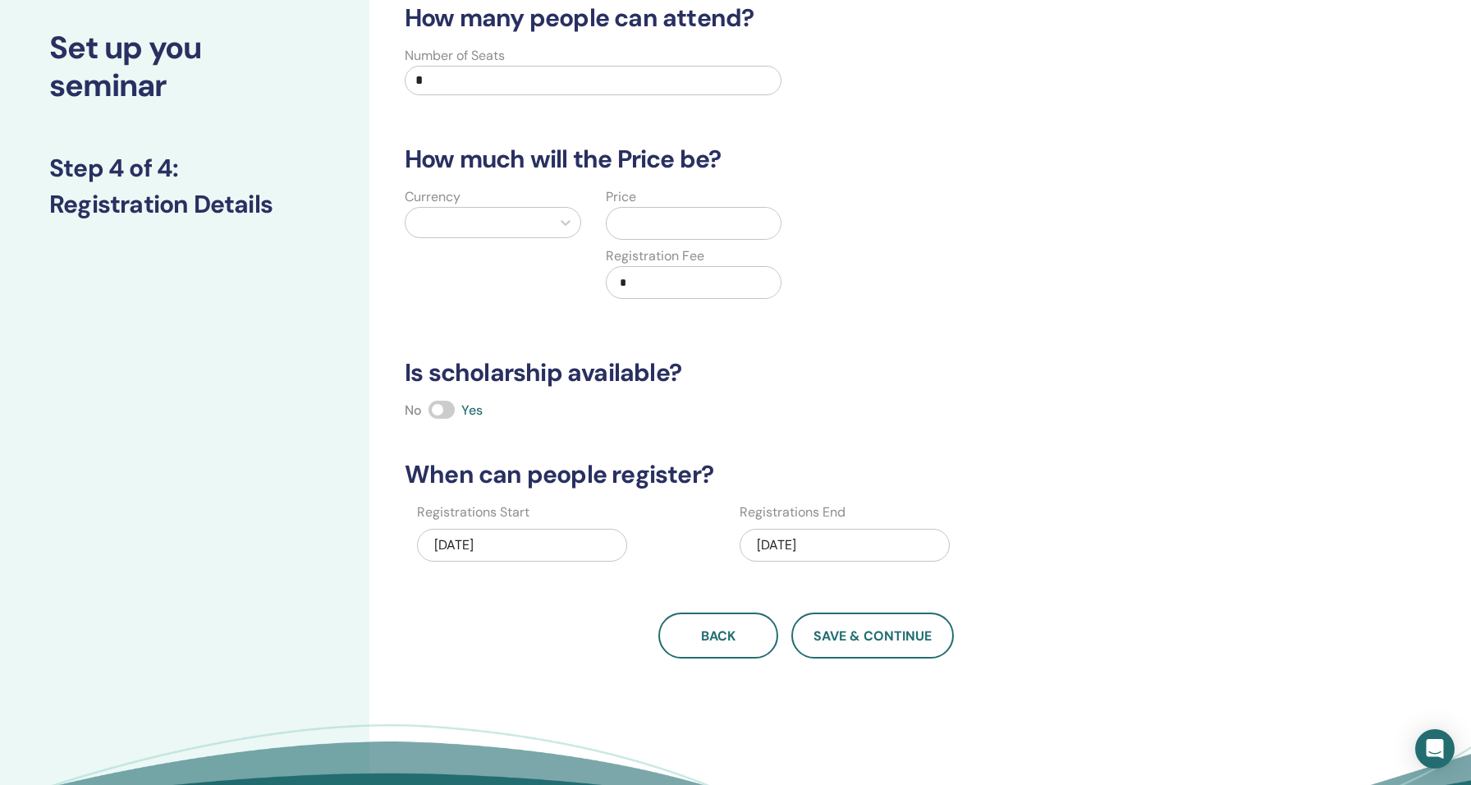
scroll to position [81, 0]
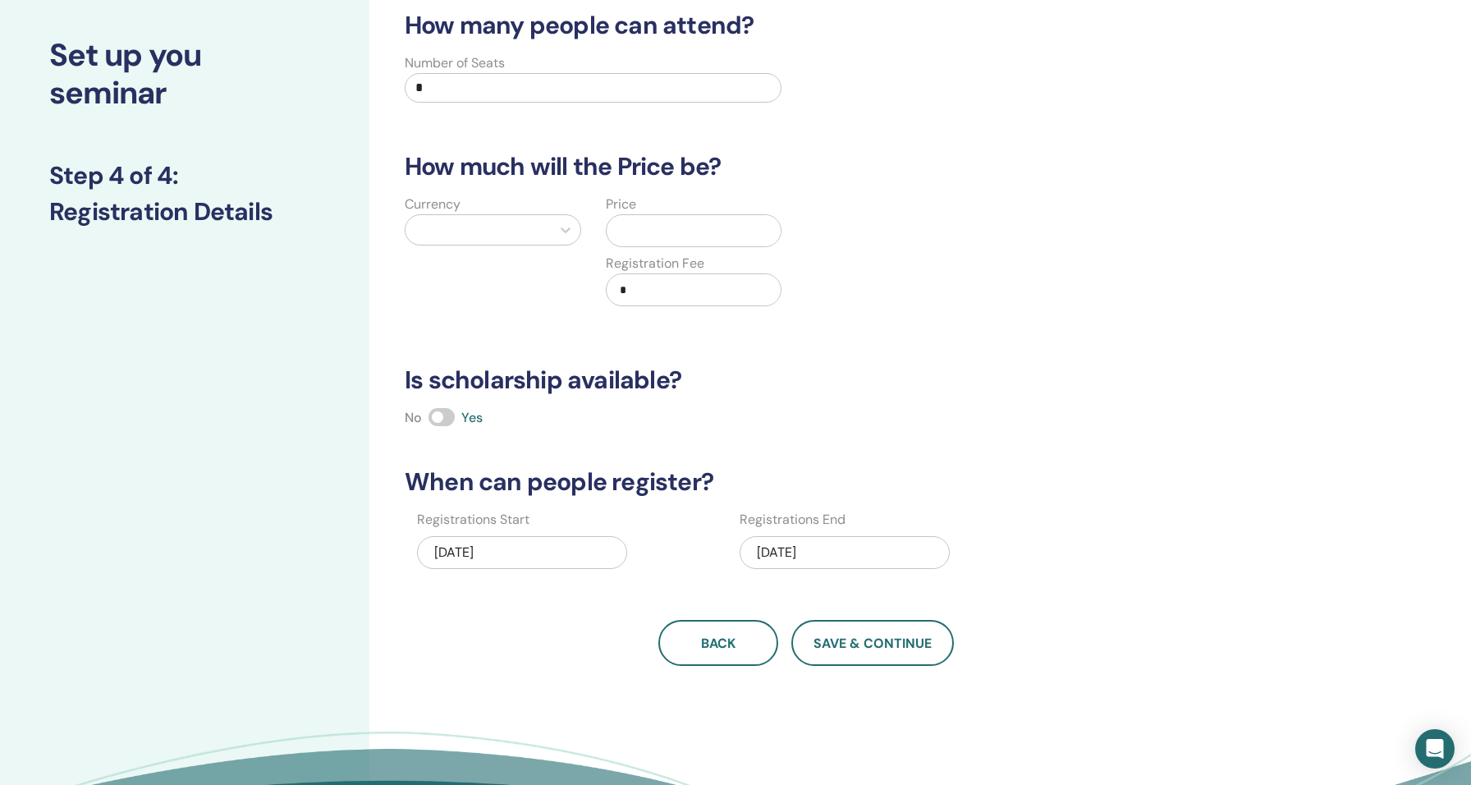
click at [538, 97] on input "*" at bounding box center [593, 88] width 377 height 30
type input "**"
click at [917, 322] on div "Currency Price Registration Fee *" at bounding box center [793, 260] width 823 height 131
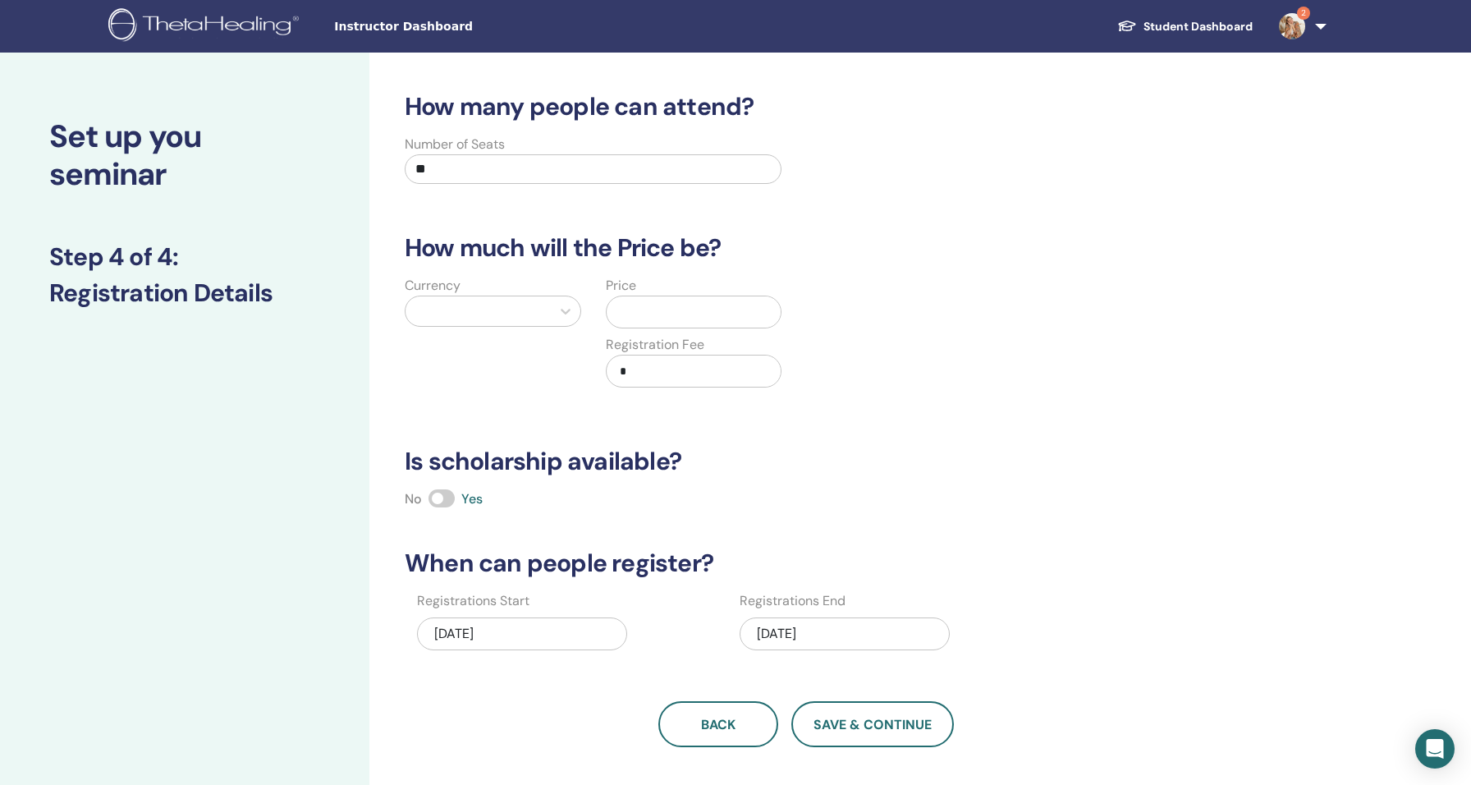
scroll to position [0, 0]
click at [657, 318] on input "text" at bounding box center [697, 311] width 168 height 31
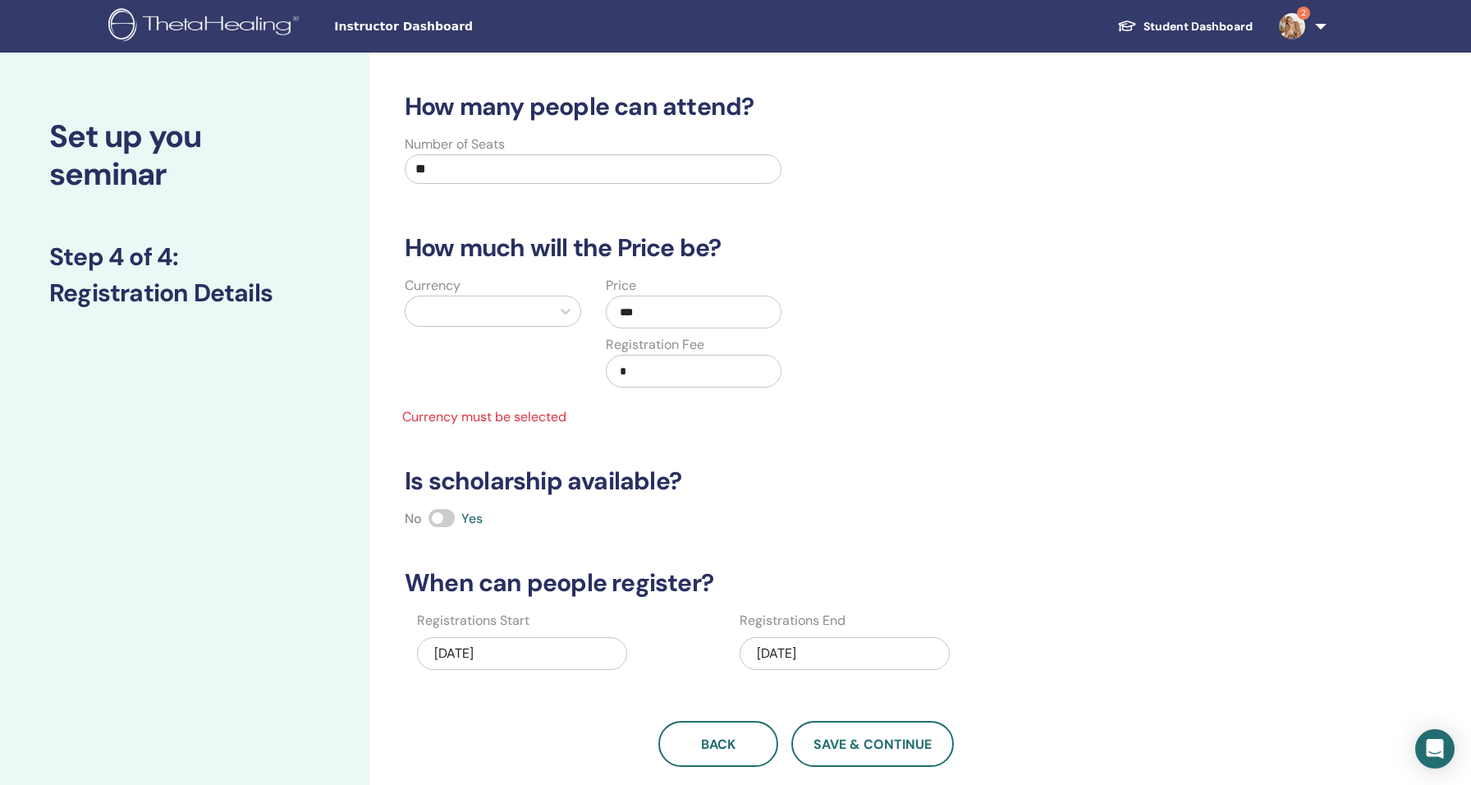
type input "***"
click at [513, 310] on div at bounding box center [478, 311] width 129 height 23
type input "****"
click at [517, 355] on div "Euro (€)" at bounding box center [493, 352] width 176 height 33
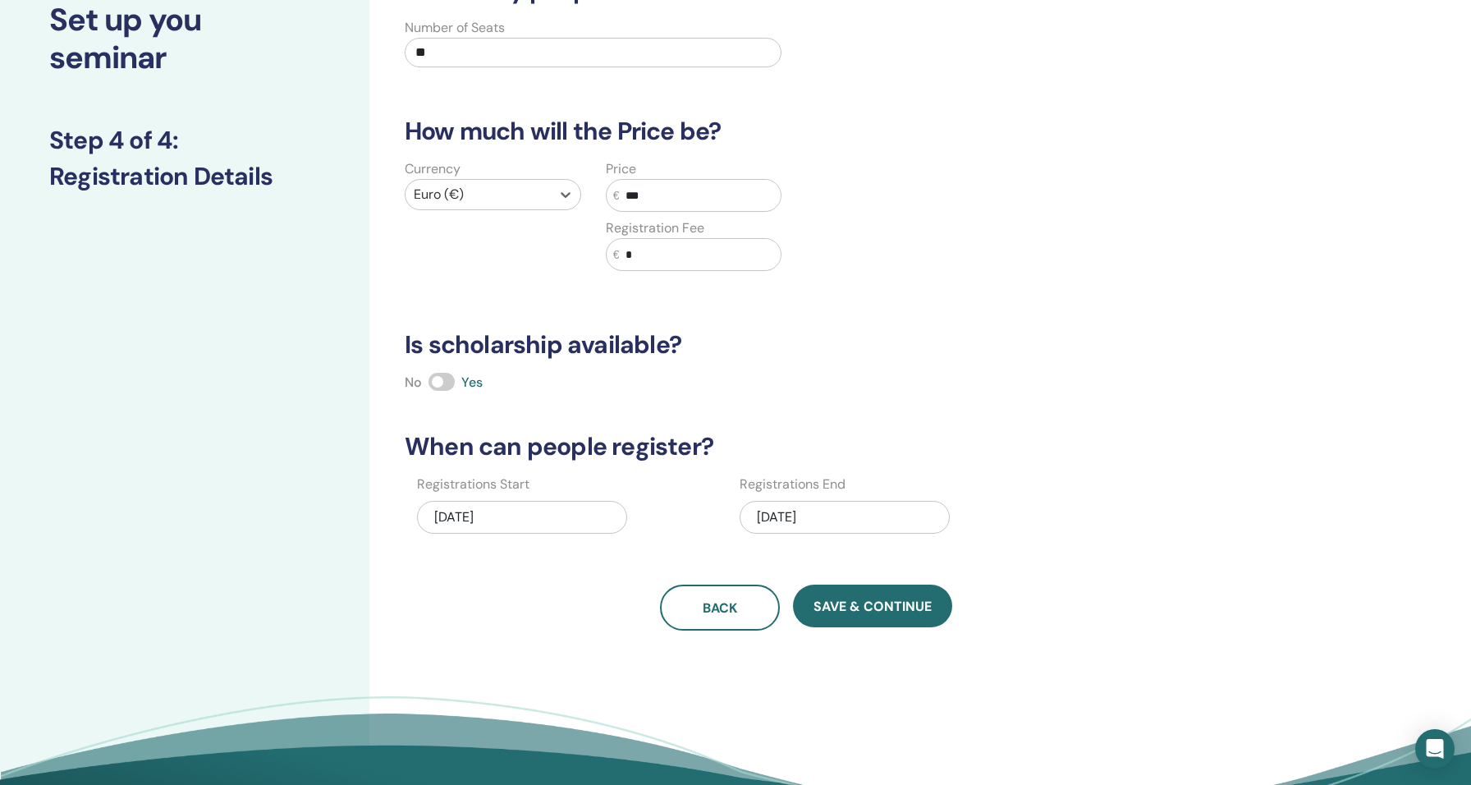
scroll to position [121, 0]
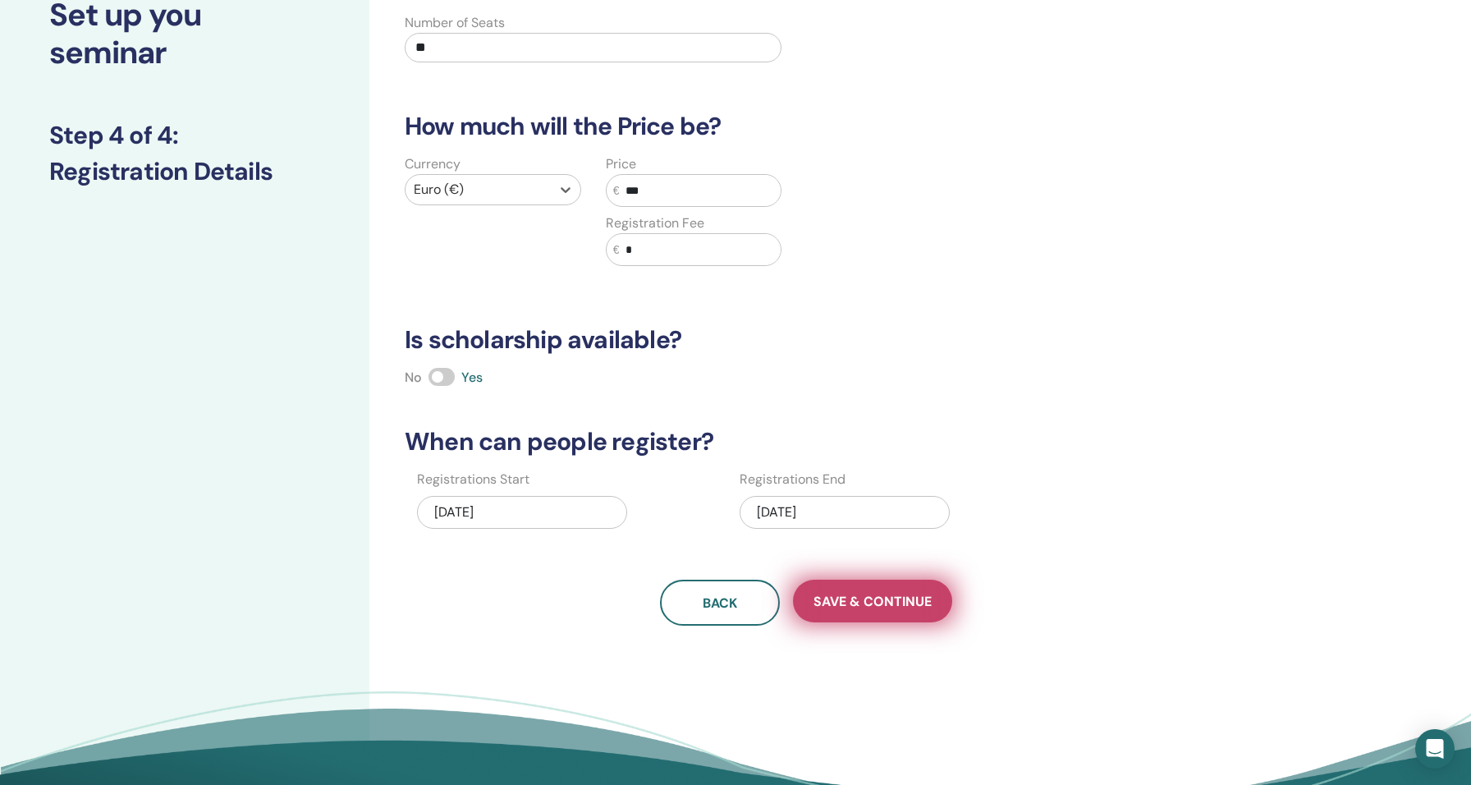
click at [897, 597] on span "Save & Continue" at bounding box center [872, 601] width 118 height 17
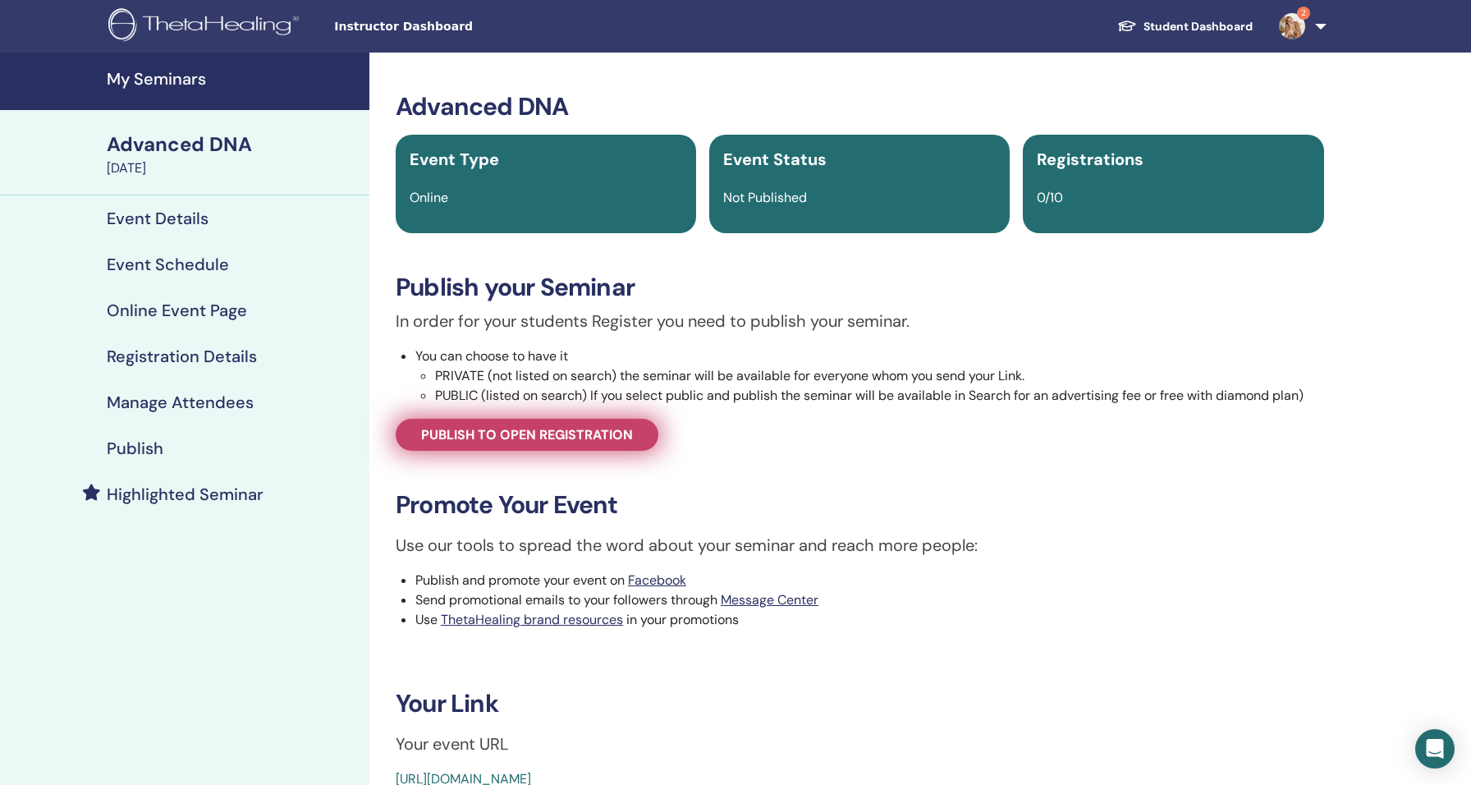
click at [570, 442] on span "Publish to open registration" at bounding box center [527, 434] width 212 height 17
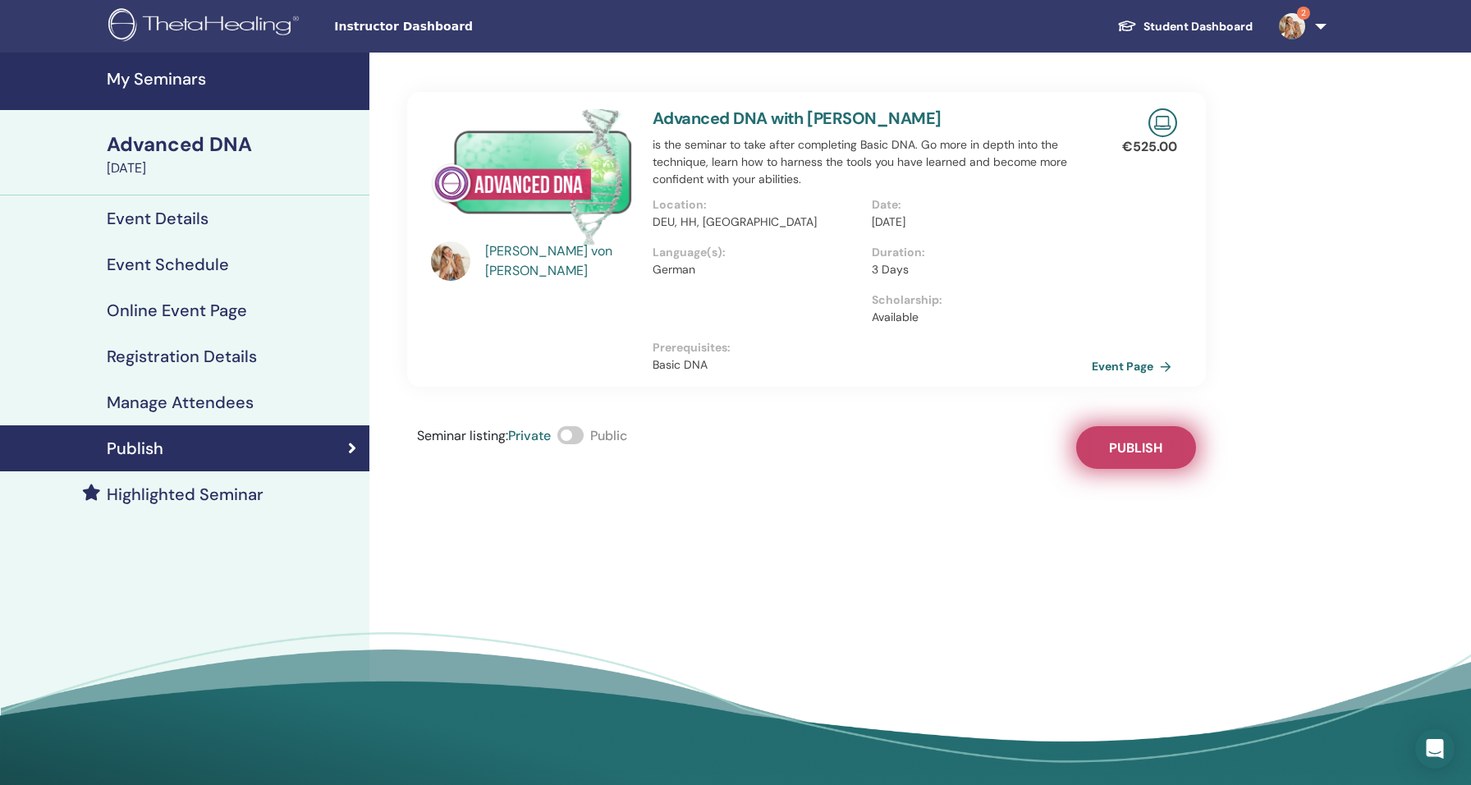
click at [1143, 457] on button "Publish" at bounding box center [1136, 447] width 120 height 43
click at [583, 434] on span at bounding box center [570, 435] width 26 height 18
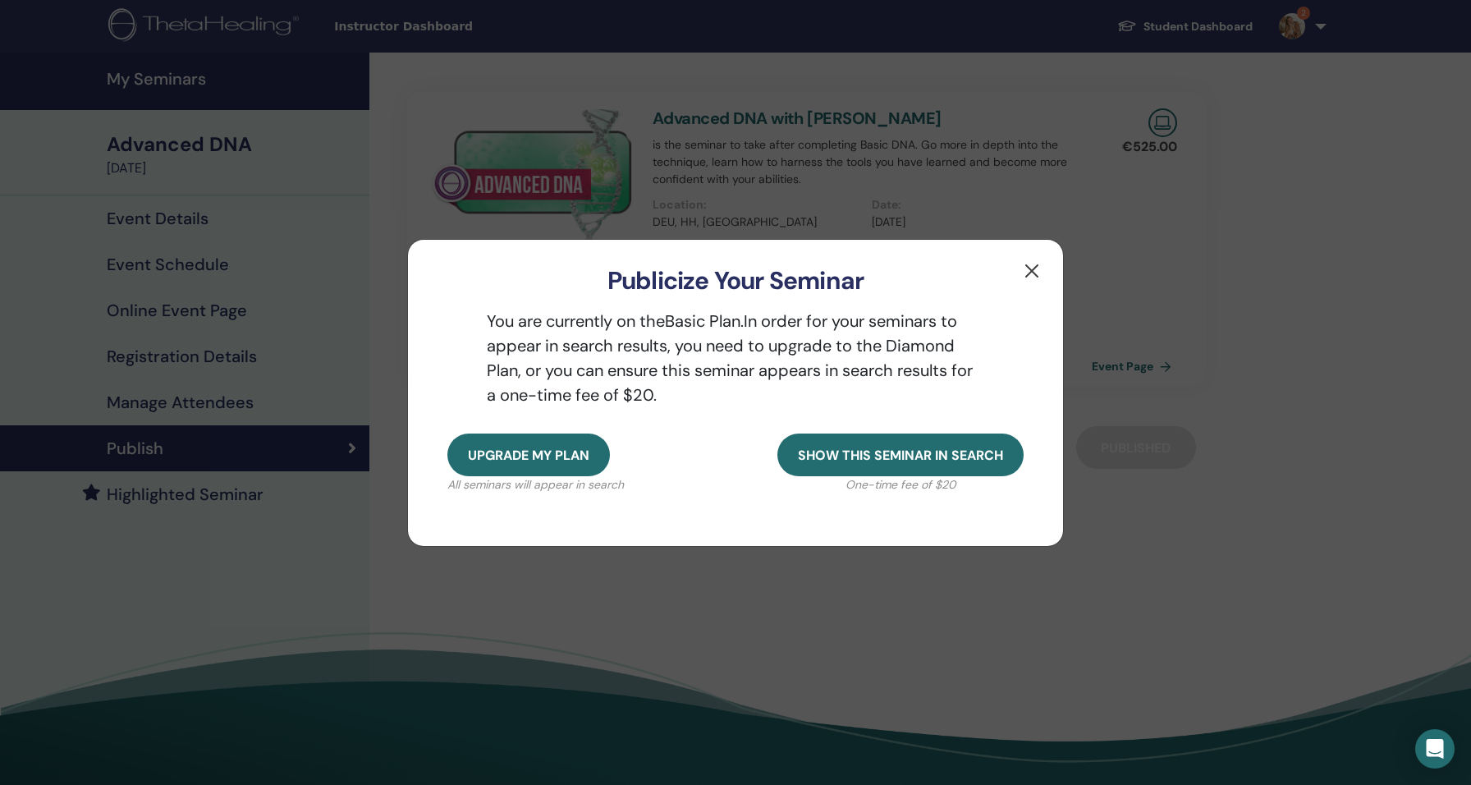
click at [1040, 263] on button "button" at bounding box center [1031, 271] width 26 height 26
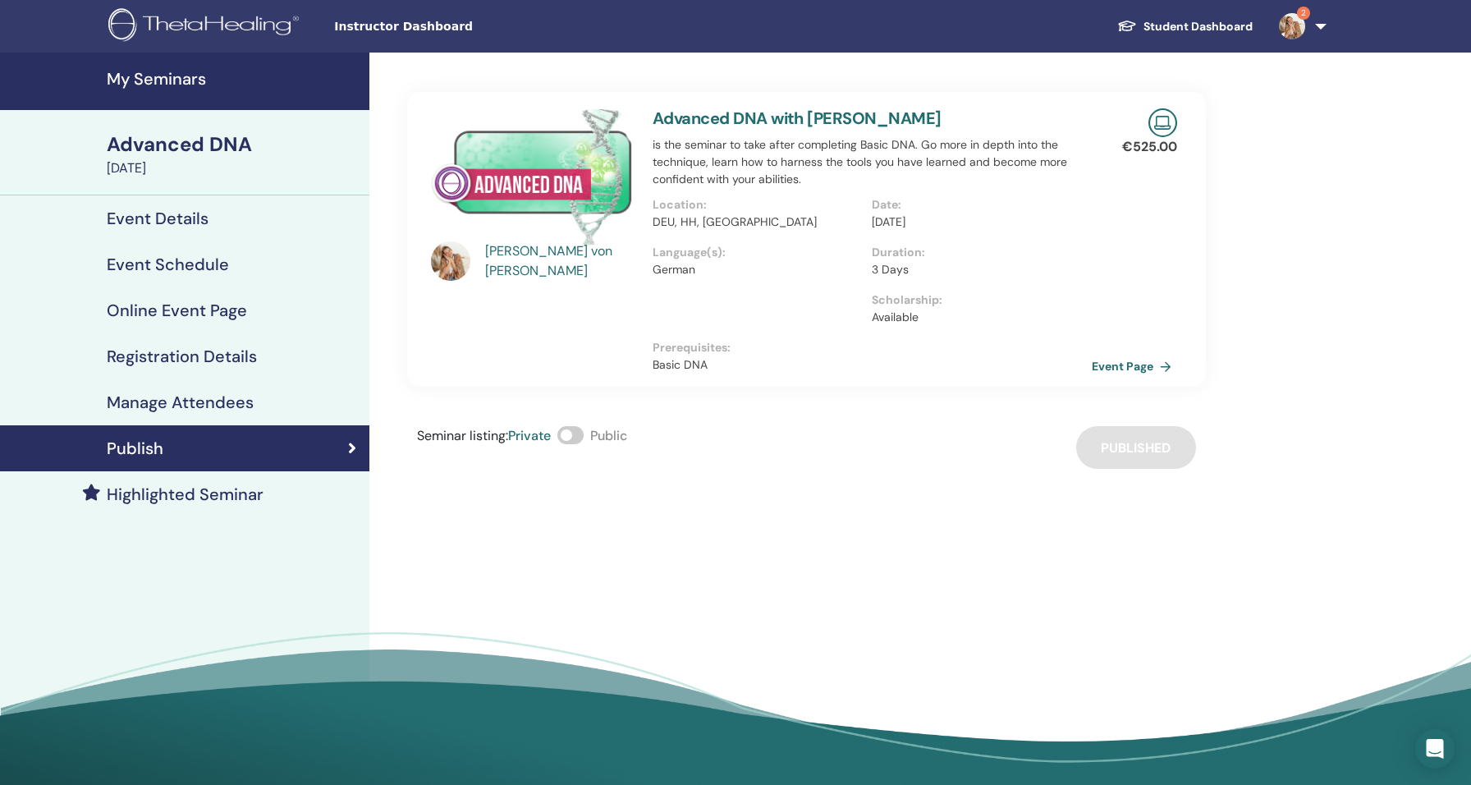
click at [167, 146] on div "Advanced DNA" at bounding box center [233, 144] width 253 height 28
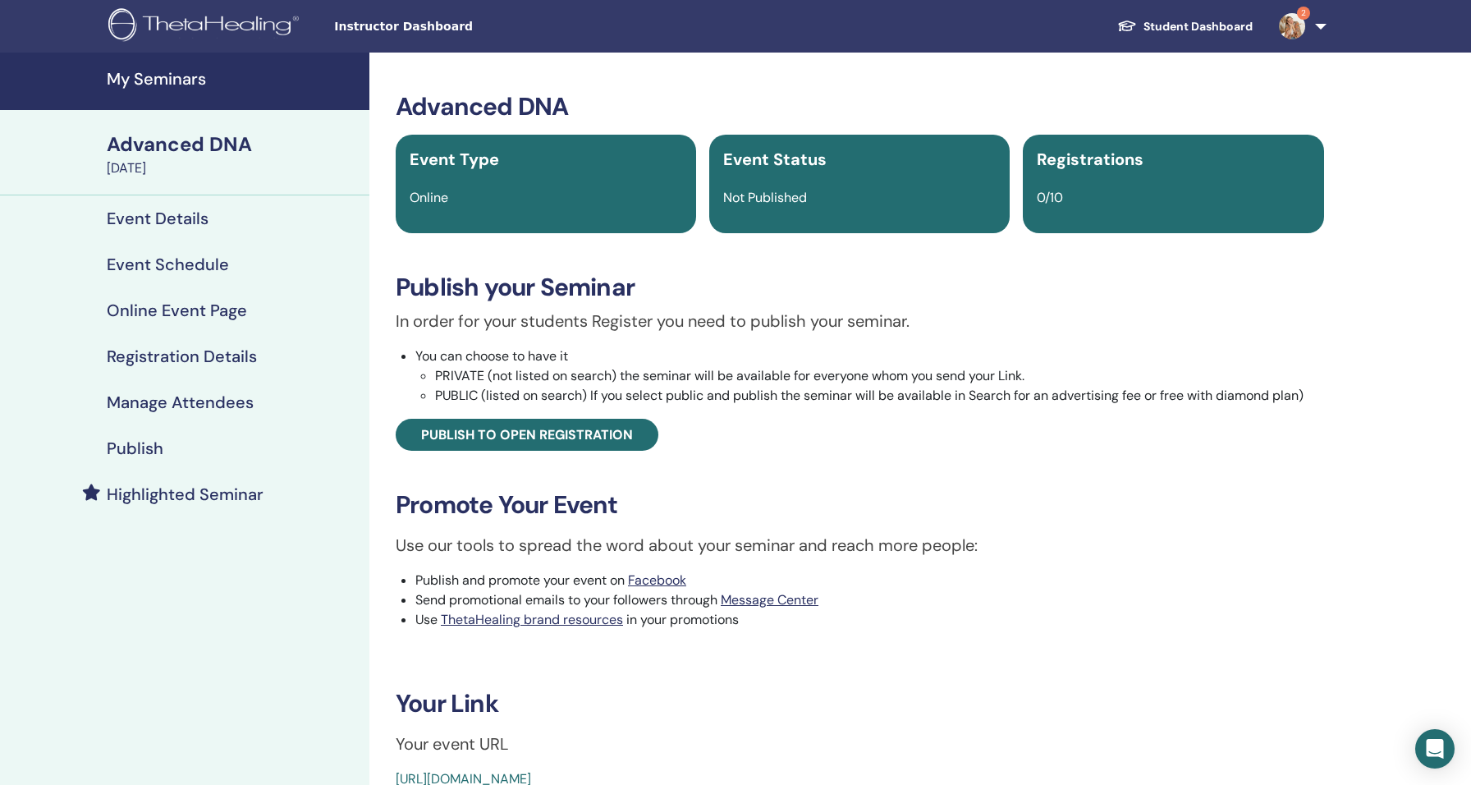
click at [153, 86] on h4 "My Seminars" at bounding box center [233, 79] width 253 height 20
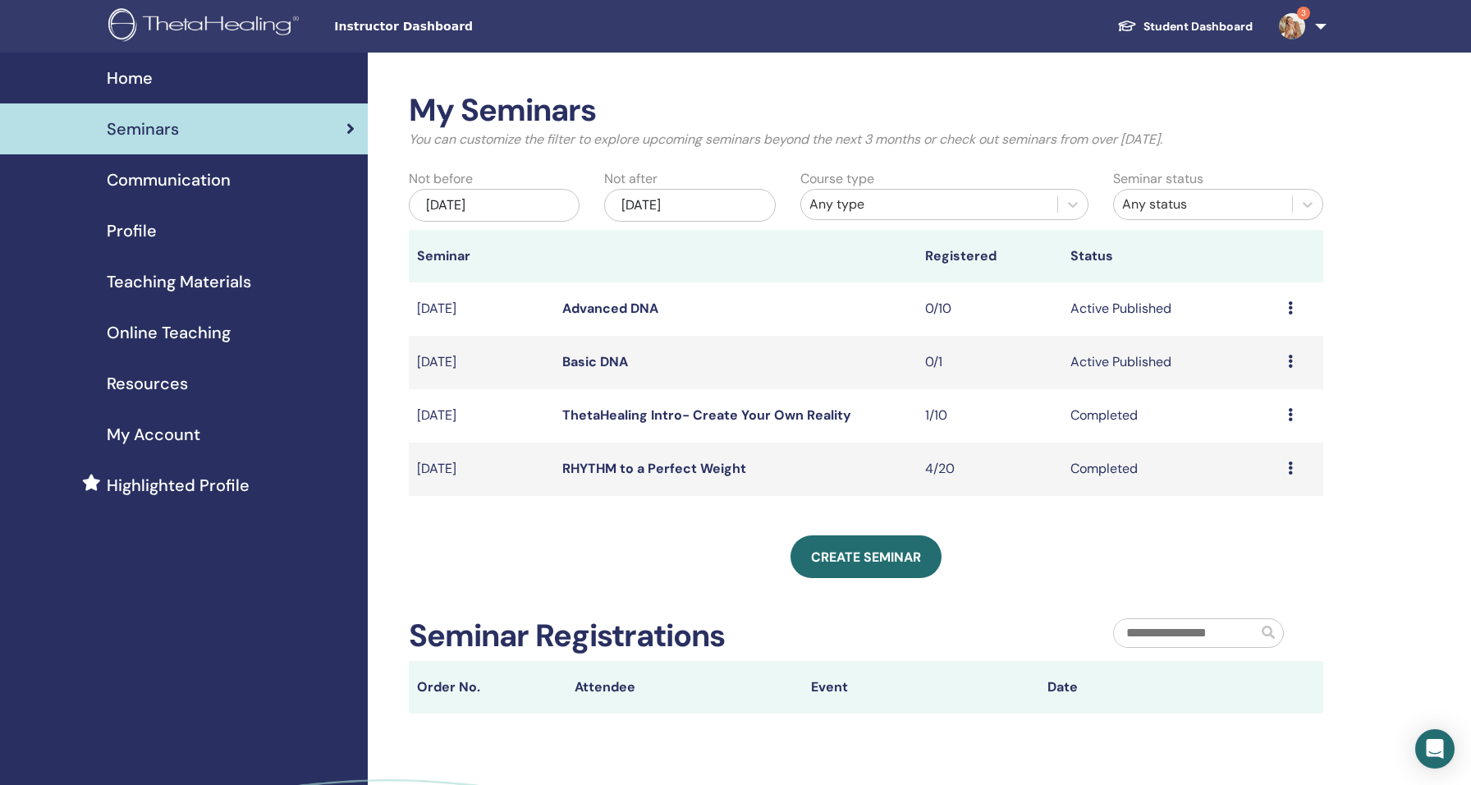
click at [593, 366] on link "Basic DNA" at bounding box center [595, 361] width 66 height 17
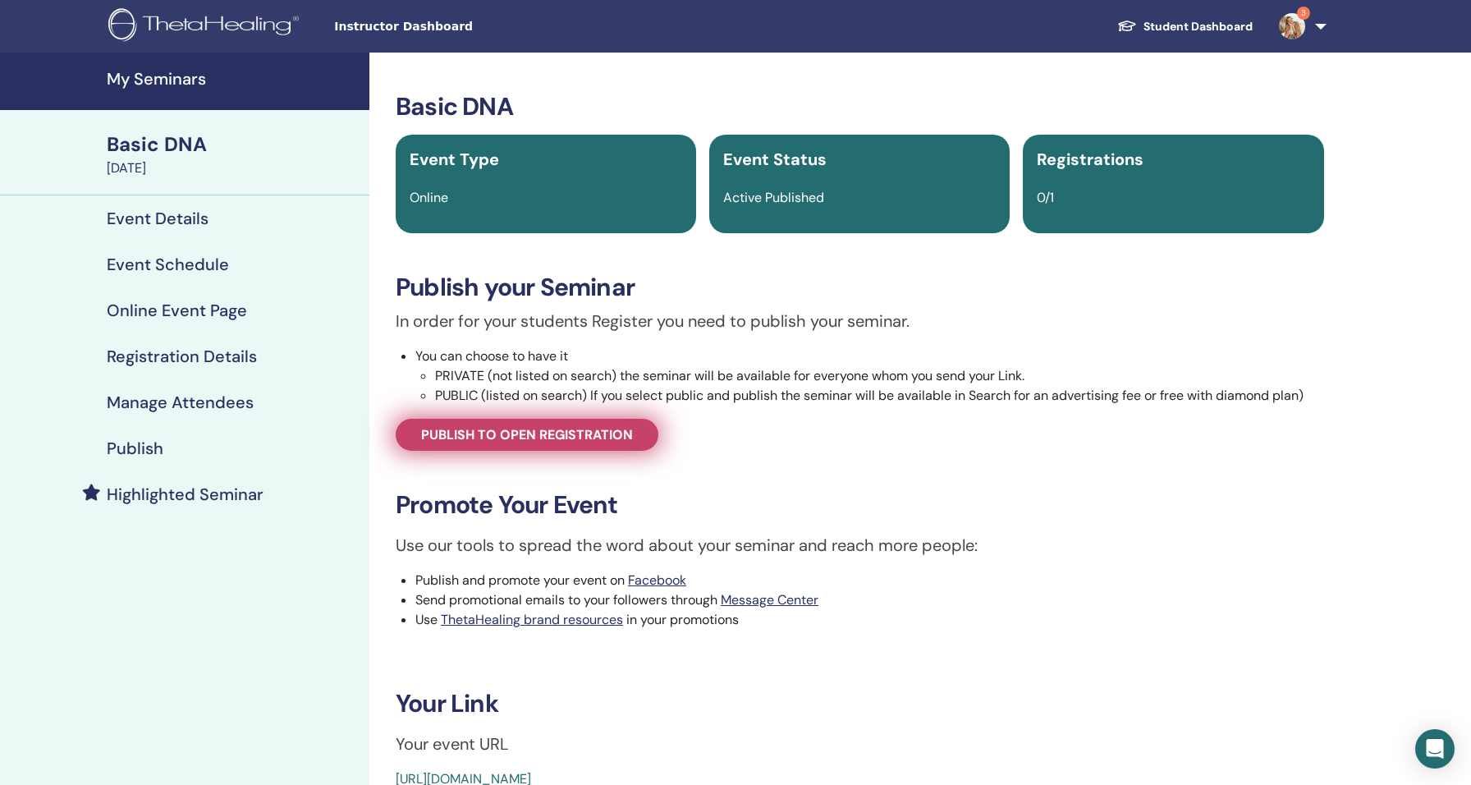
click at [591, 432] on span "Publish to open registration" at bounding box center [527, 434] width 212 height 17
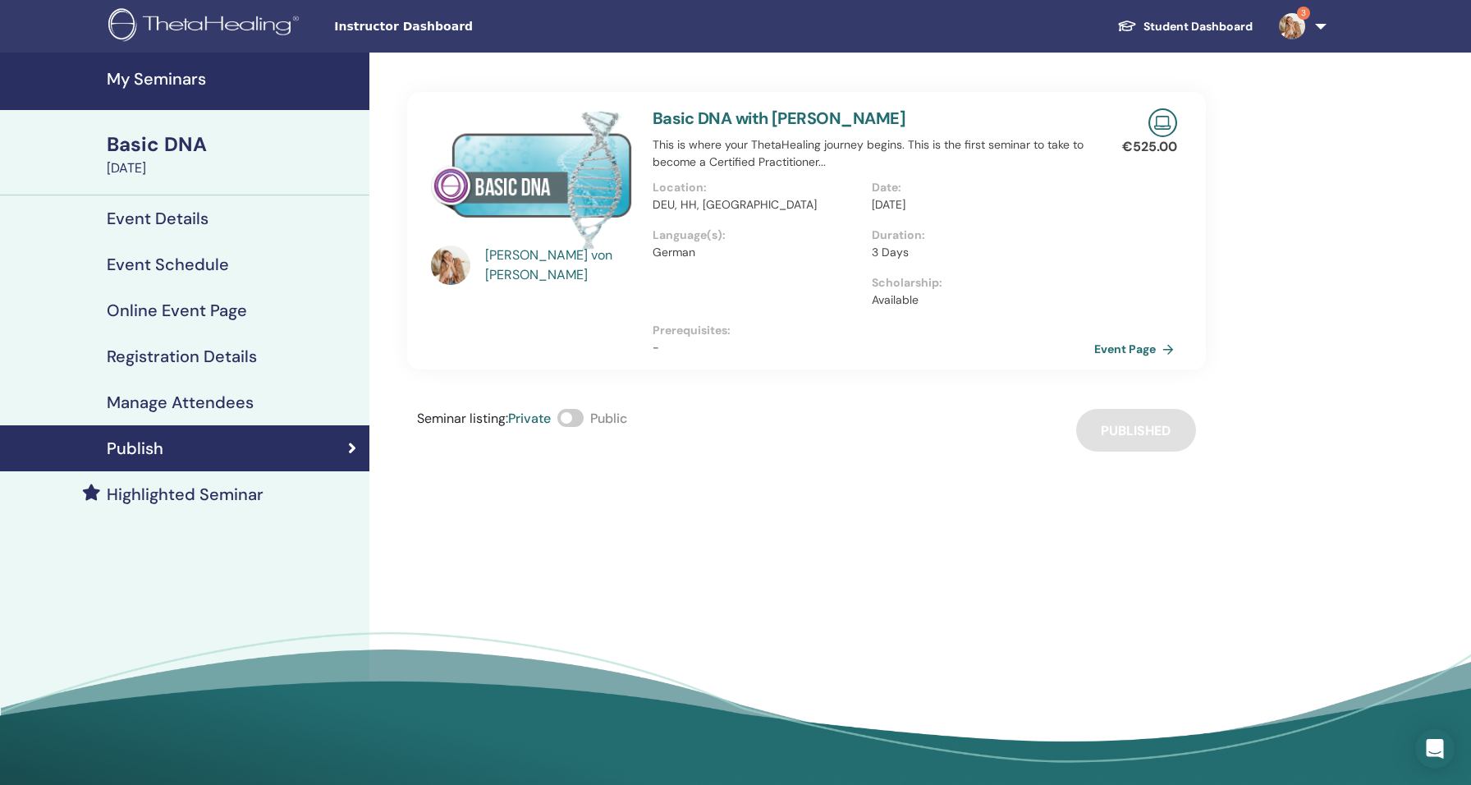
click at [1144, 348] on link "Event Page" at bounding box center [1137, 348] width 86 height 25
click at [186, 212] on h4 "Event Details" at bounding box center [158, 218] width 102 height 20
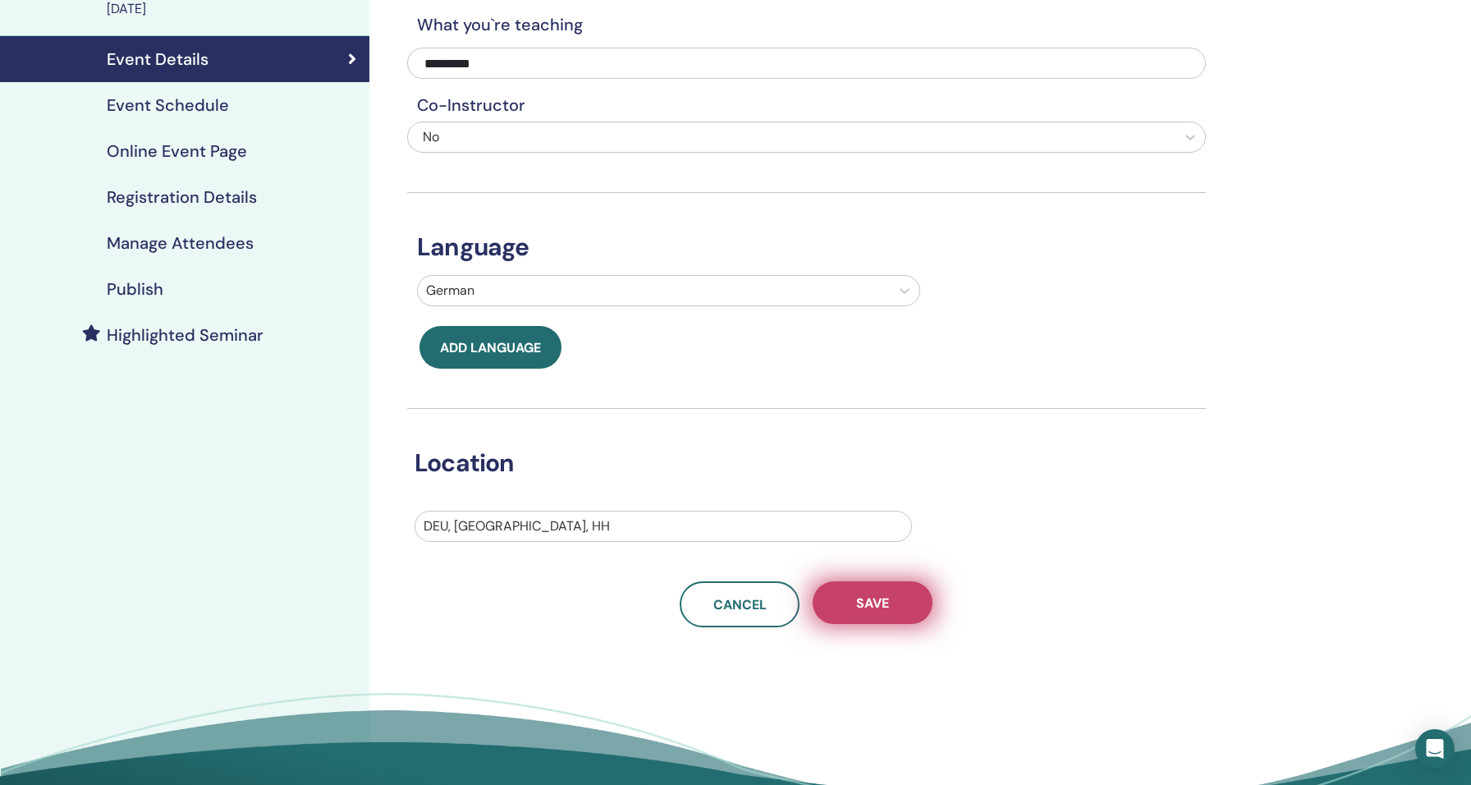
scroll to position [161, 0]
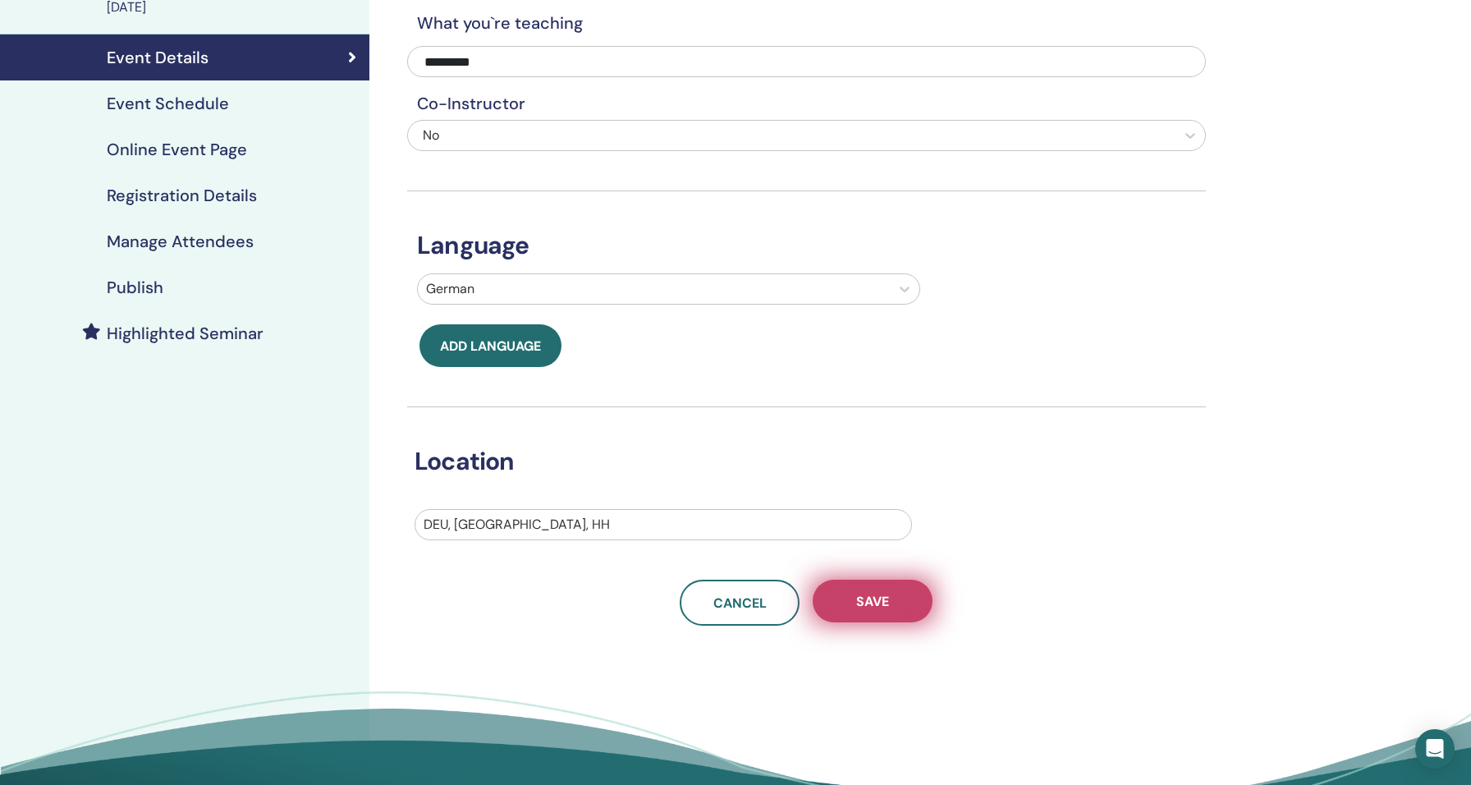
click at [873, 597] on span "Save" at bounding box center [872, 601] width 33 height 17
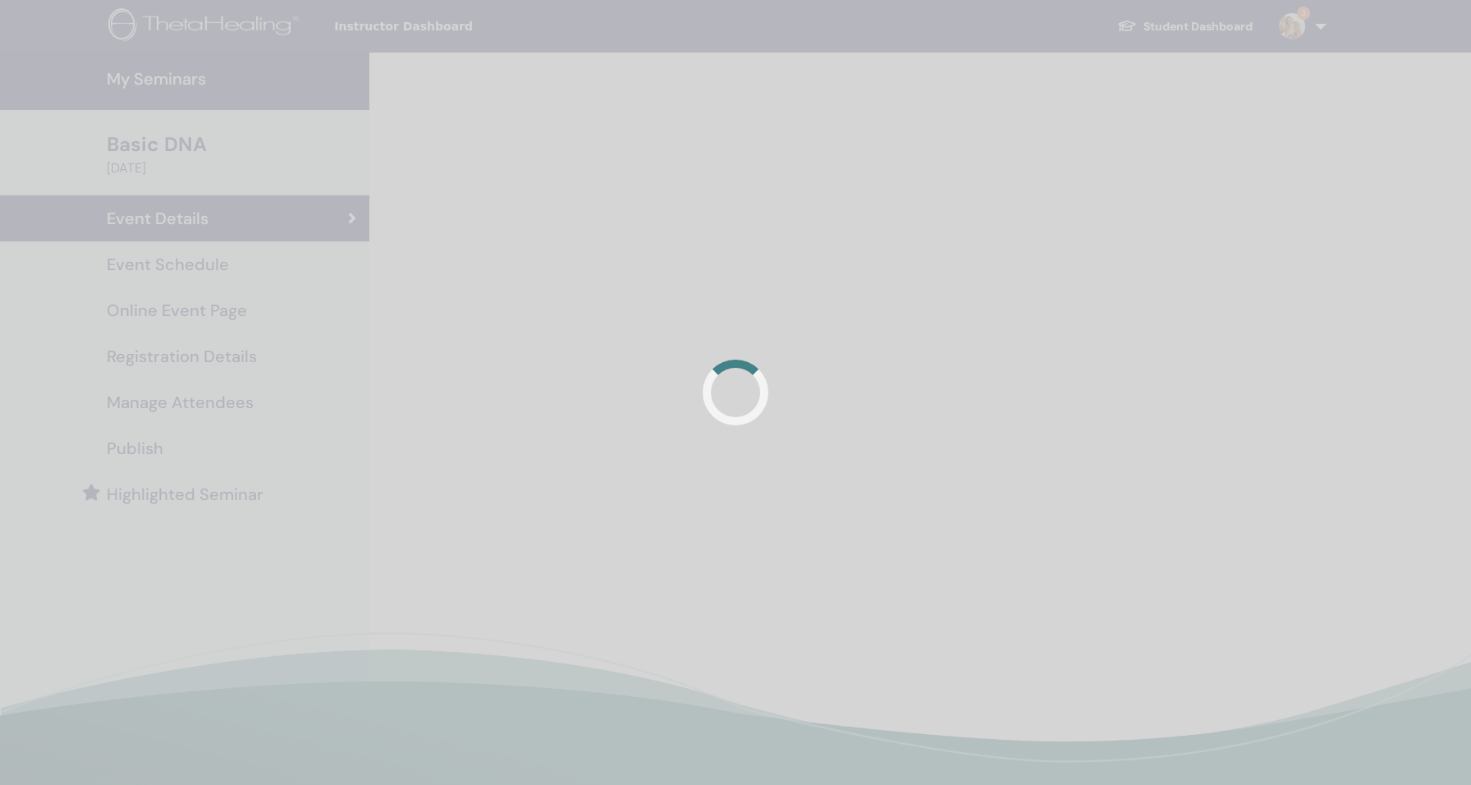
scroll to position [161, 0]
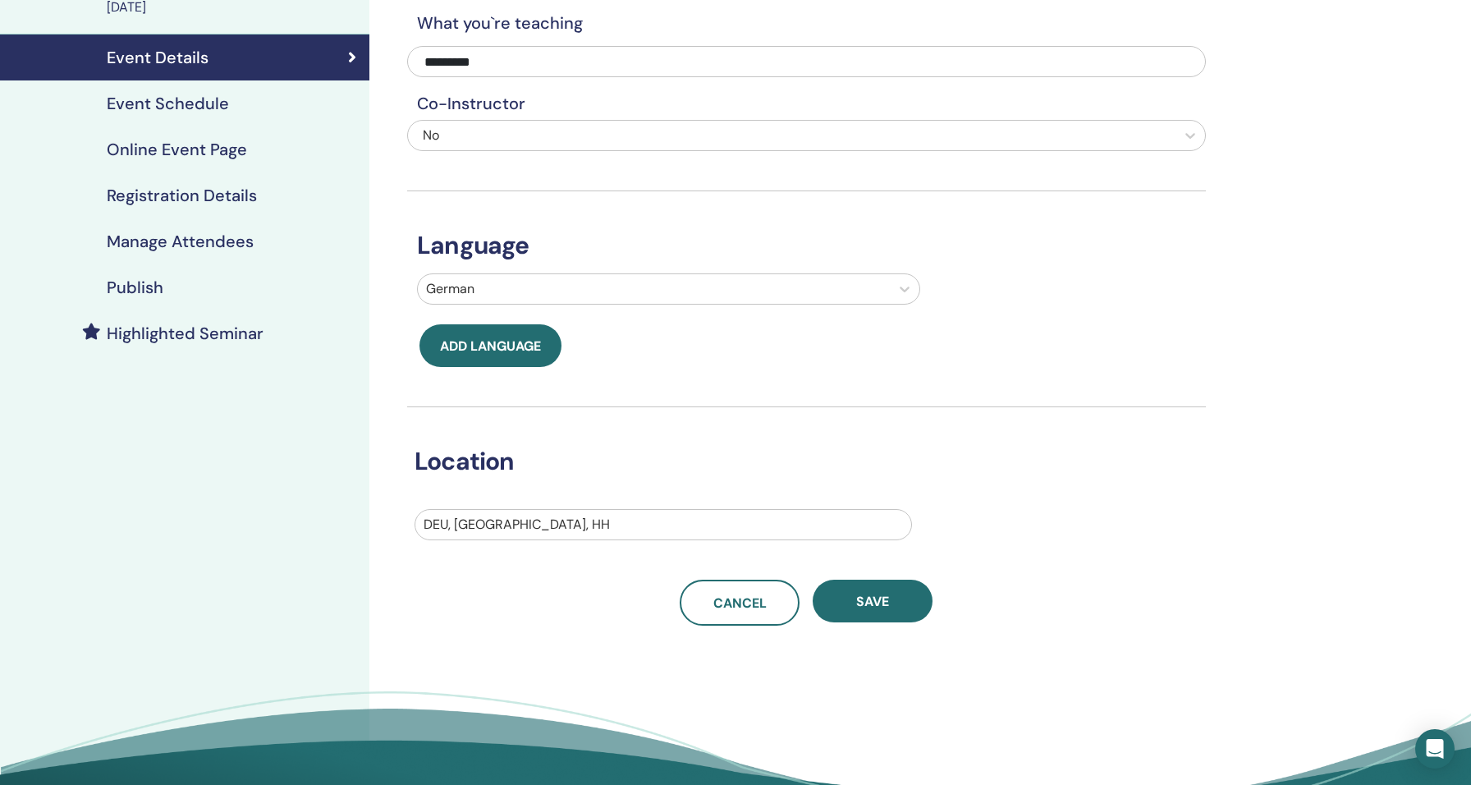
click at [206, 102] on h4 "Event Schedule" at bounding box center [168, 104] width 122 height 20
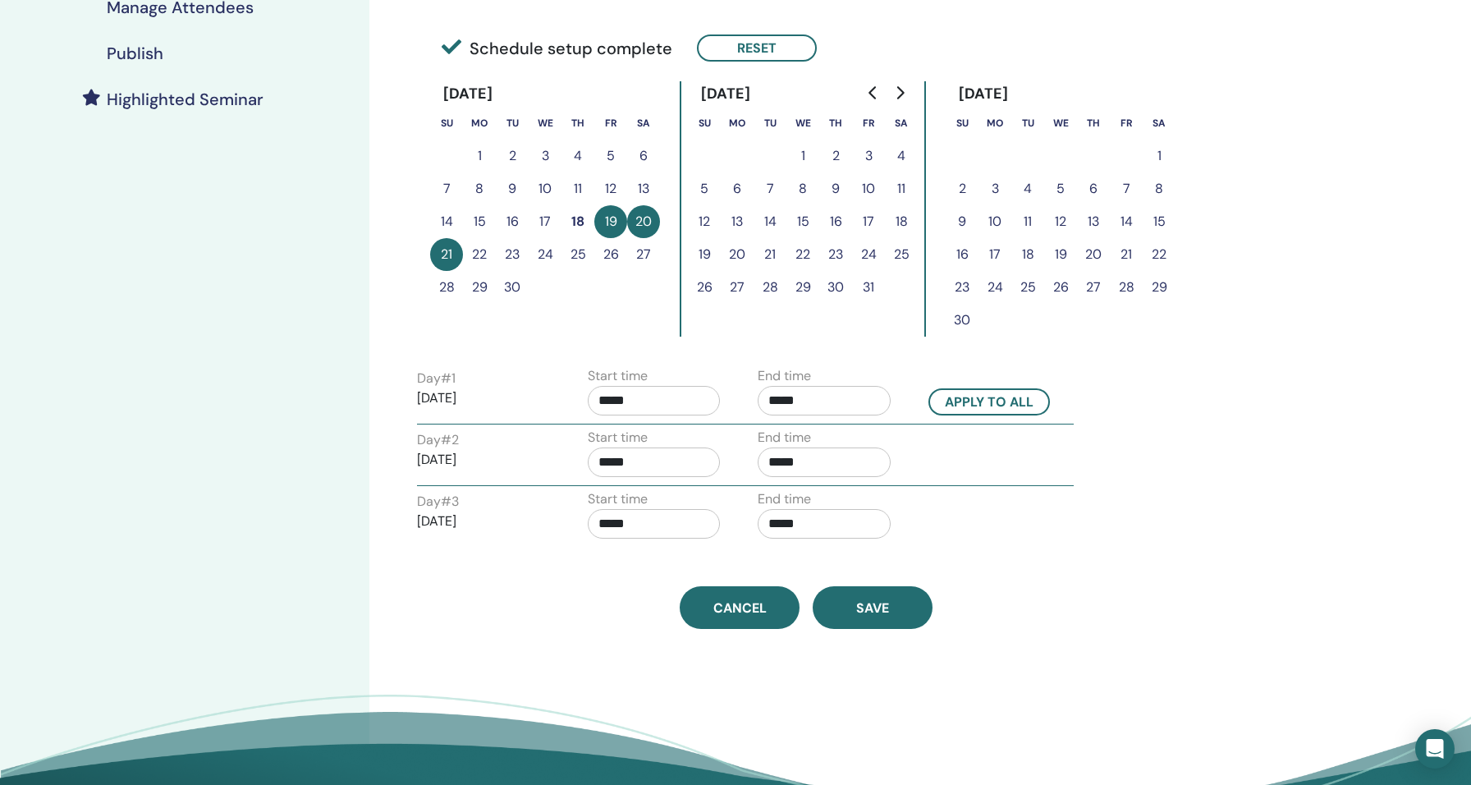
scroll to position [395, 0]
click at [911, 597] on button "Save" at bounding box center [873, 607] width 120 height 43
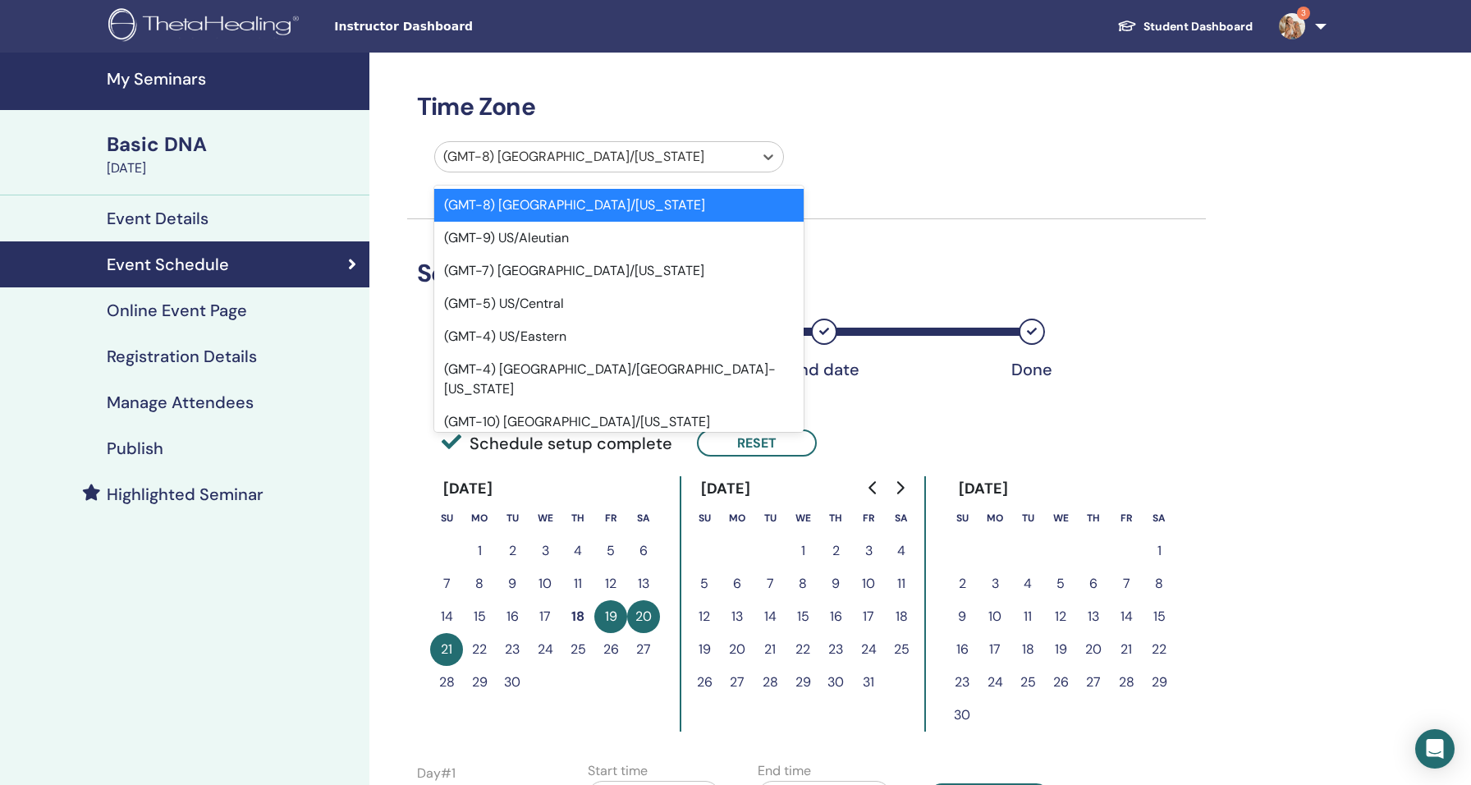
click at [678, 166] on div at bounding box center [594, 156] width 302 height 23
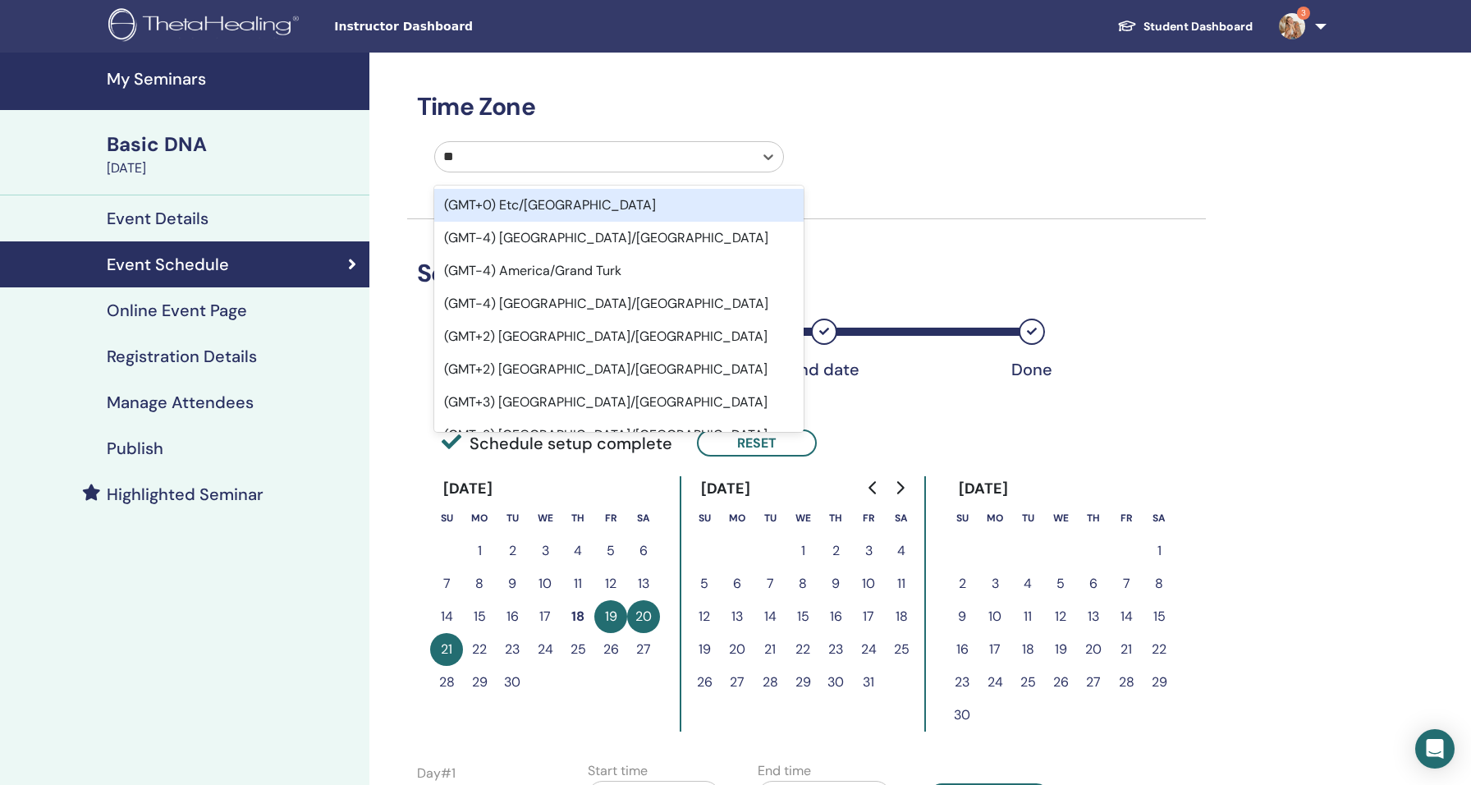
type input "*"
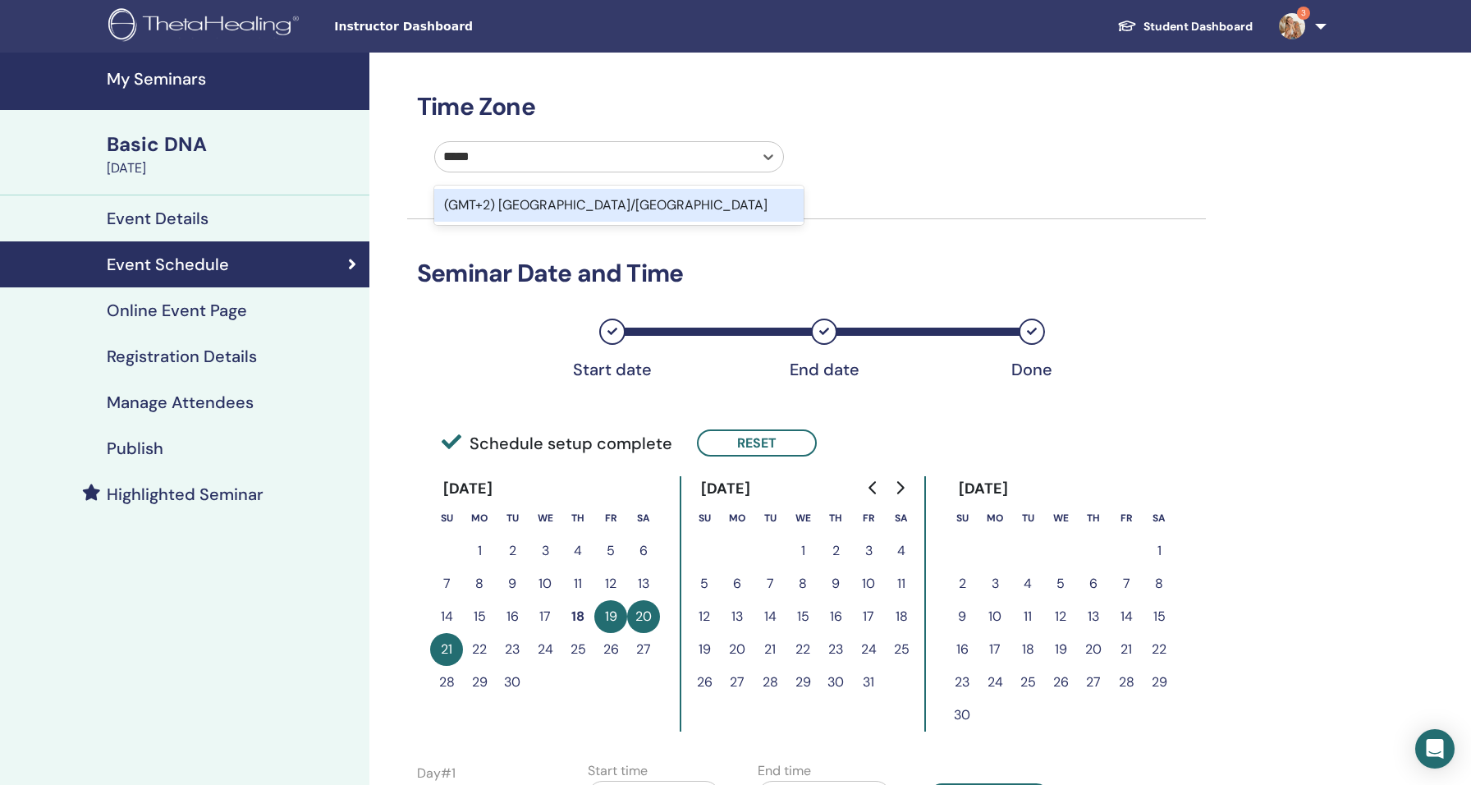
type input "******"
click at [600, 203] on div "(GMT+2) [GEOGRAPHIC_DATA]/[GEOGRAPHIC_DATA]" at bounding box center [618, 205] width 369 height 33
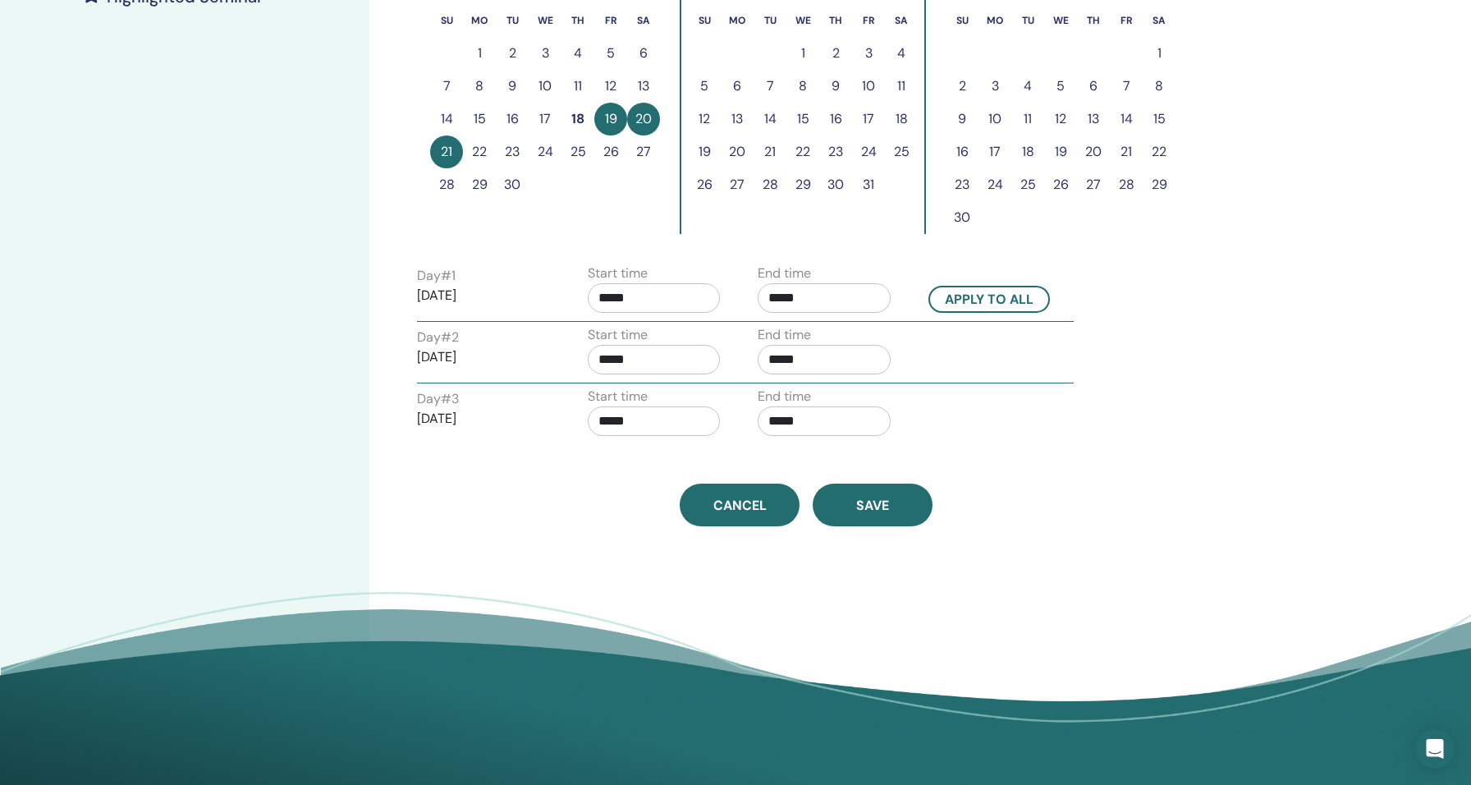
scroll to position [686, 0]
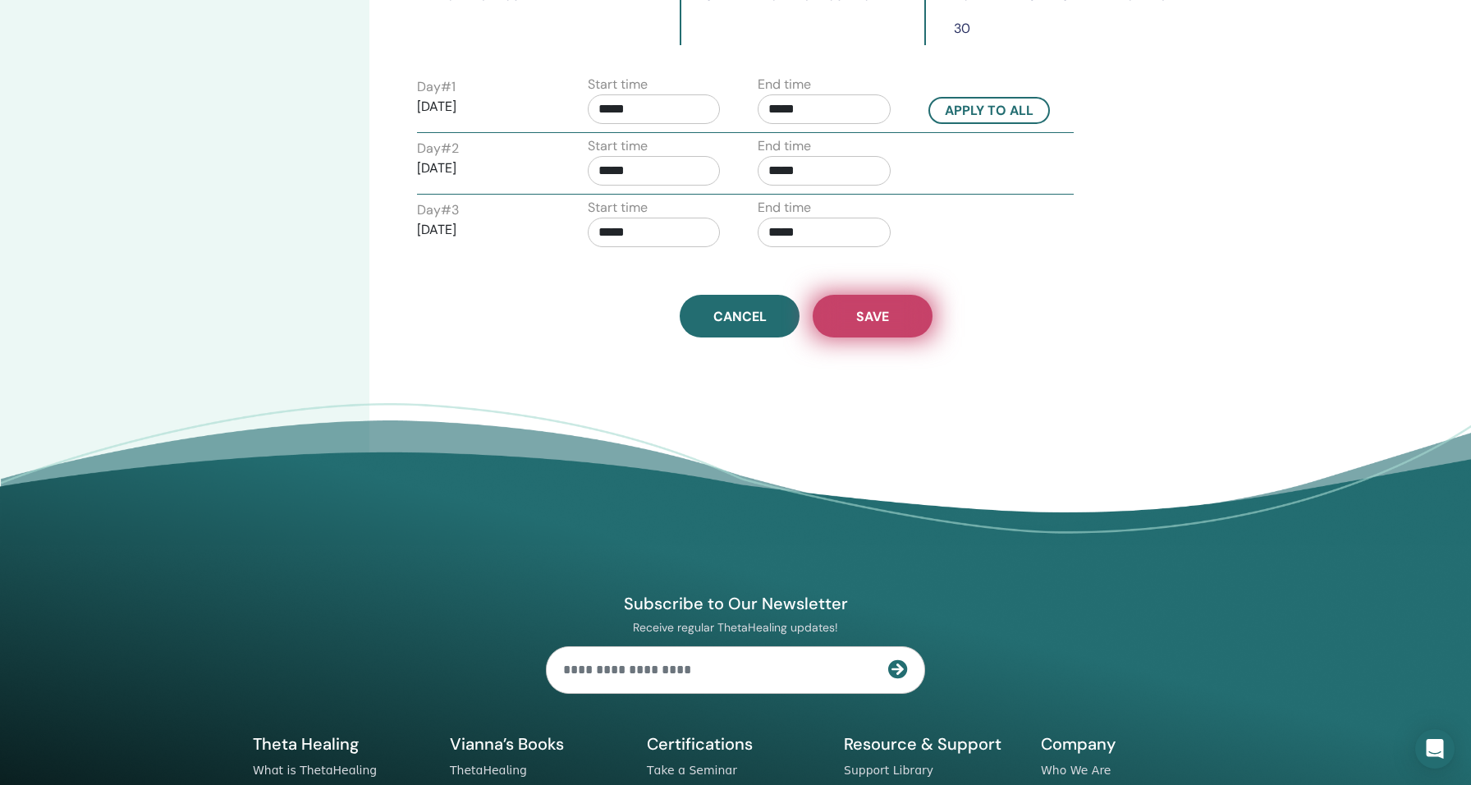
click at [899, 327] on button "Save" at bounding box center [873, 316] width 120 height 43
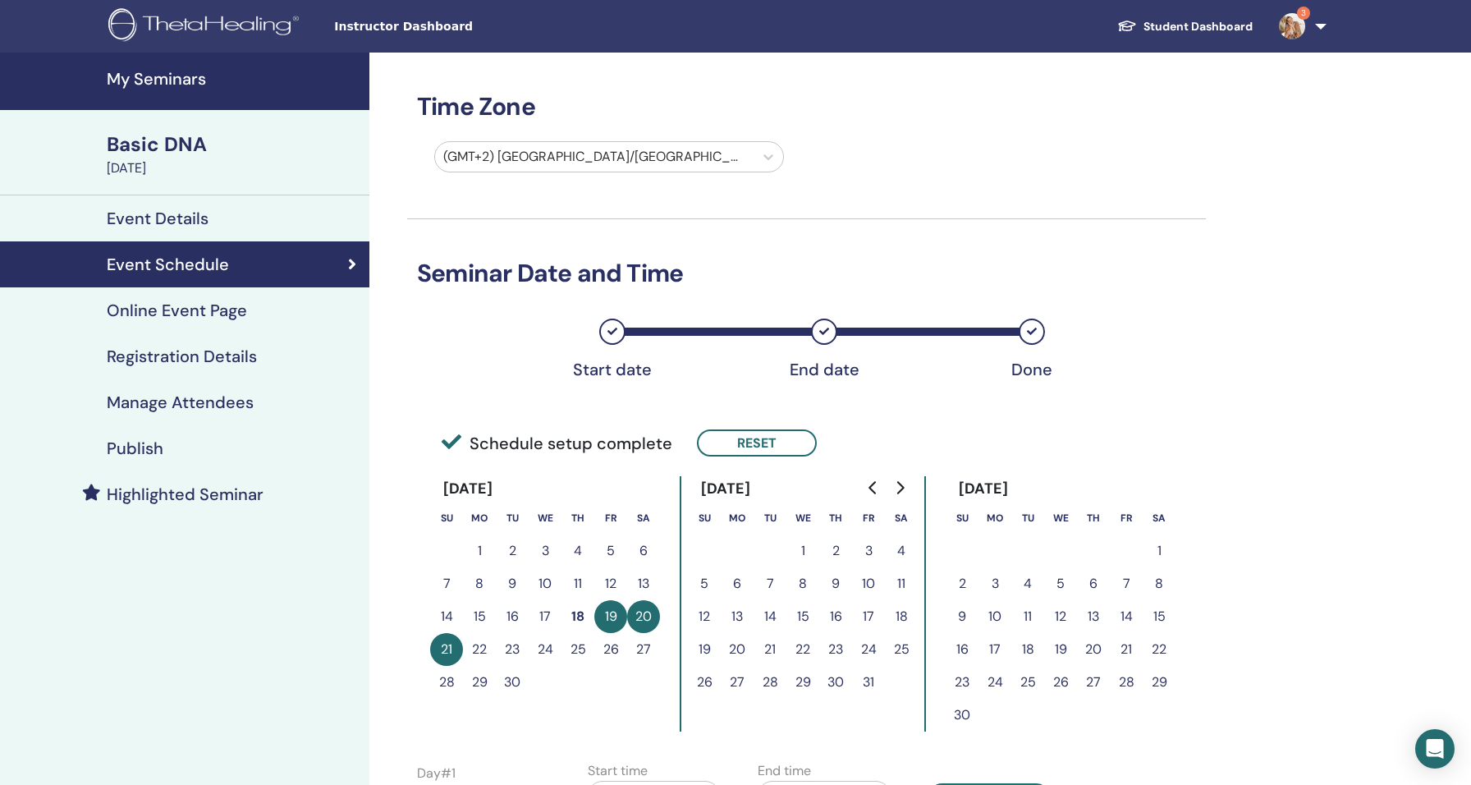
click at [172, 140] on div "Basic DNA" at bounding box center [233, 144] width 253 height 28
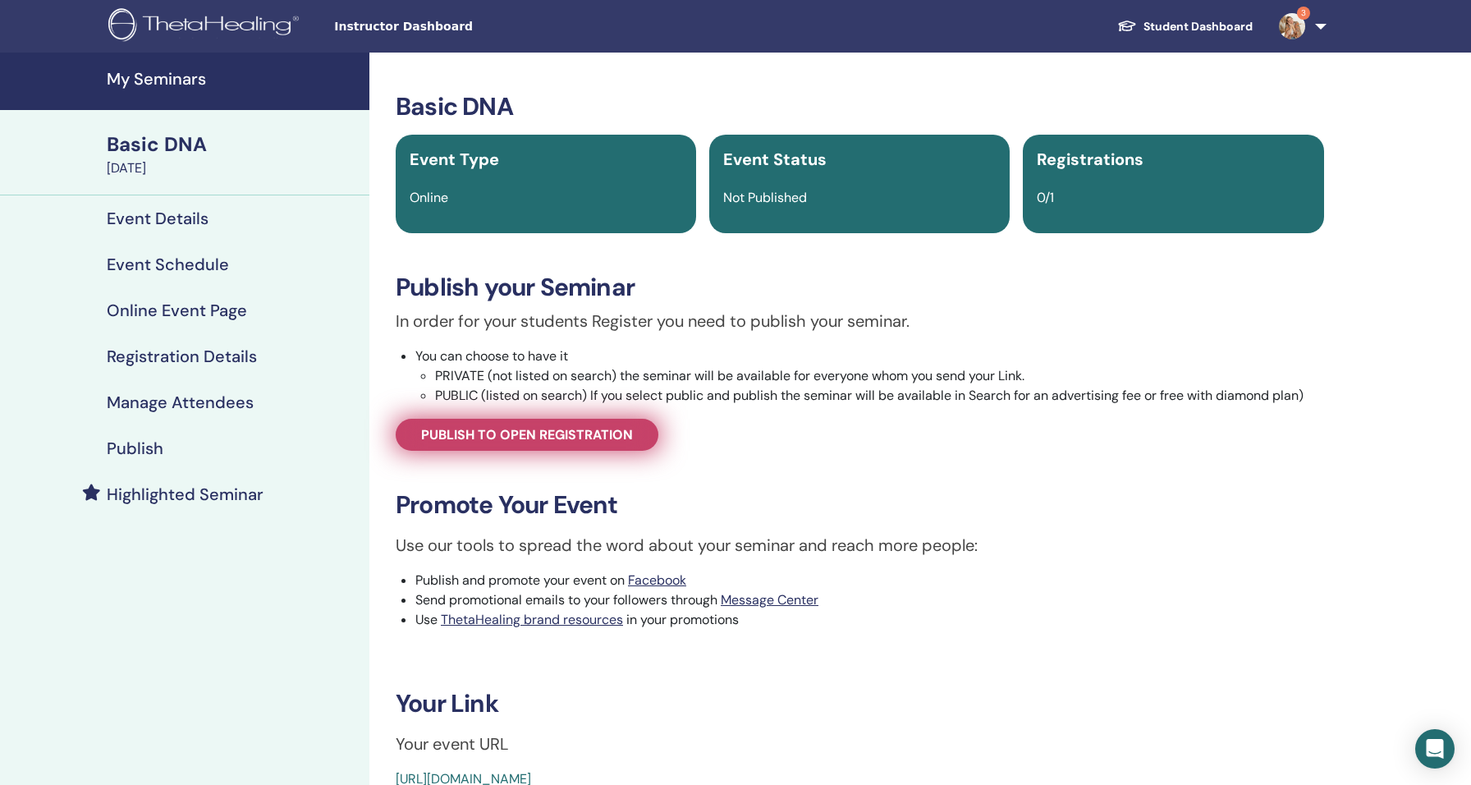
click at [588, 434] on span "Publish to open registration" at bounding box center [527, 434] width 212 height 17
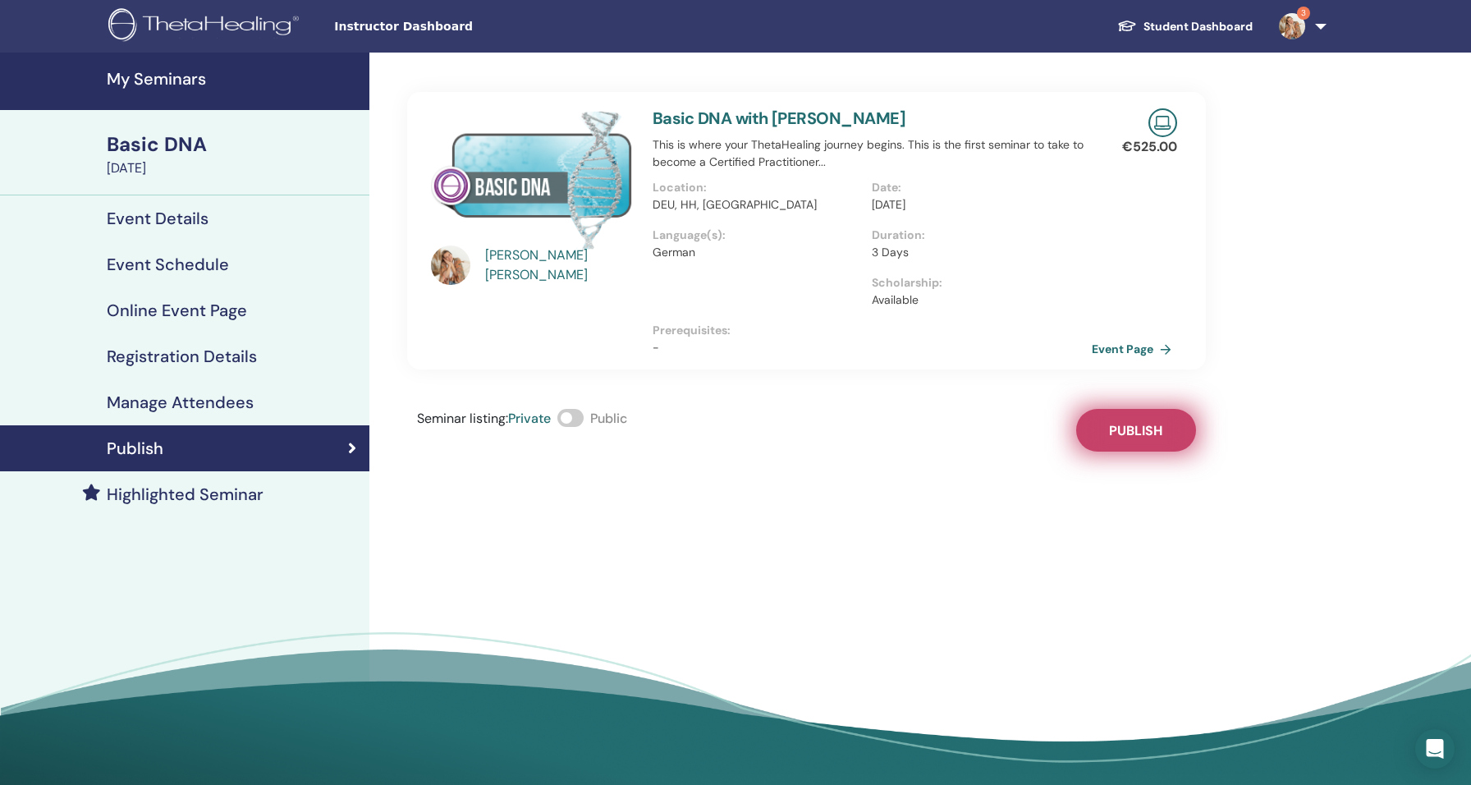
click at [1132, 425] on span "Publish" at bounding box center [1135, 430] width 53 height 17
click at [1131, 350] on link "Event Page" at bounding box center [1137, 348] width 86 height 25
click at [175, 80] on h4 "My Seminars" at bounding box center [233, 79] width 253 height 20
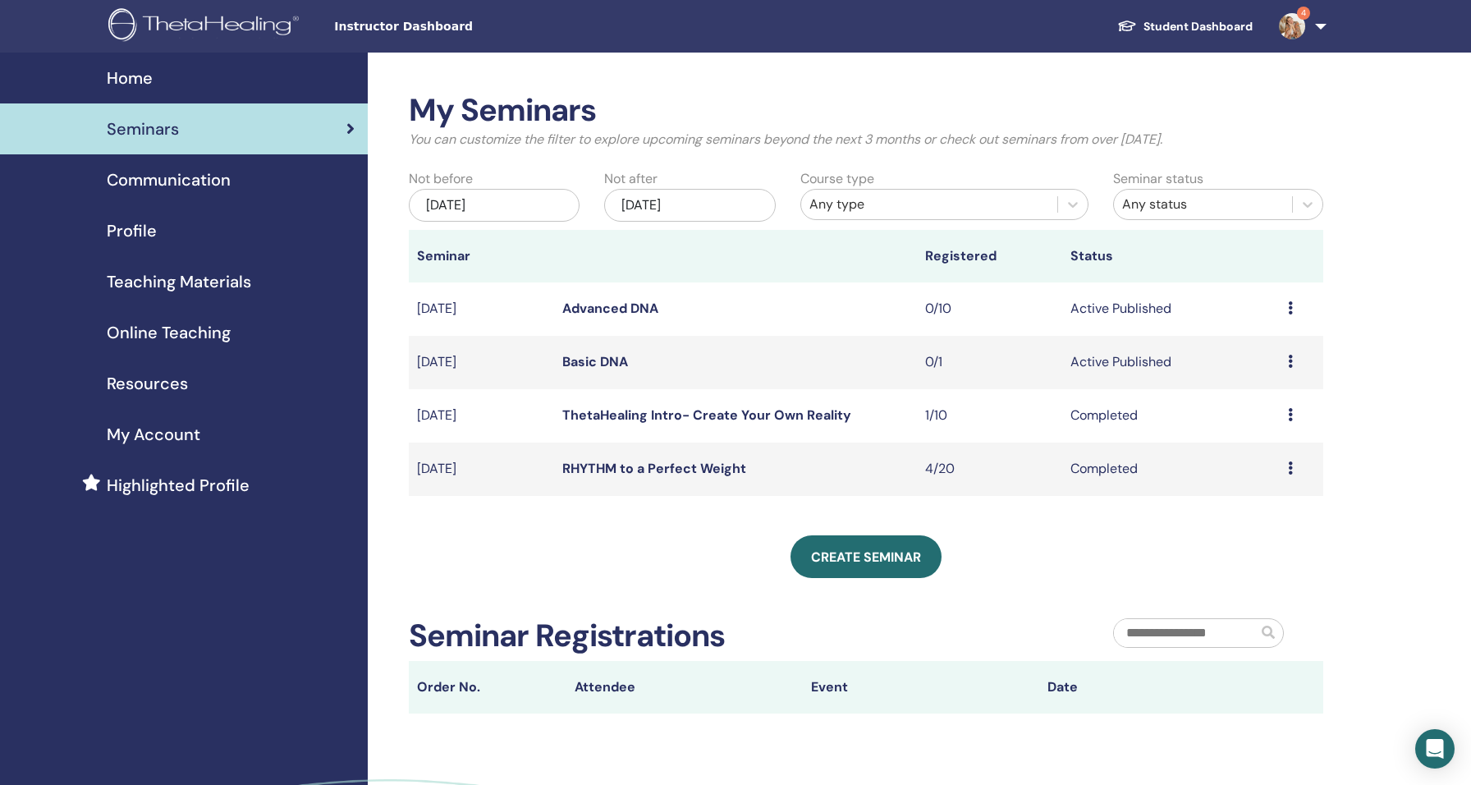
click at [606, 309] on link "Advanced DNA" at bounding box center [610, 308] width 96 height 17
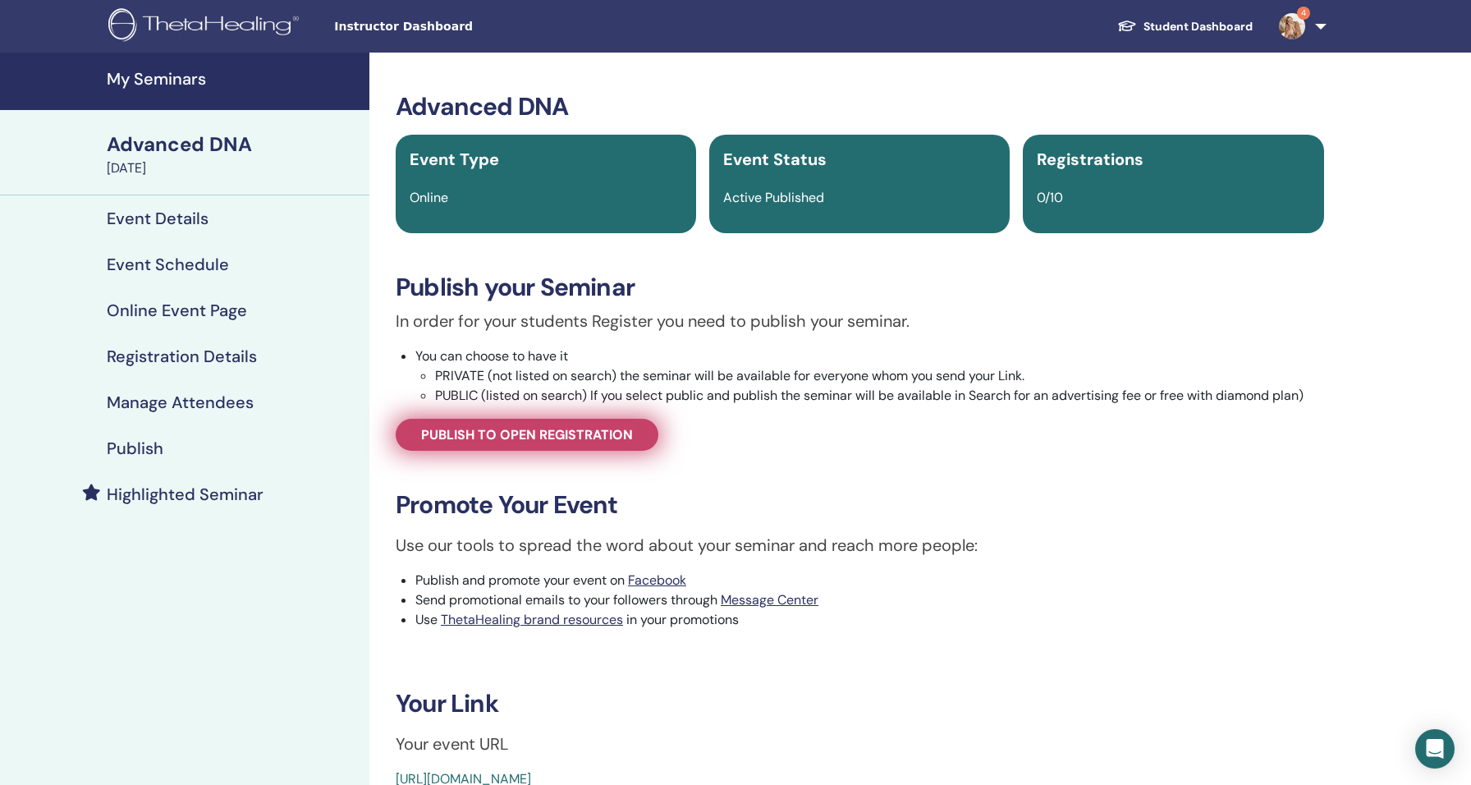
click at [565, 430] on span "Publish to open registration" at bounding box center [527, 434] width 212 height 17
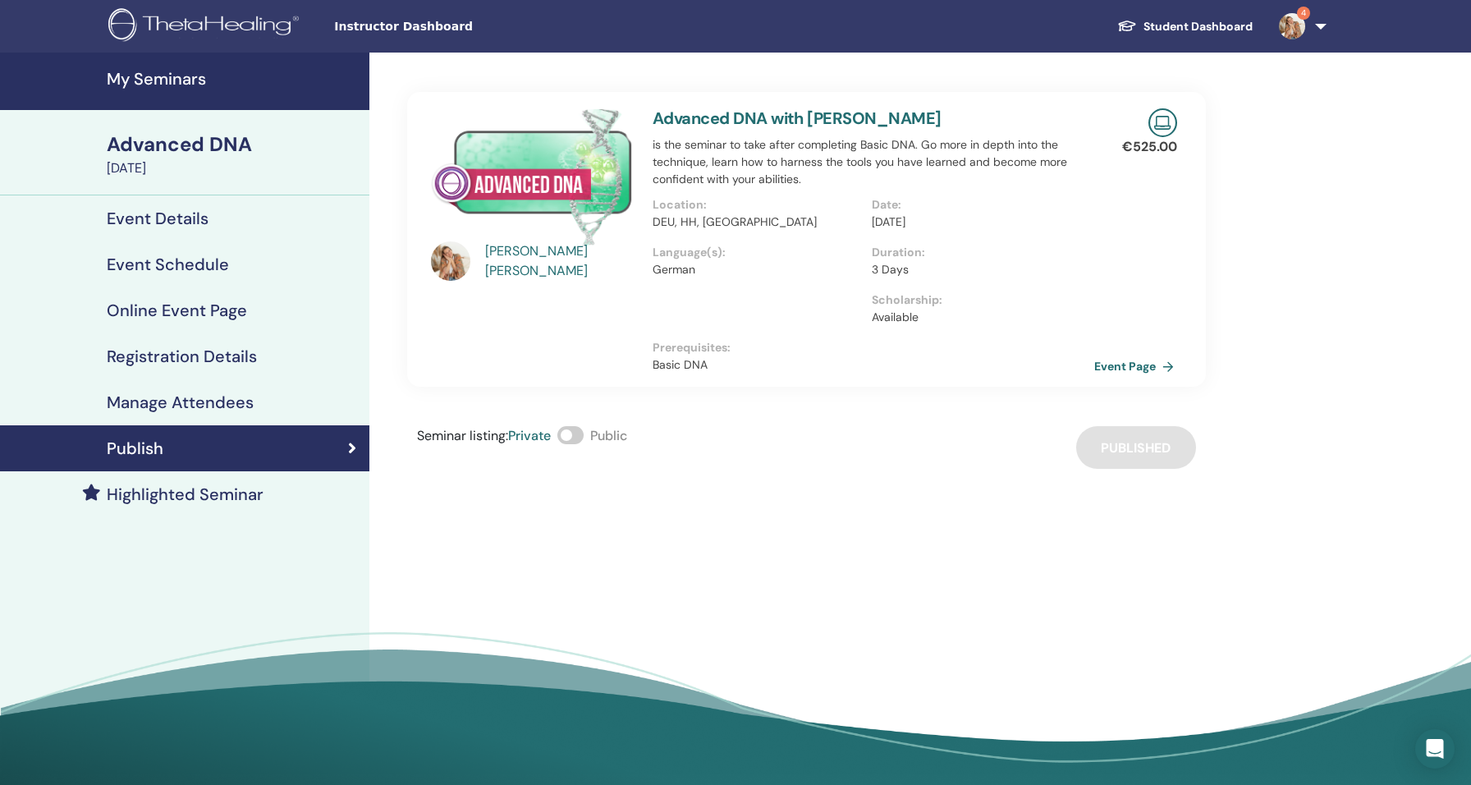
click at [1129, 359] on link "Event Page" at bounding box center [1137, 366] width 86 height 25
click at [165, 231] on link "Event Details" at bounding box center [184, 218] width 369 height 46
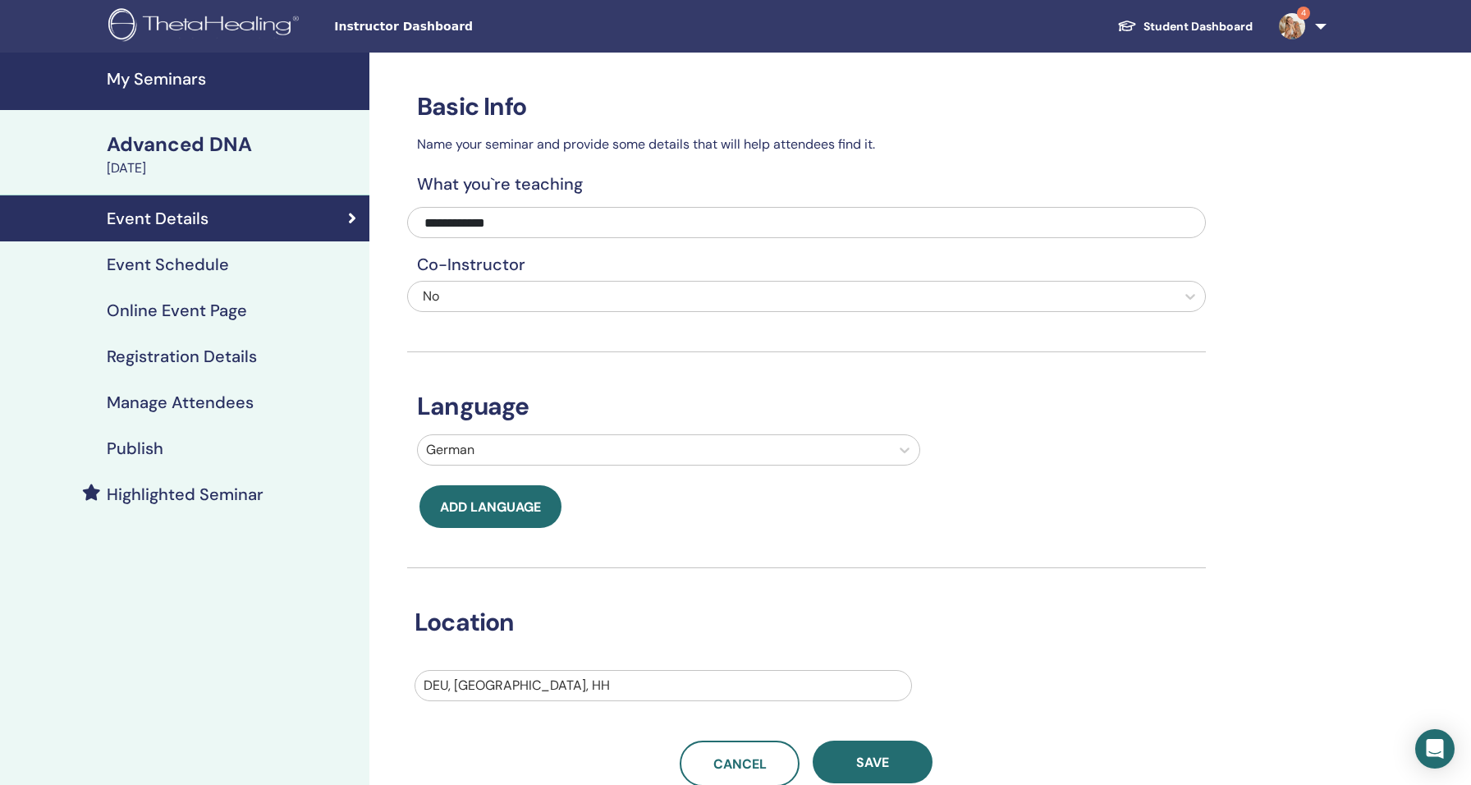
click at [165, 255] on h4 "Event Schedule" at bounding box center [168, 264] width 122 height 20
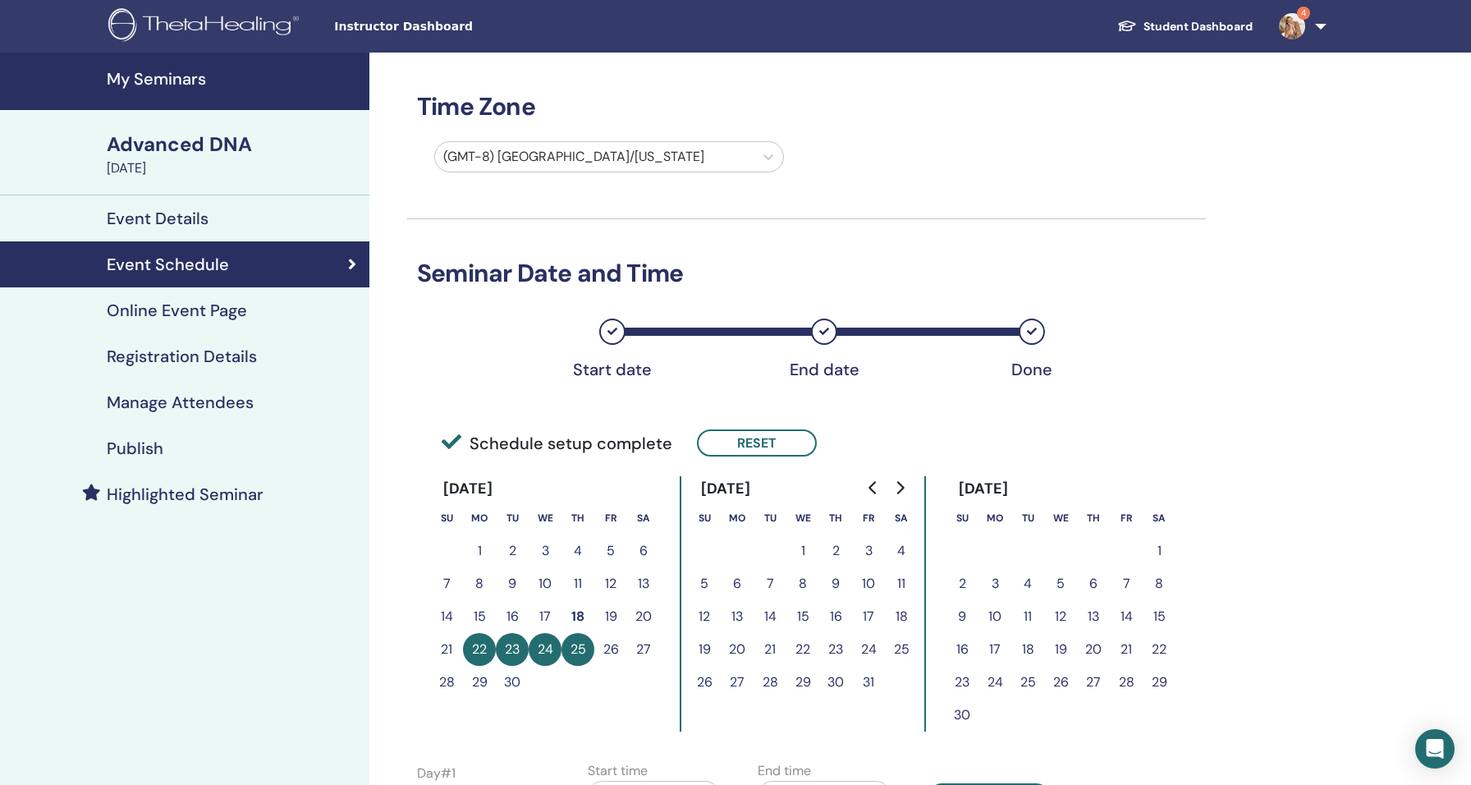
click at [596, 145] on div at bounding box center [594, 156] width 302 height 23
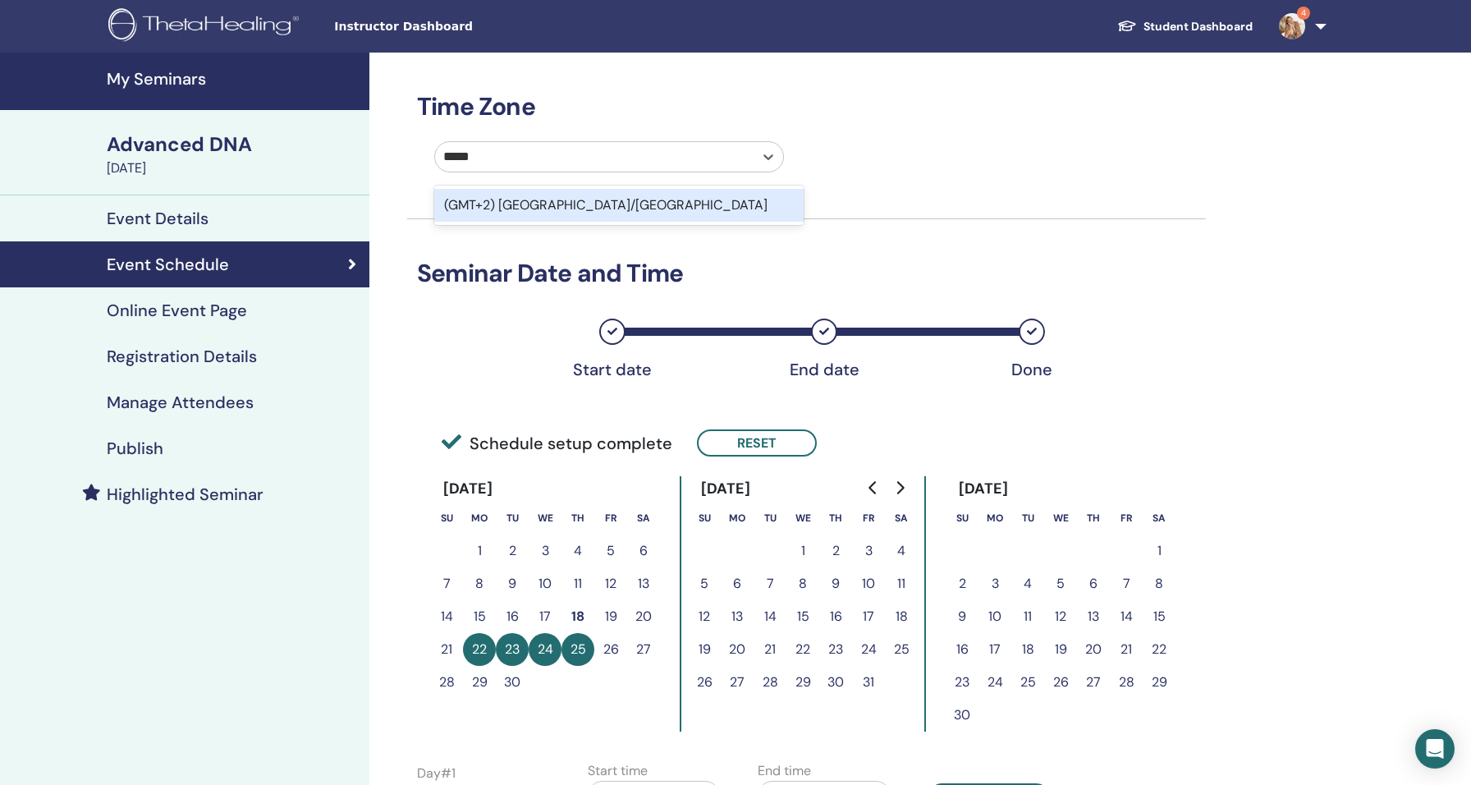
type input "******"
click at [578, 195] on div "(GMT+2) [GEOGRAPHIC_DATA]/[GEOGRAPHIC_DATA]" at bounding box center [618, 205] width 369 height 33
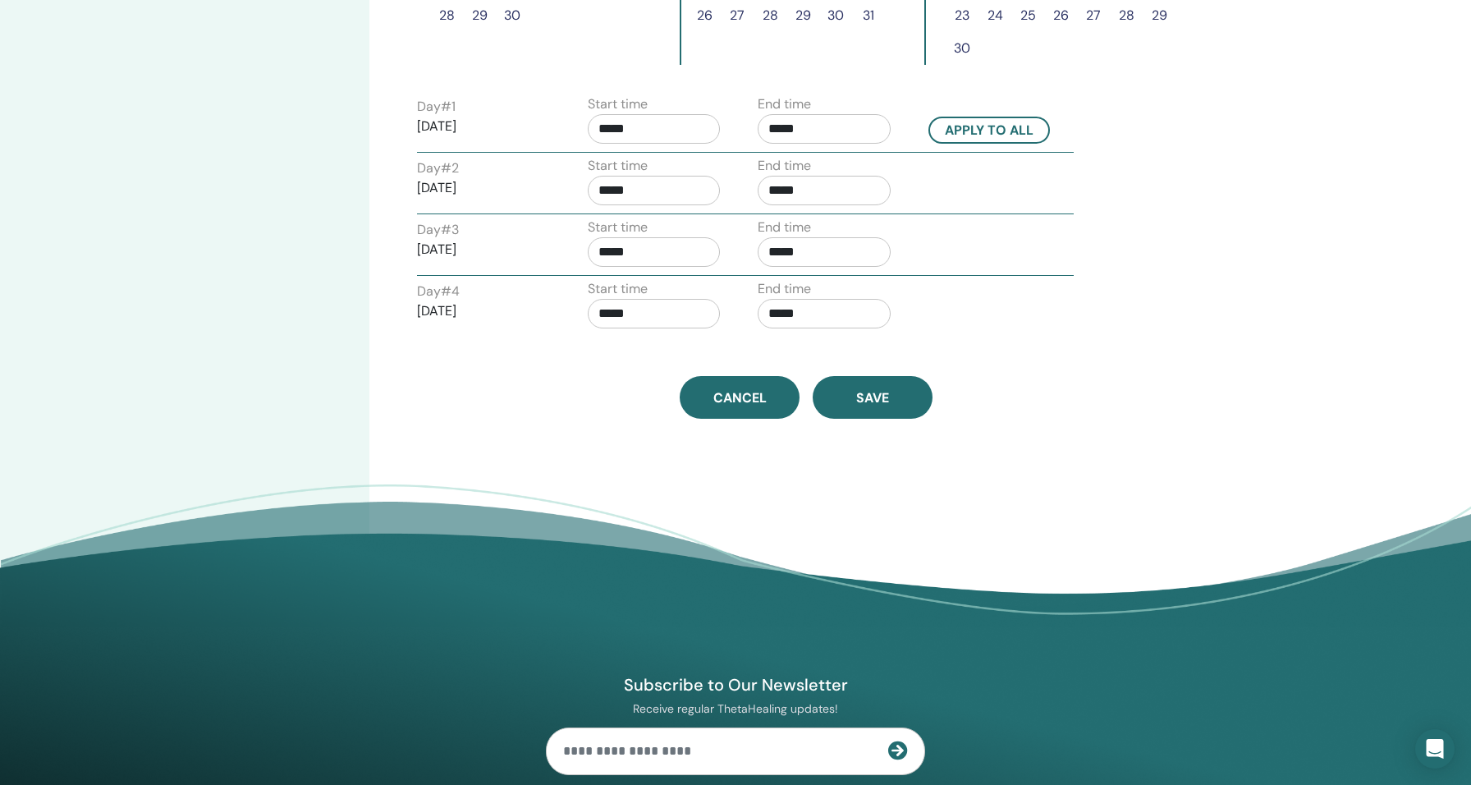
scroll to position [668, 0]
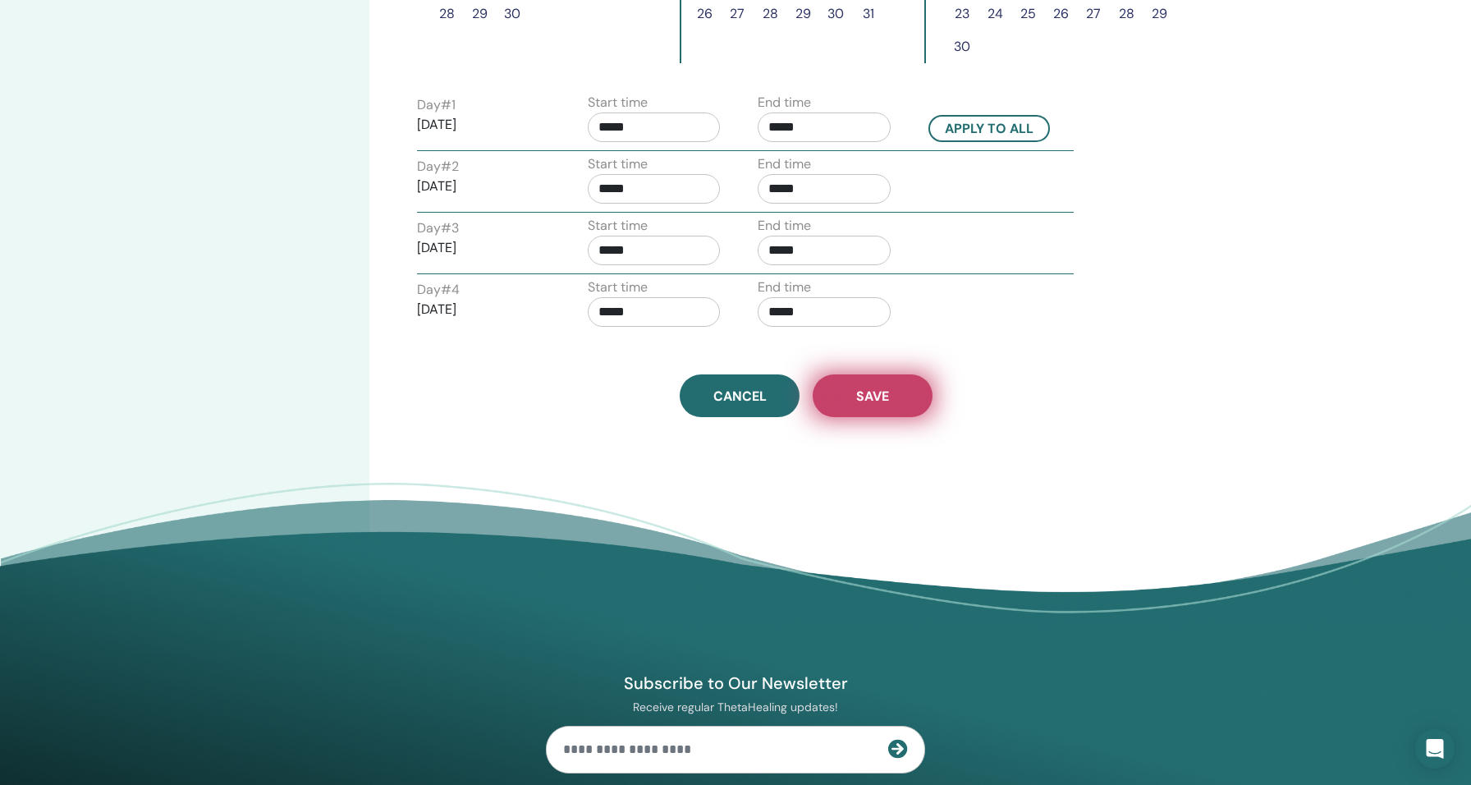
click at [872, 392] on span "Save" at bounding box center [872, 395] width 33 height 17
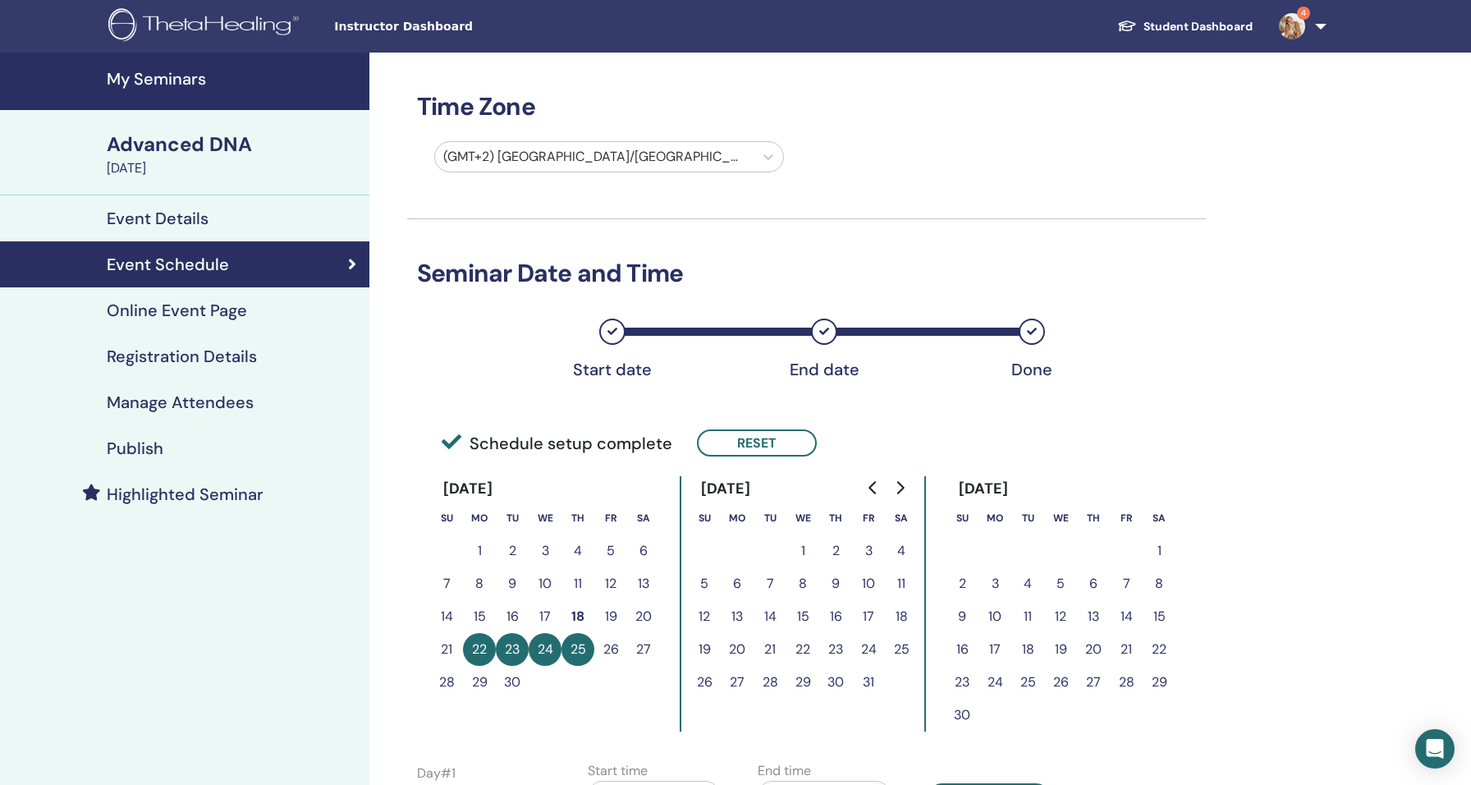
click at [196, 148] on div "Advanced DNA" at bounding box center [233, 144] width 253 height 28
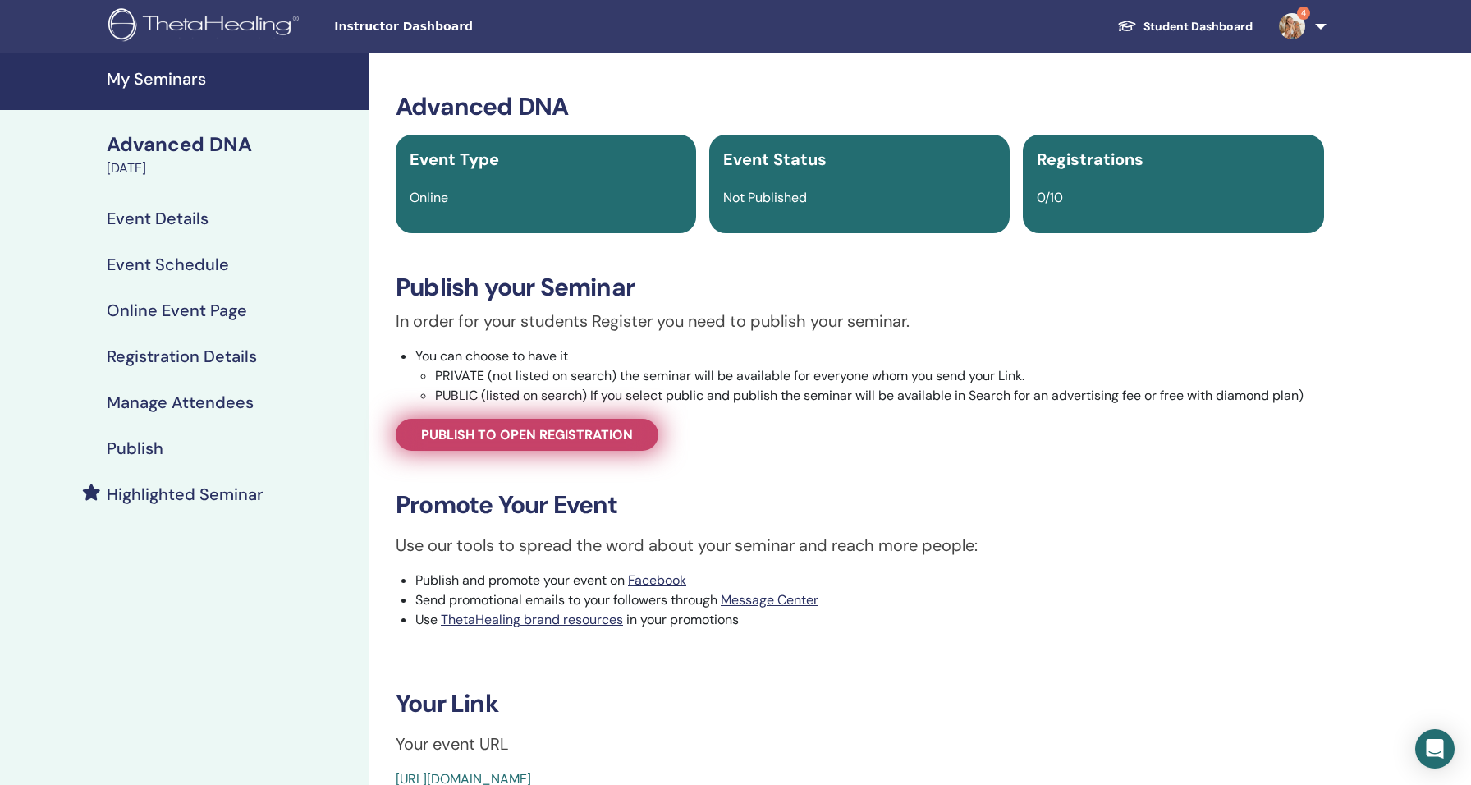
click at [506, 437] on span "Publish to open registration" at bounding box center [527, 434] width 212 height 17
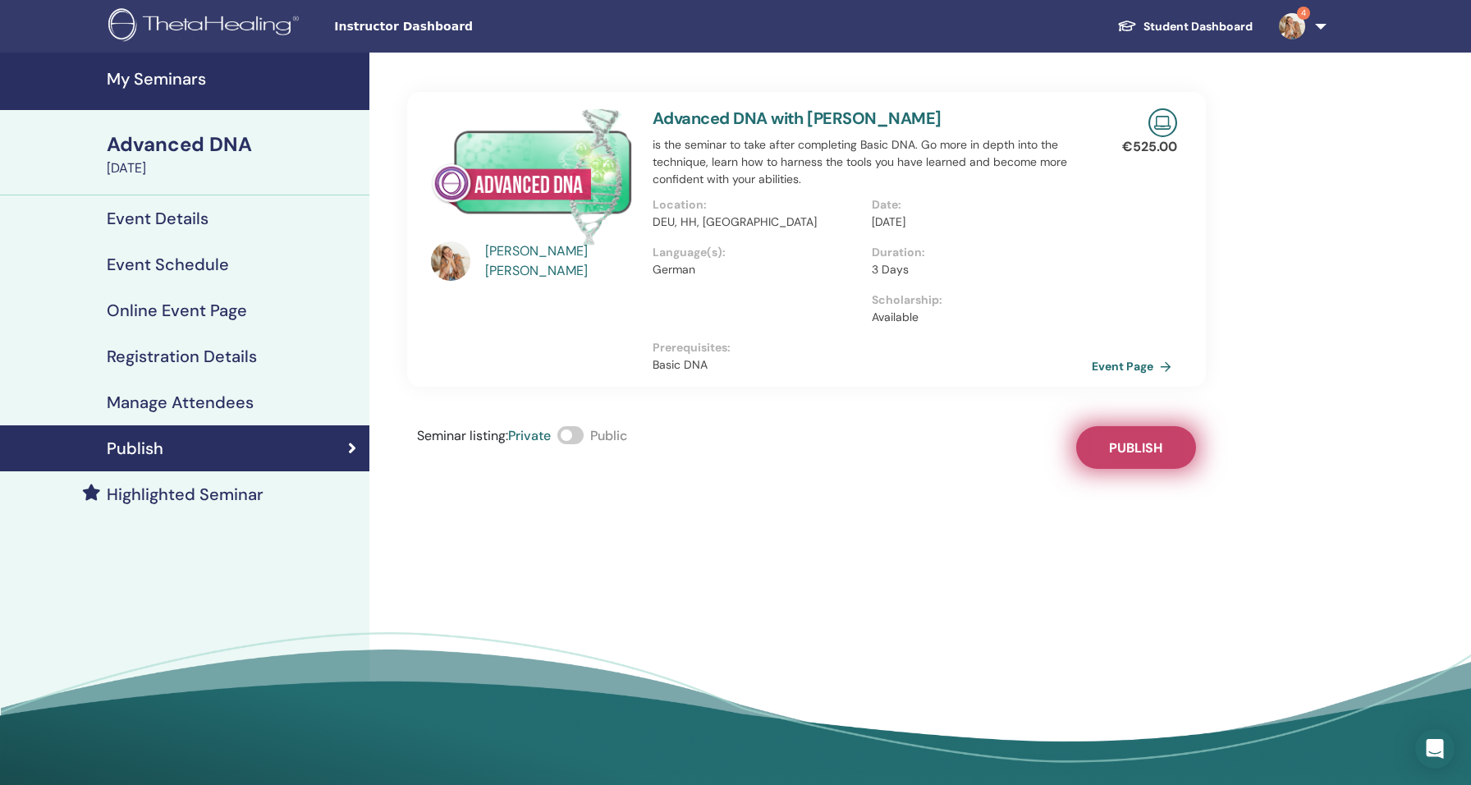
click at [1149, 460] on button "Publish" at bounding box center [1136, 447] width 120 height 43
click at [1138, 368] on link "Event Page" at bounding box center [1137, 366] width 86 height 25
click at [178, 213] on h4 "Event Details" at bounding box center [158, 218] width 102 height 20
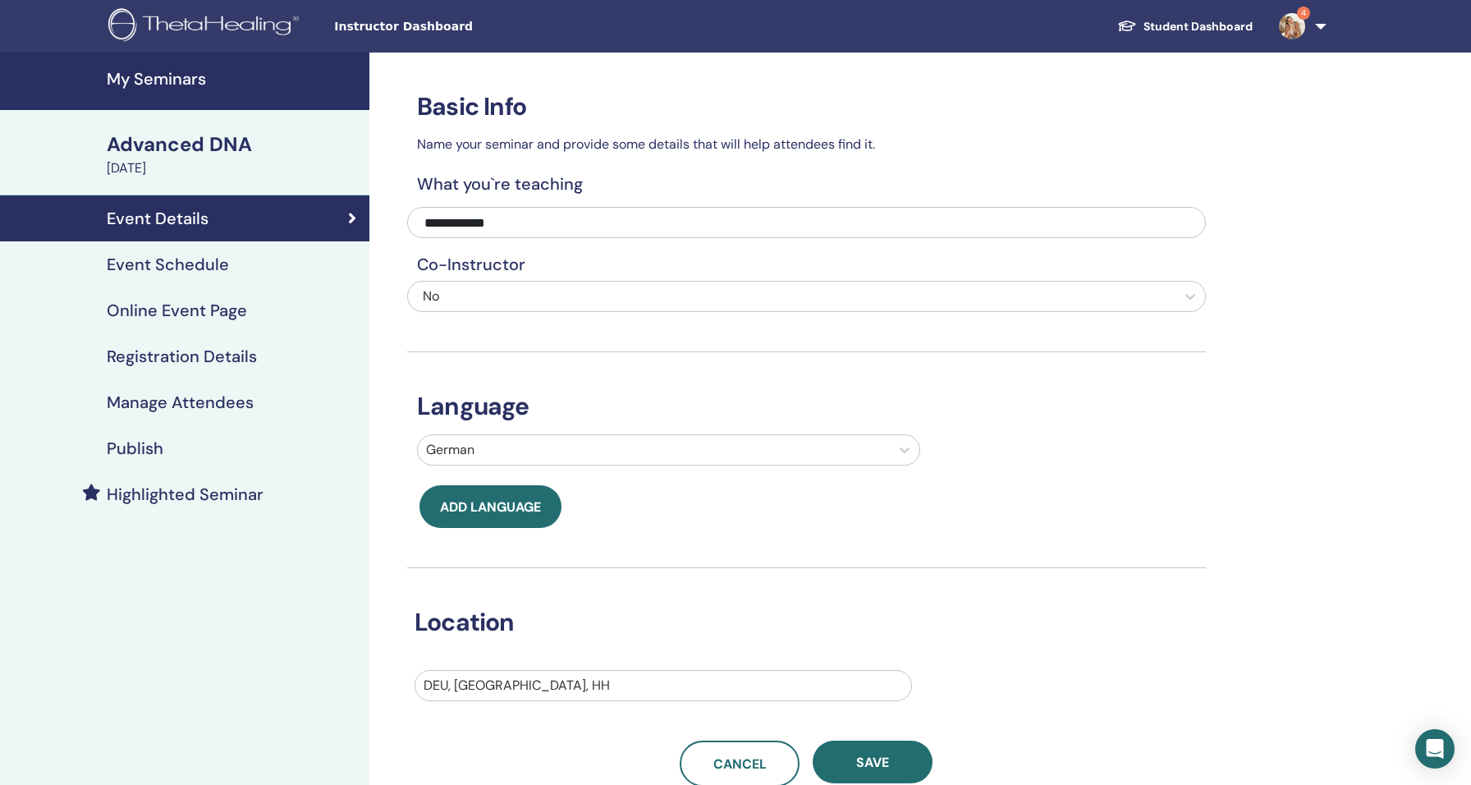
click at [190, 269] on h4 "Event Schedule" at bounding box center [168, 264] width 122 height 20
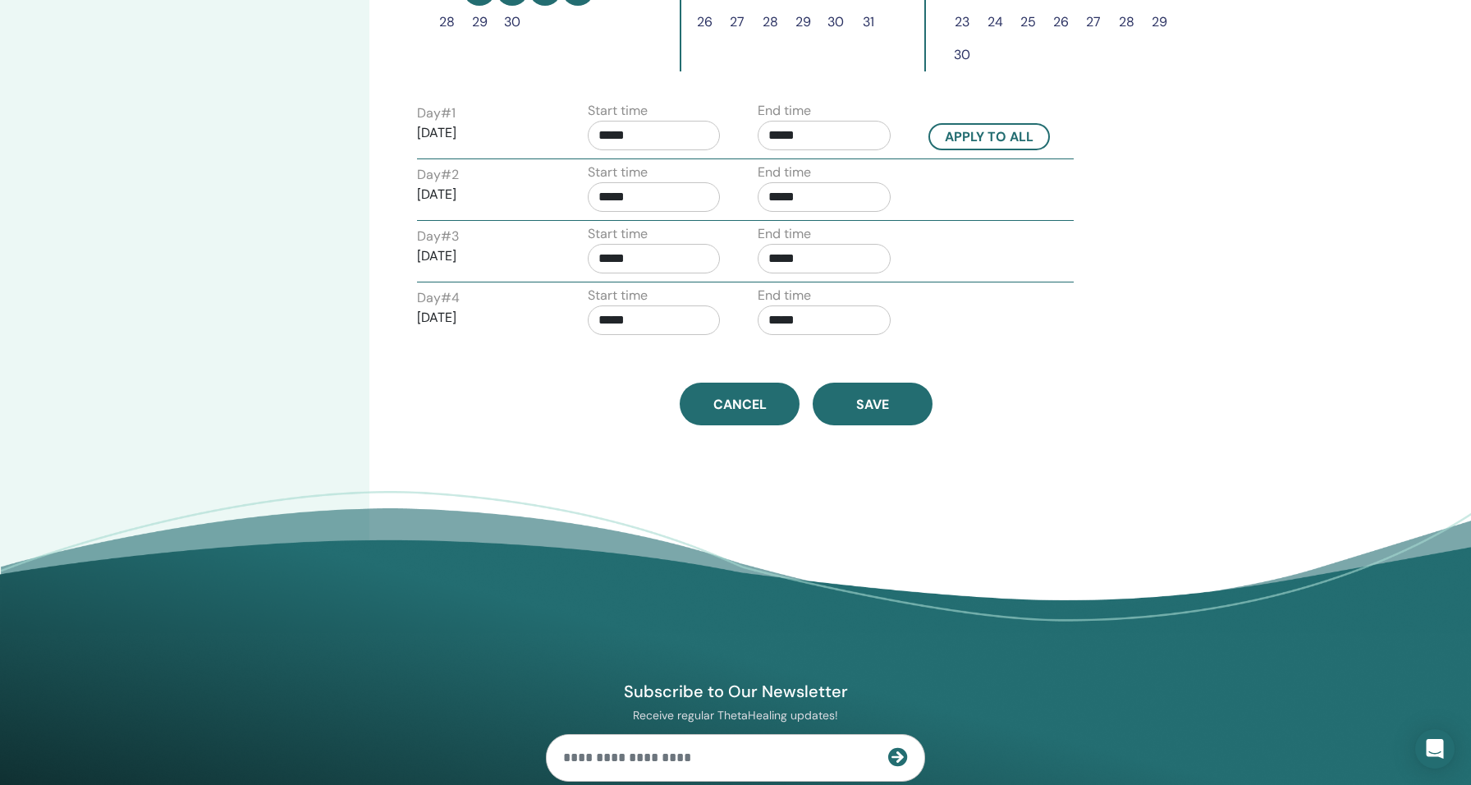
scroll to position [657, 0]
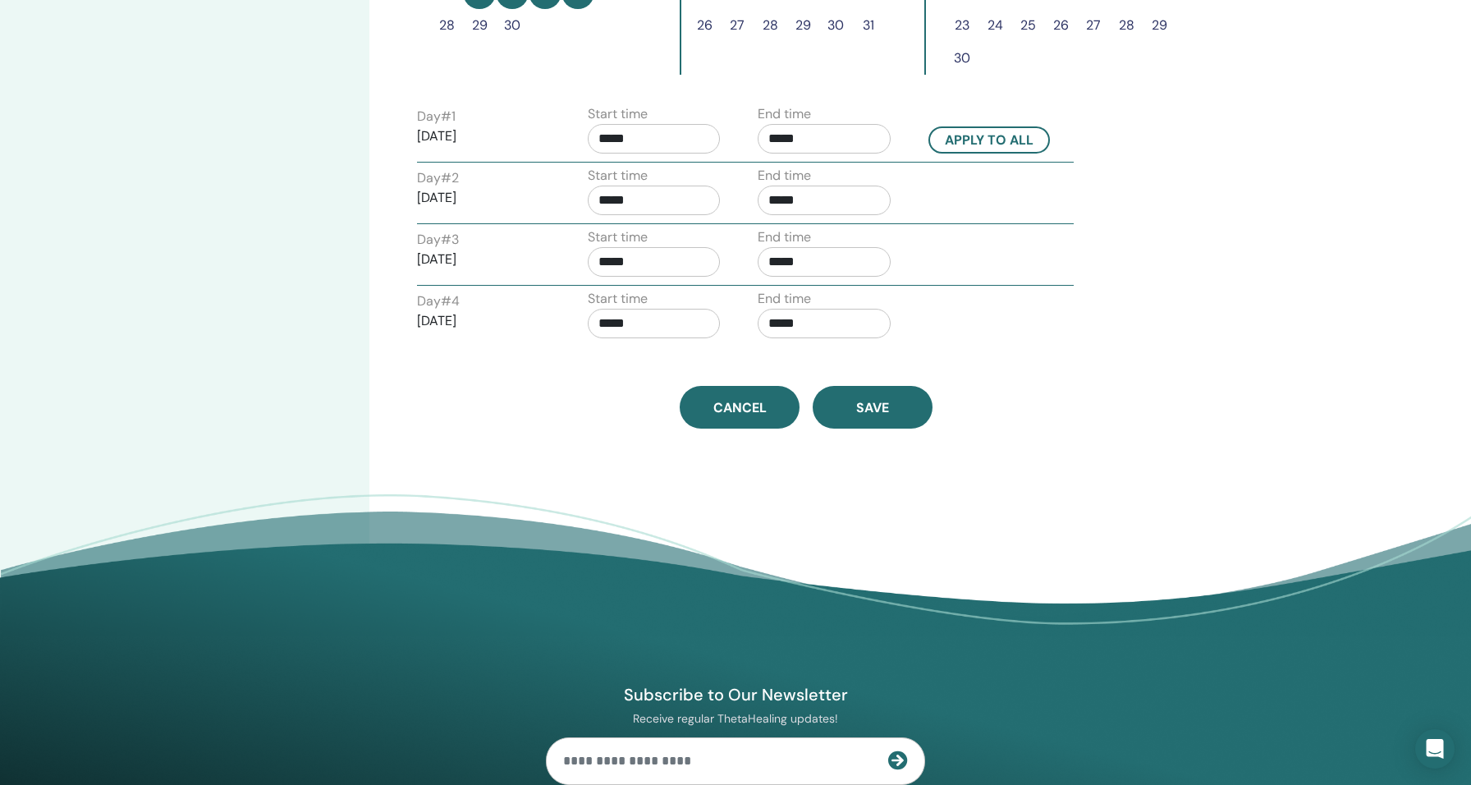
click at [776, 134] on input "*****" at bounding box center [824, 139] width 133 height 30
click at [840, 185] on span "▲" at bounding box center [841, 180] width 33 height 33
click at [842, 231] on span "▼" at bounding box center [841, 229] width 33 height 33
type input "*****"
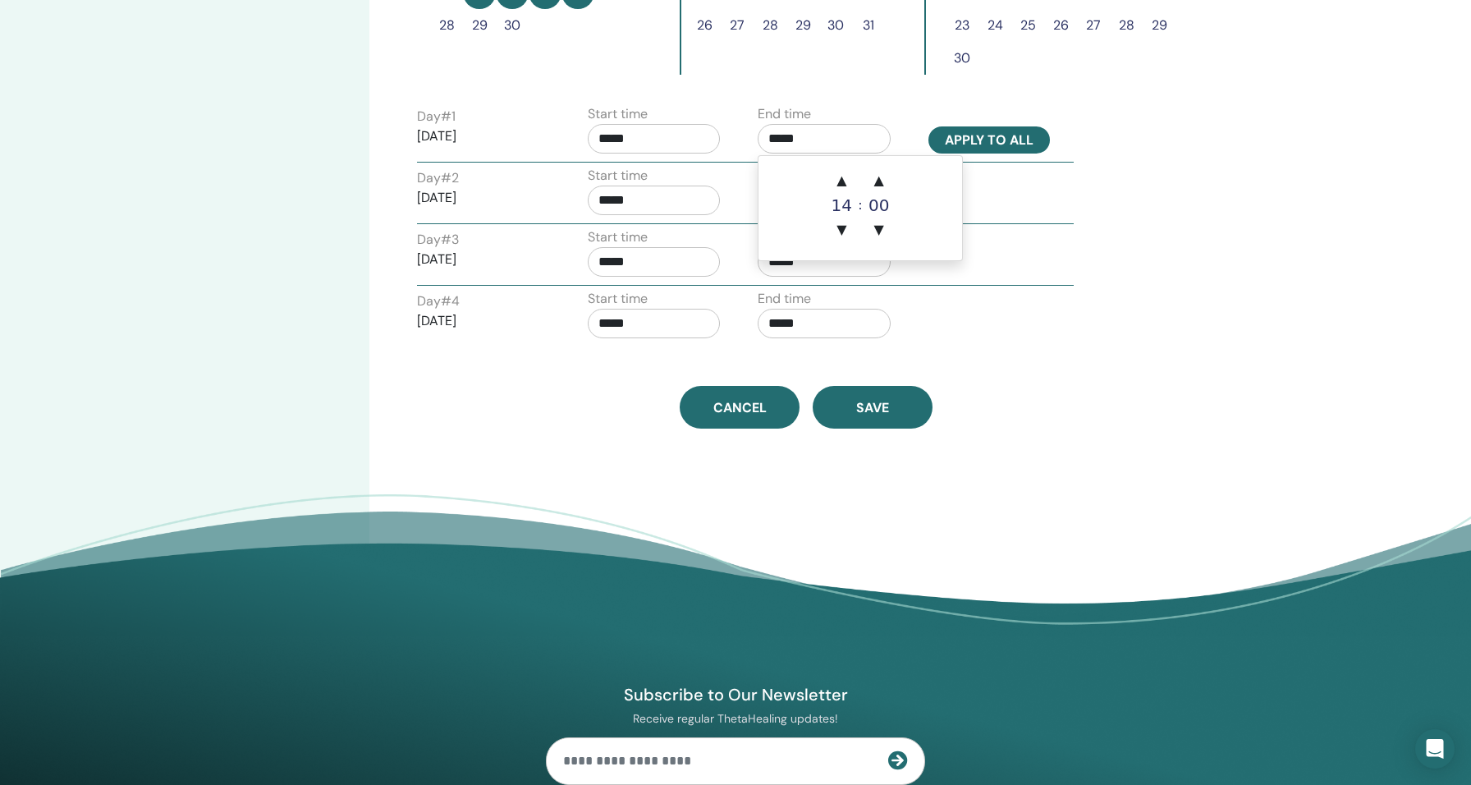
click at [1002, 131] on button "Apply to all" at bounding box center [988, 139] width 121 height 27
type input "*****"
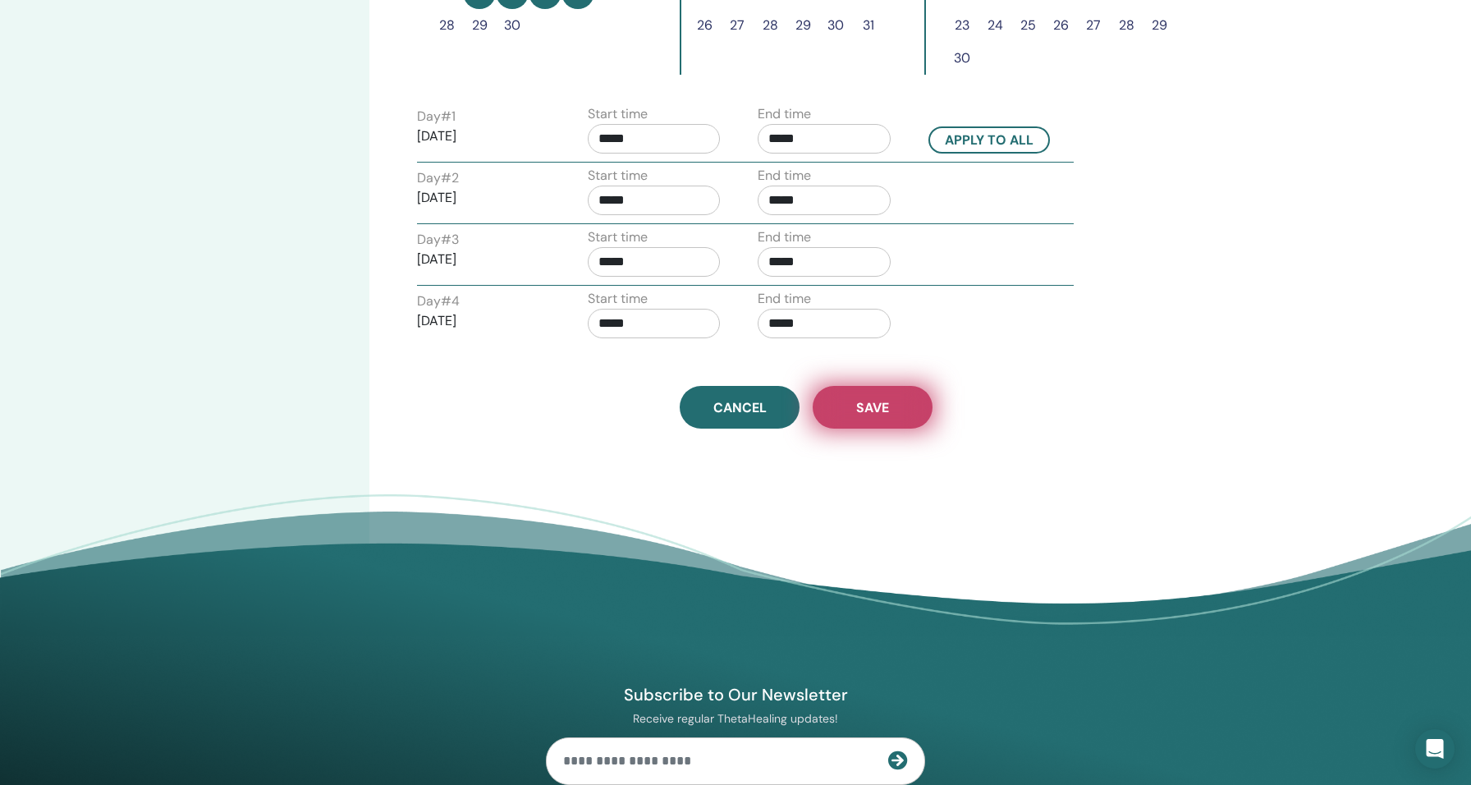
click at [877, 396] on button "Save" at bounding box center [873, 407] width 120 height 43
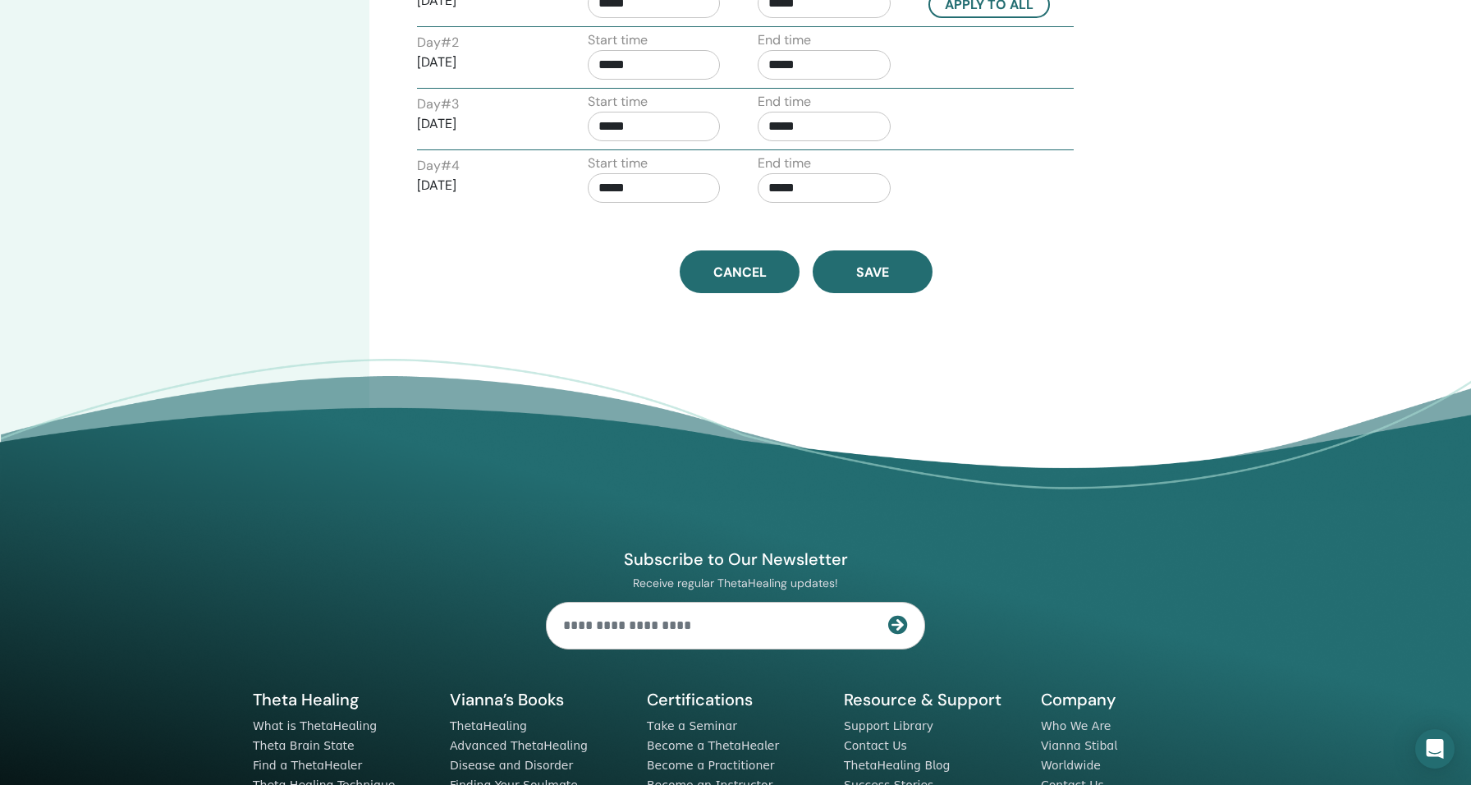
scroll to position [787, 0]
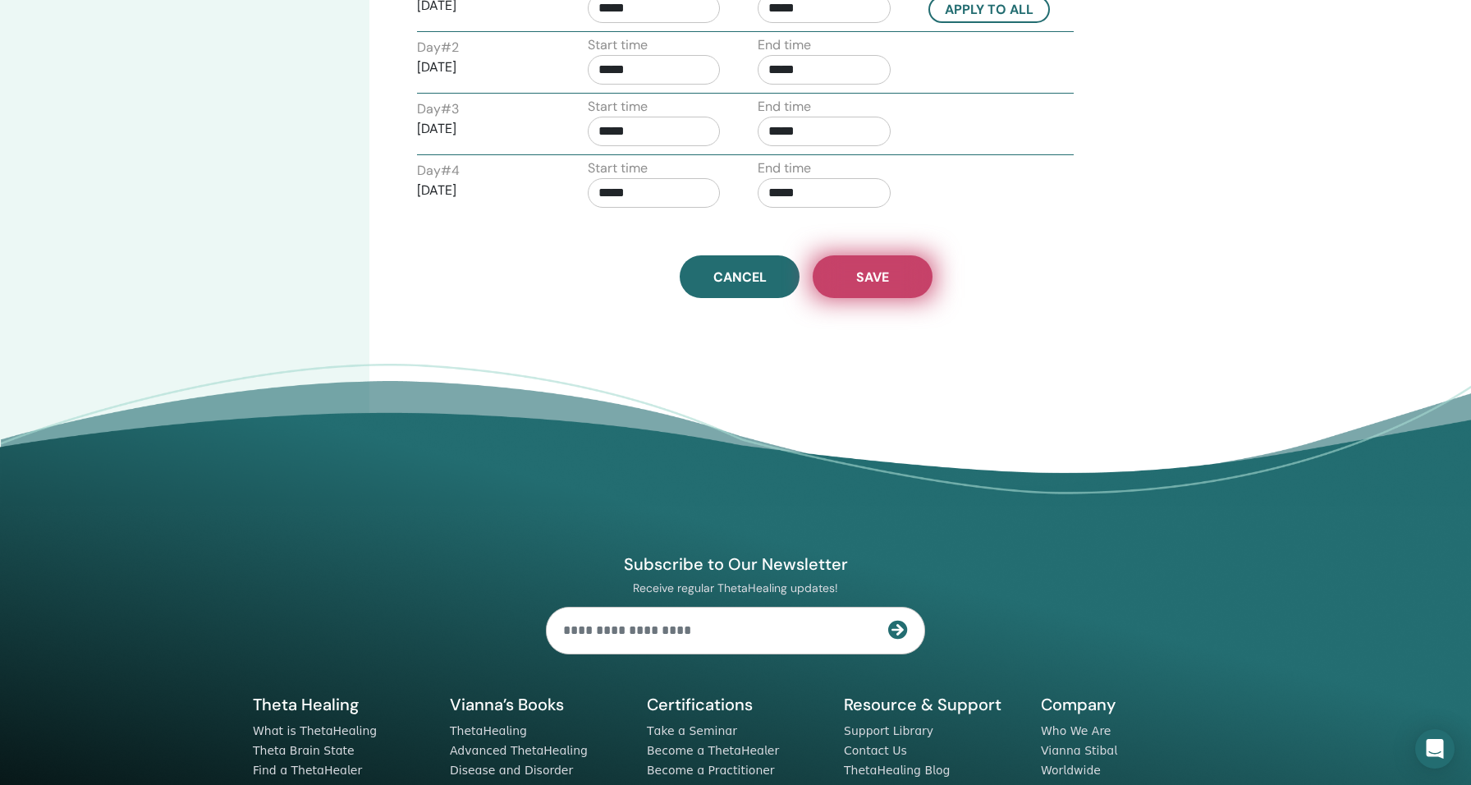
click at [897, 282] on button "Save" at bounding box center [873, 276] width 120 height 43
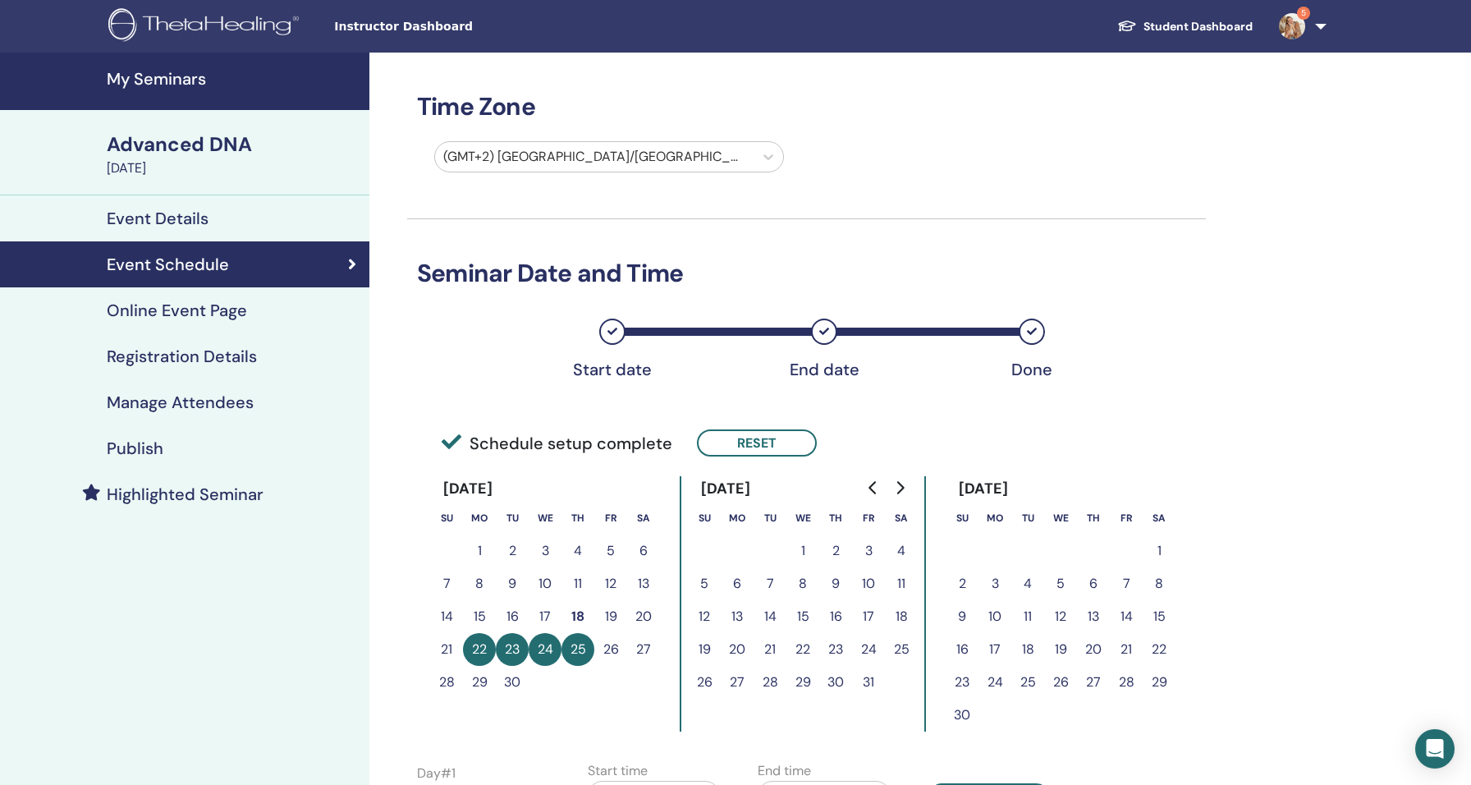
click at [226, 157] on div "Advanced DNA" at bounding box center [233, 144] width 253 height 28
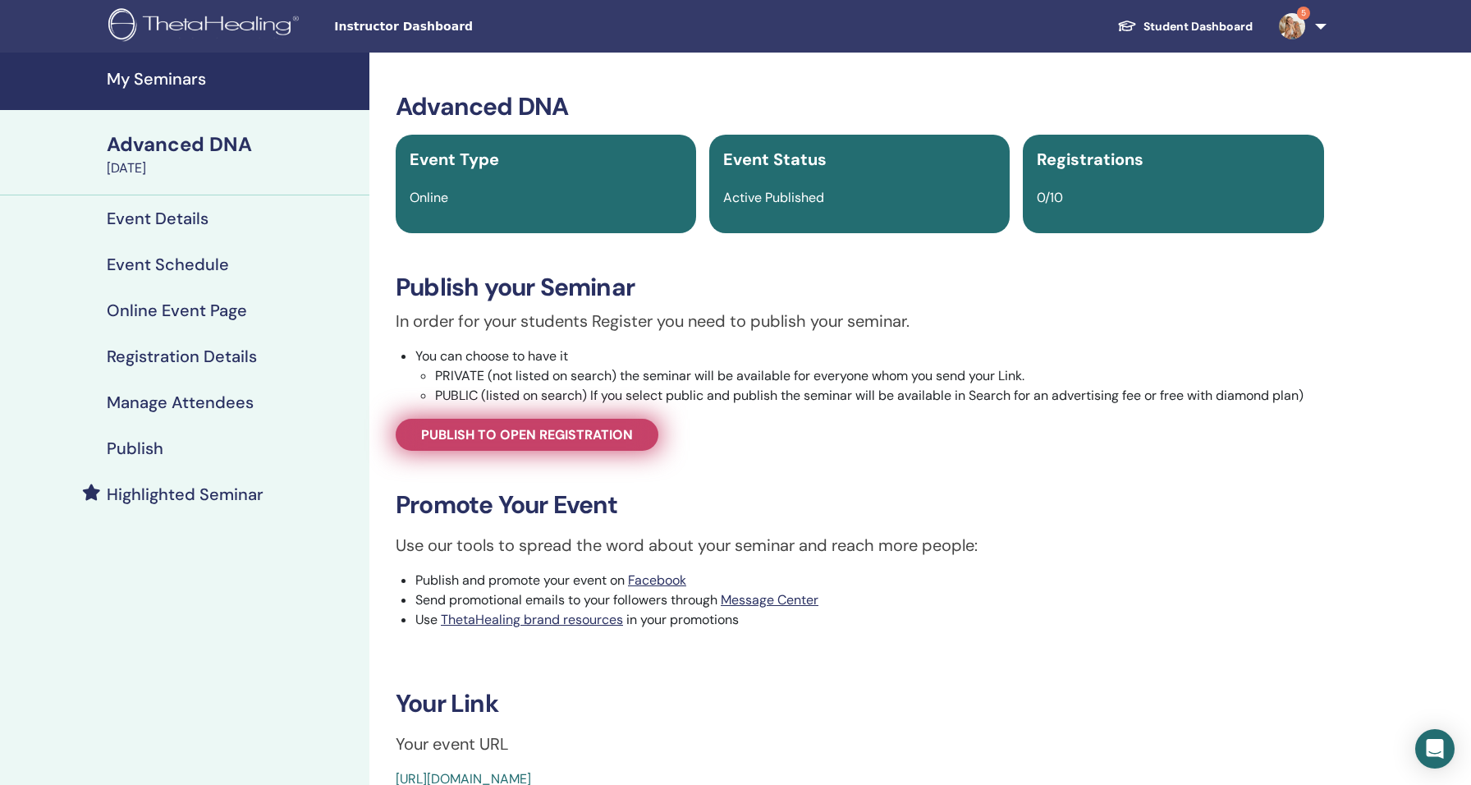
click at [491, 426] on span "Publish to open registration" at bounding box center [527, 434] width 212 height 17
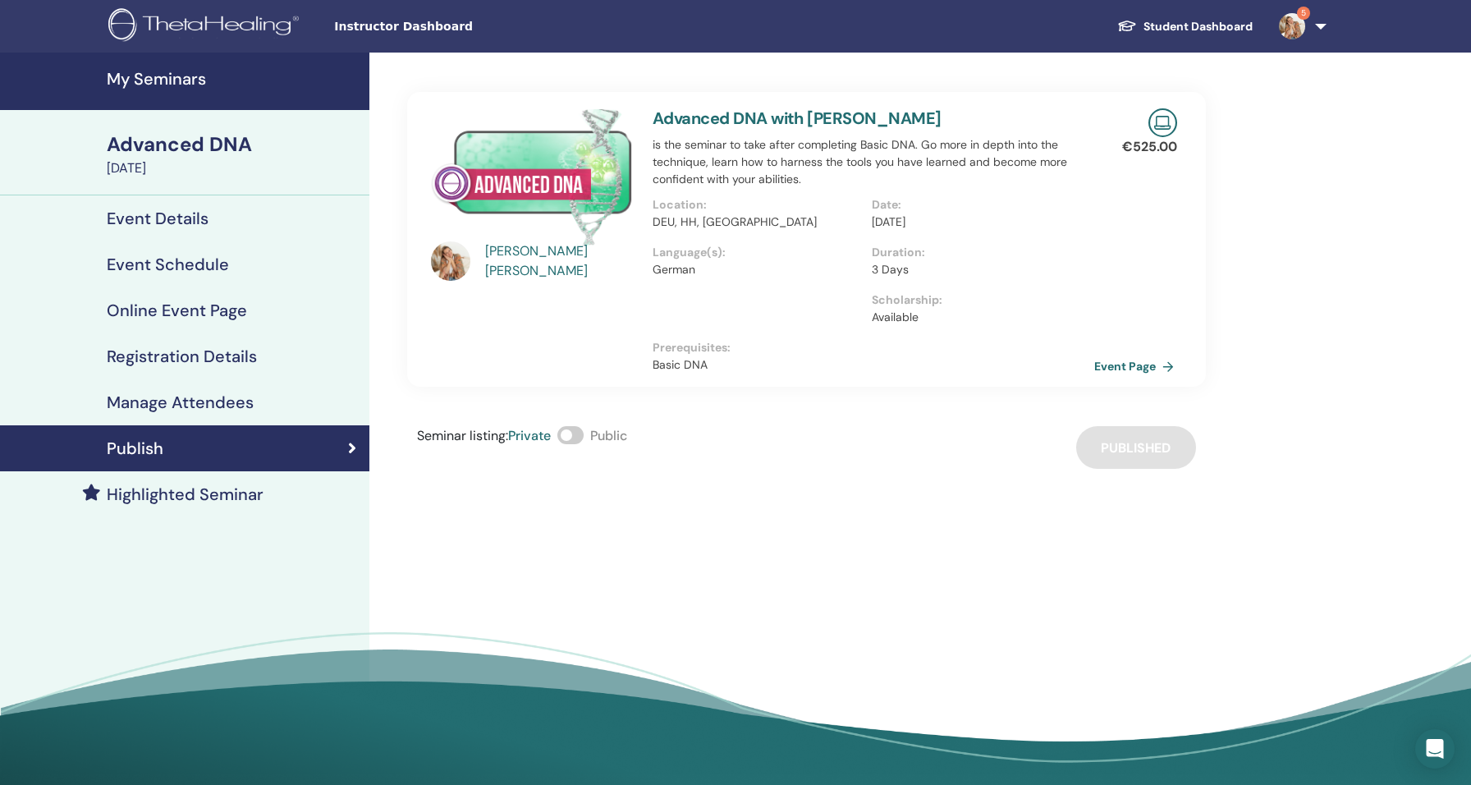
click at [1136, 364] on link "Event Page" at bounding box center [1137, 366] width 86 height 25
click at [172, 262] on h4 "Event Schedule" at bounding box center [168, 264] width 122 height 20
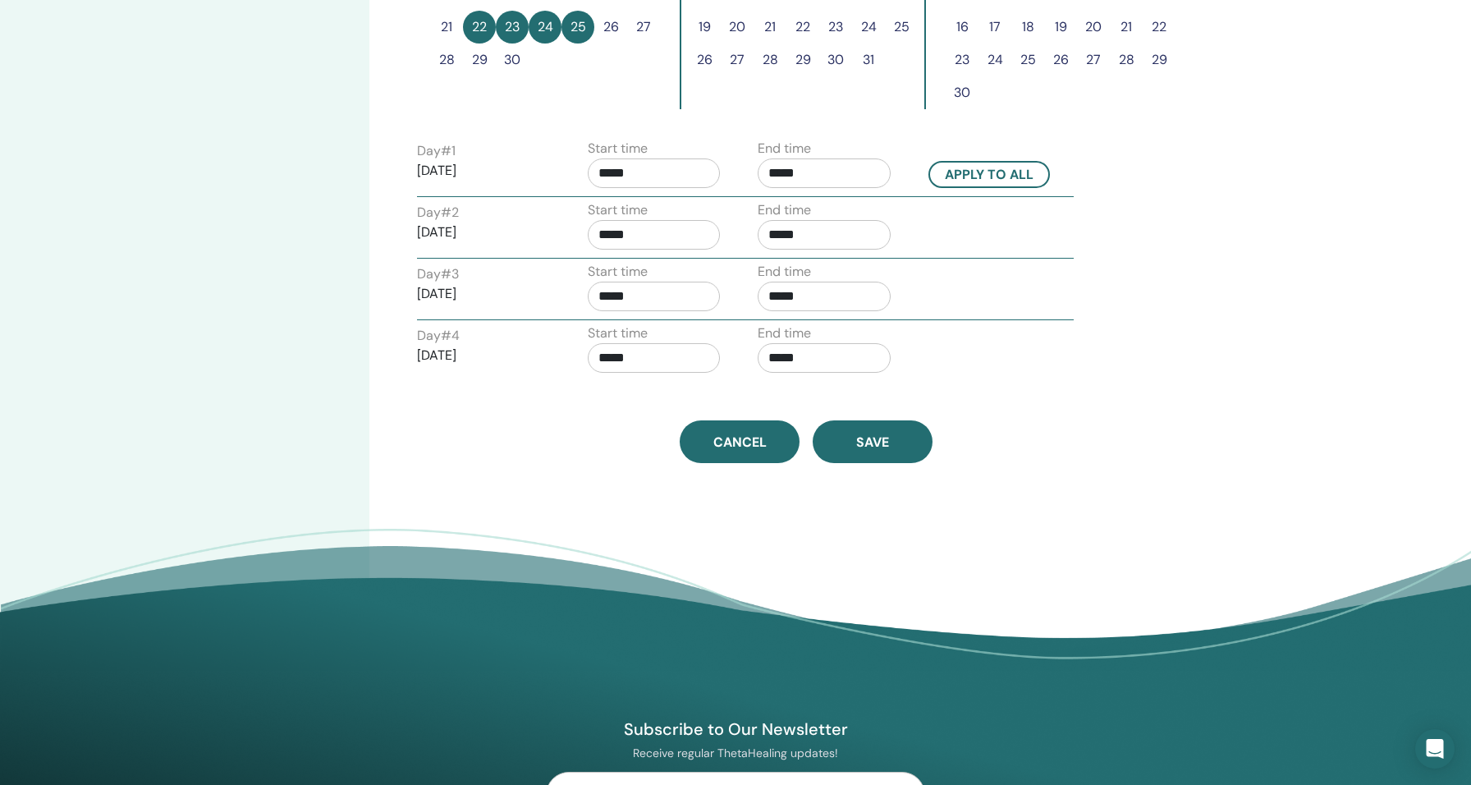
scroll to position [616, 0]
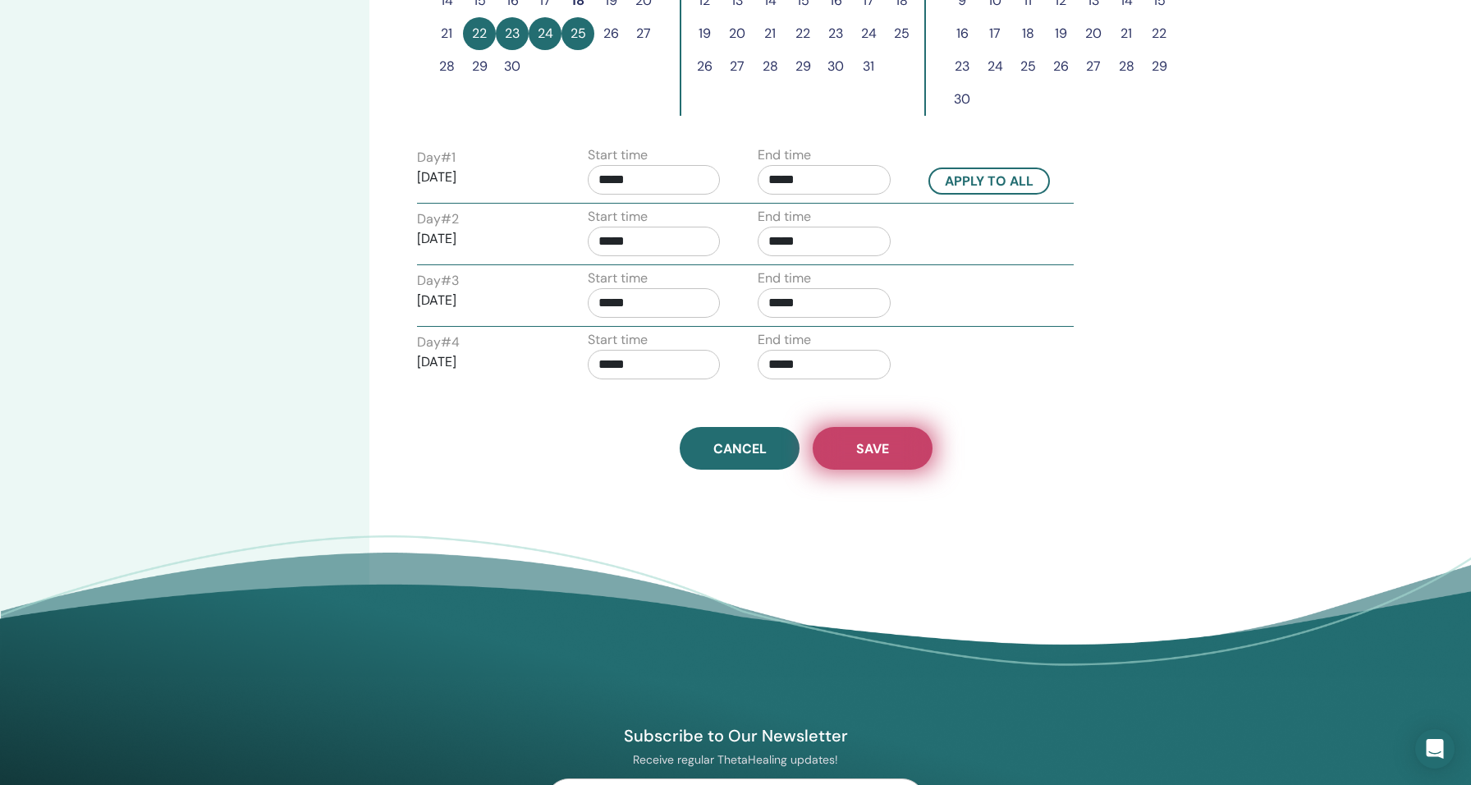
click at [859, 449] on span "Save" at bounding box center [872, 448] width 33 height 17
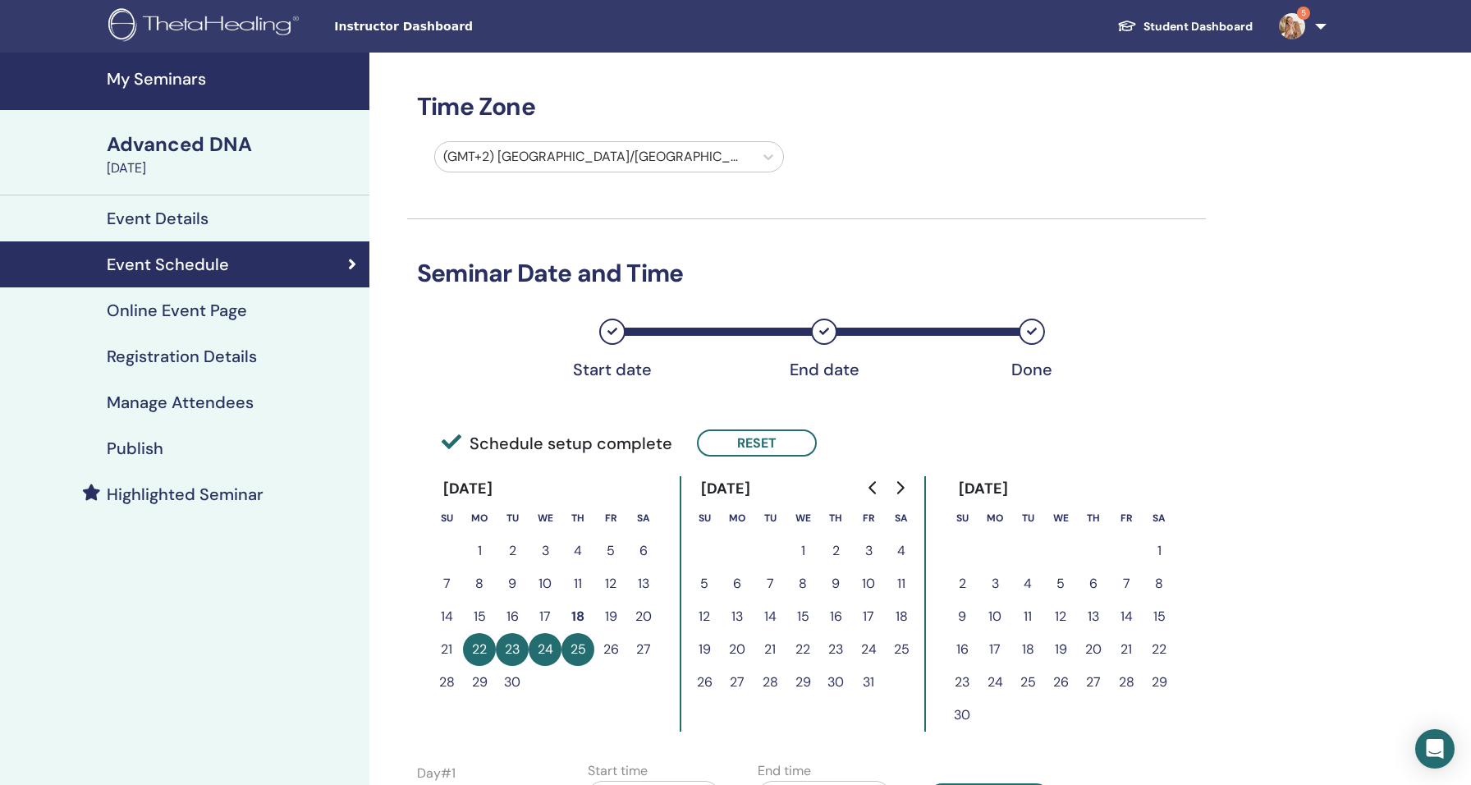
click at [181, 226] on h4 "Event Details" at bounding box center [158, 218] width 102 height 20
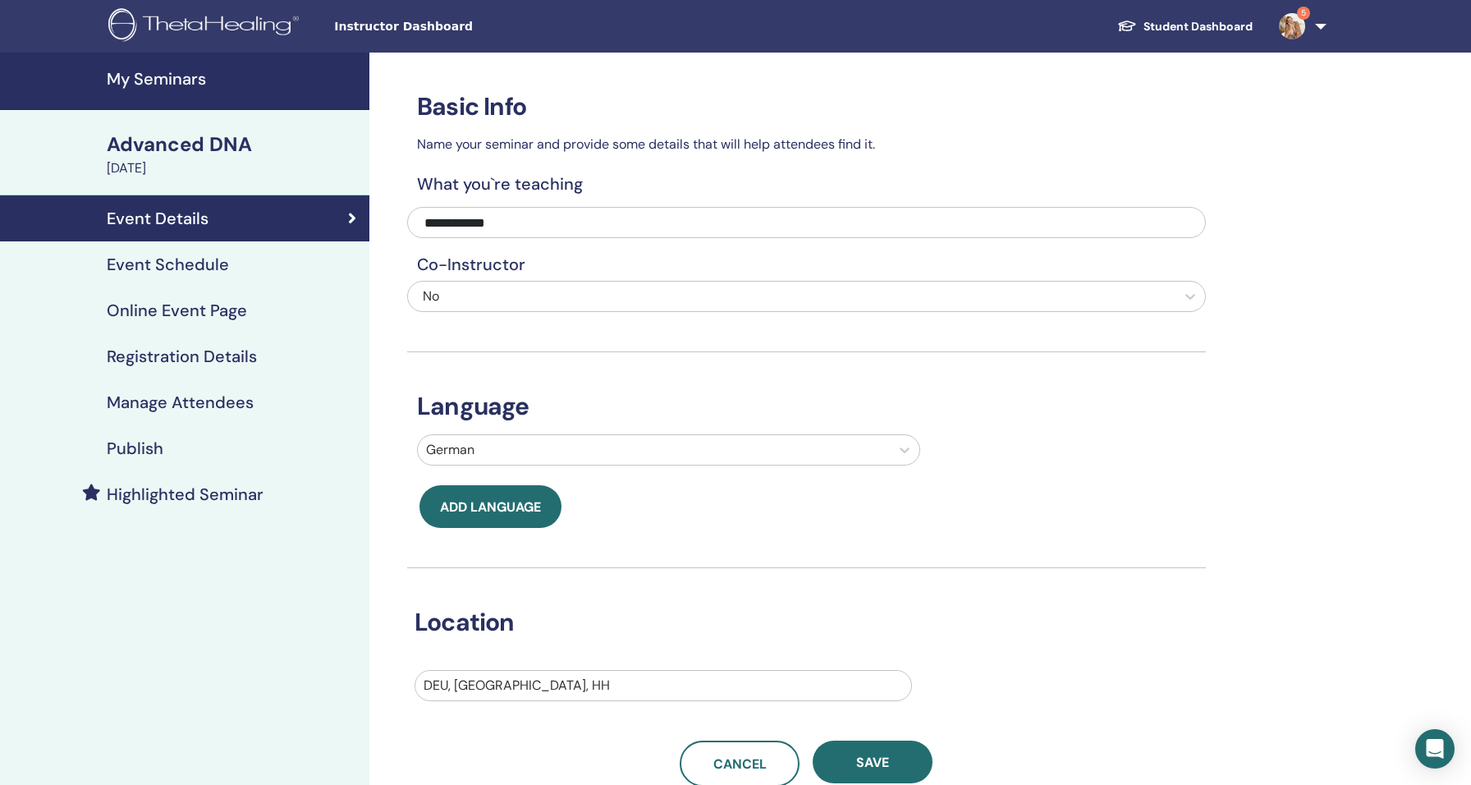
click at [175, 165] on div "[DATE]" at bounding box center [233, 168] width 253 height 20
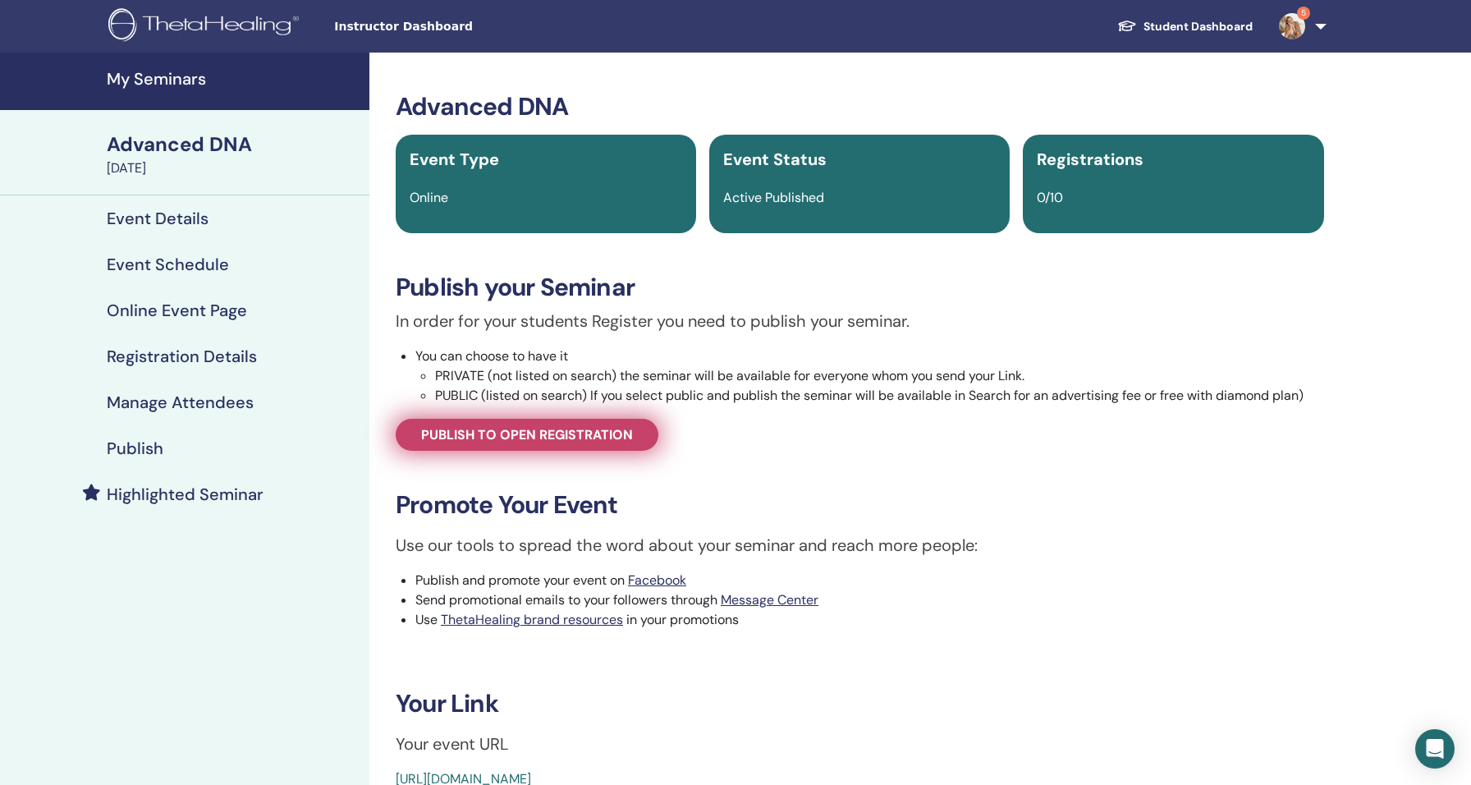
click at [496, 428] on span "Publish to open registration" at bounding box center [527, 434] width 212 height 17
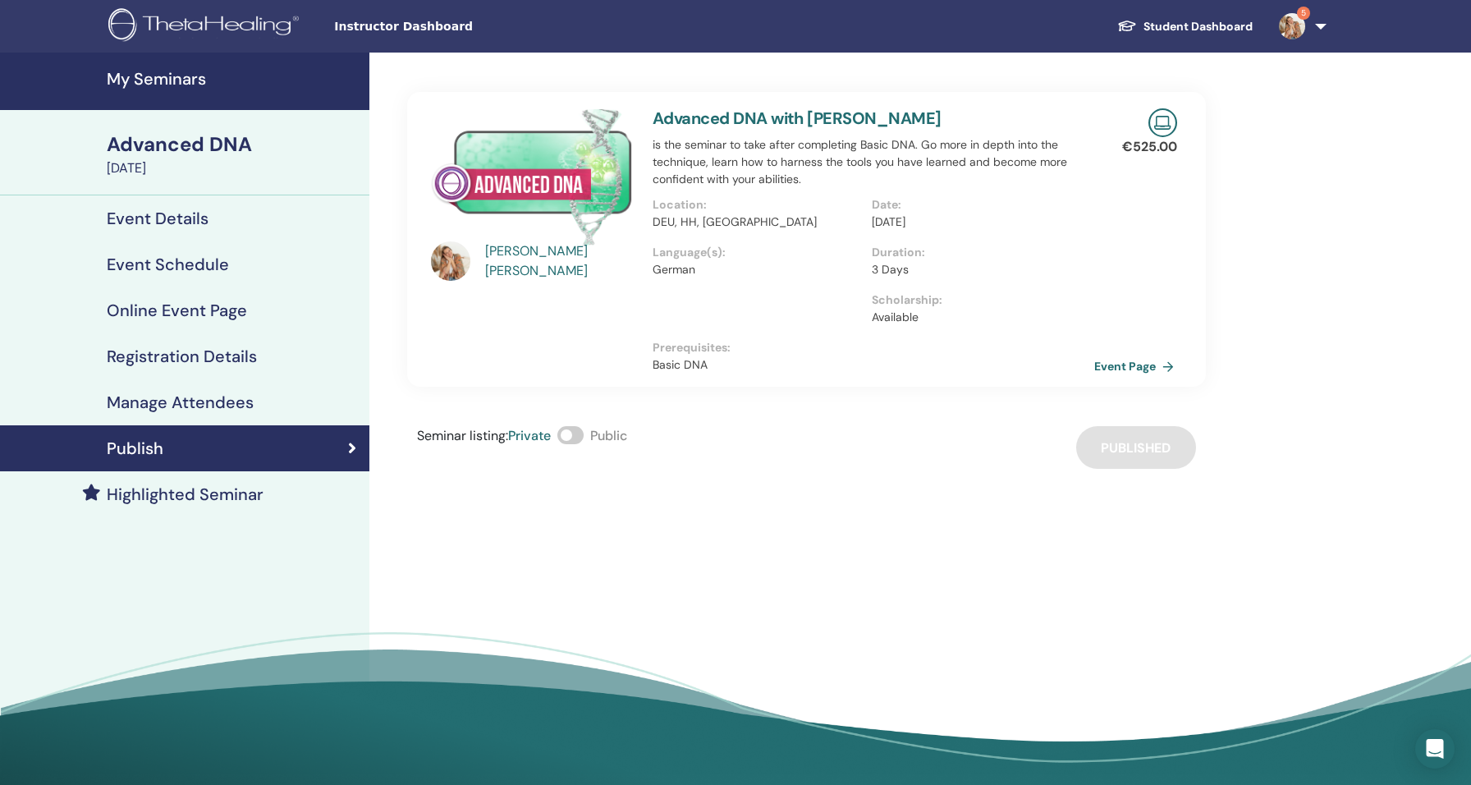
click at [1139, 368] on link "Event Page" at bounding box center [1137, 366] width 86 height 25
